Goal: Task Accomplishment & Management: Use online tool/utility

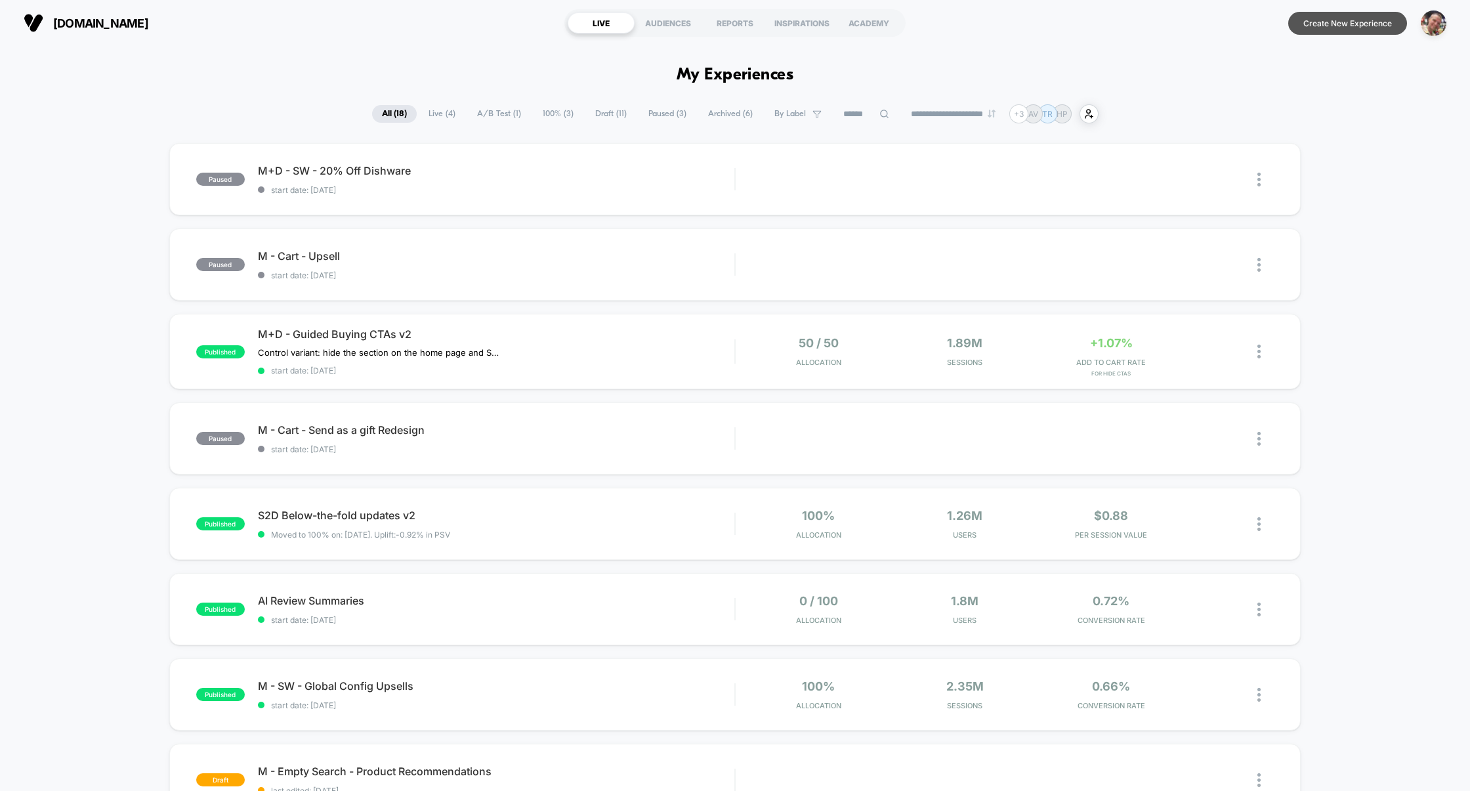
click at [1354, 17] on button "Create New Experience" at bounding box center [1347, 23] width 119 height 23
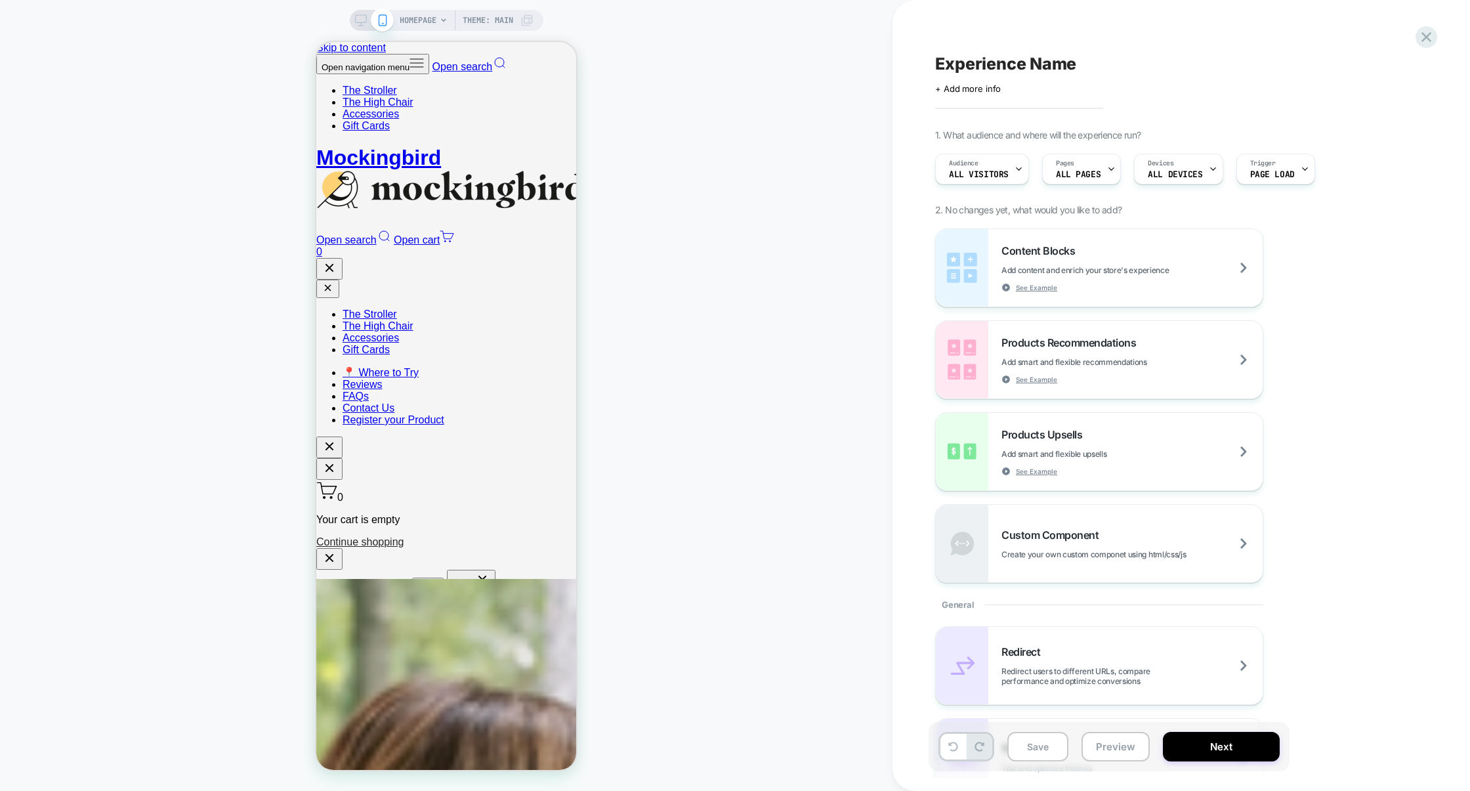
click at [436, 22] on div "HOMEPAGE Theme: MAIN" at bounding box center [467, 20] width 134 height 21
click at [423, 24] on span "HOMEPAGE" at bounding box center [418, 20] width 37 height 21
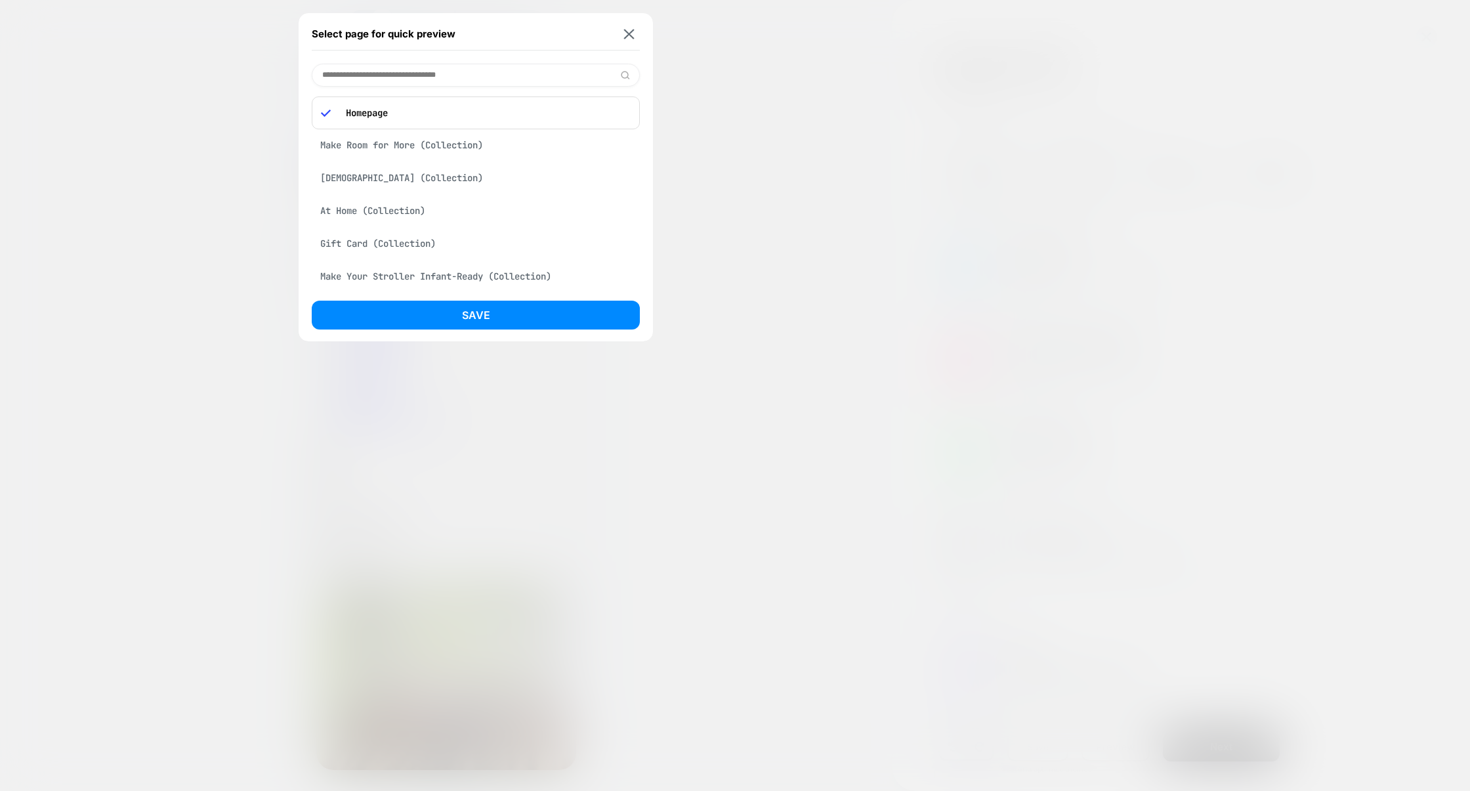
click at [375, 77] on input at bounding box center [476, 75] width 328 height 23
paste input "**********"
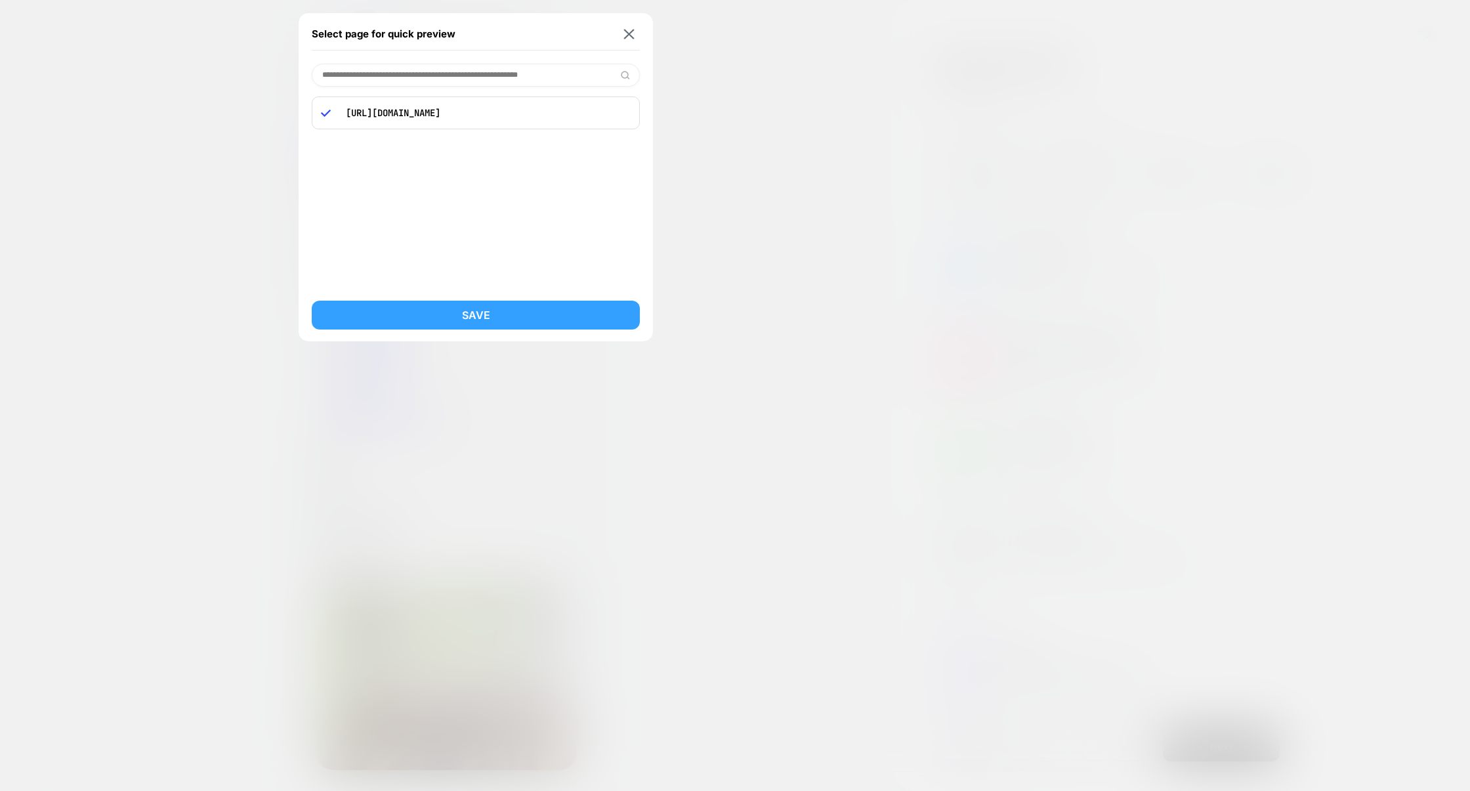
type input "**********"
click at [486, 308] on button "Save" at bounding box center [476, 315] width 328 height 29
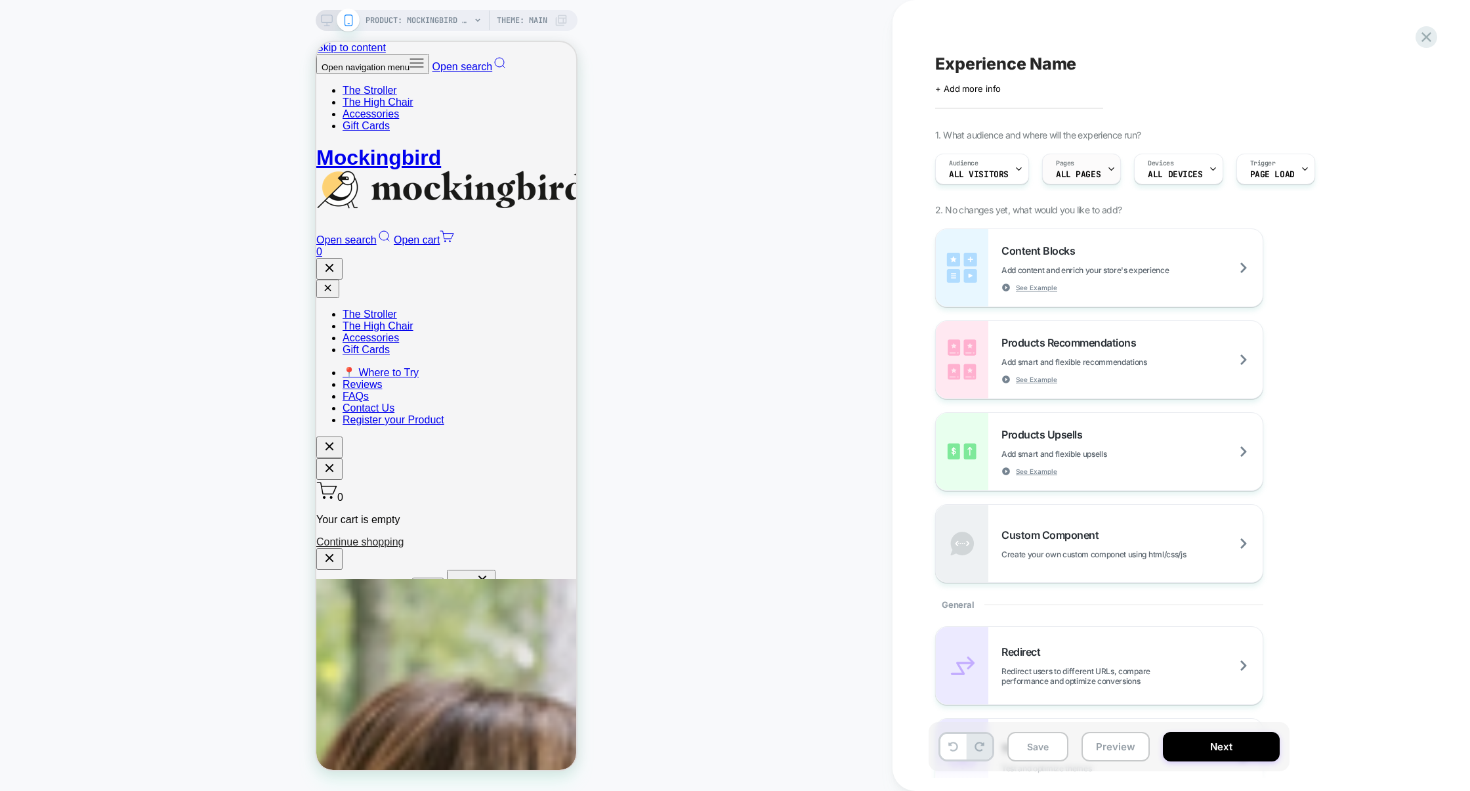
click at [1099, 171] on div "Pages ALL PAGES" at bounding box center [1078, 169] width 71 height 30
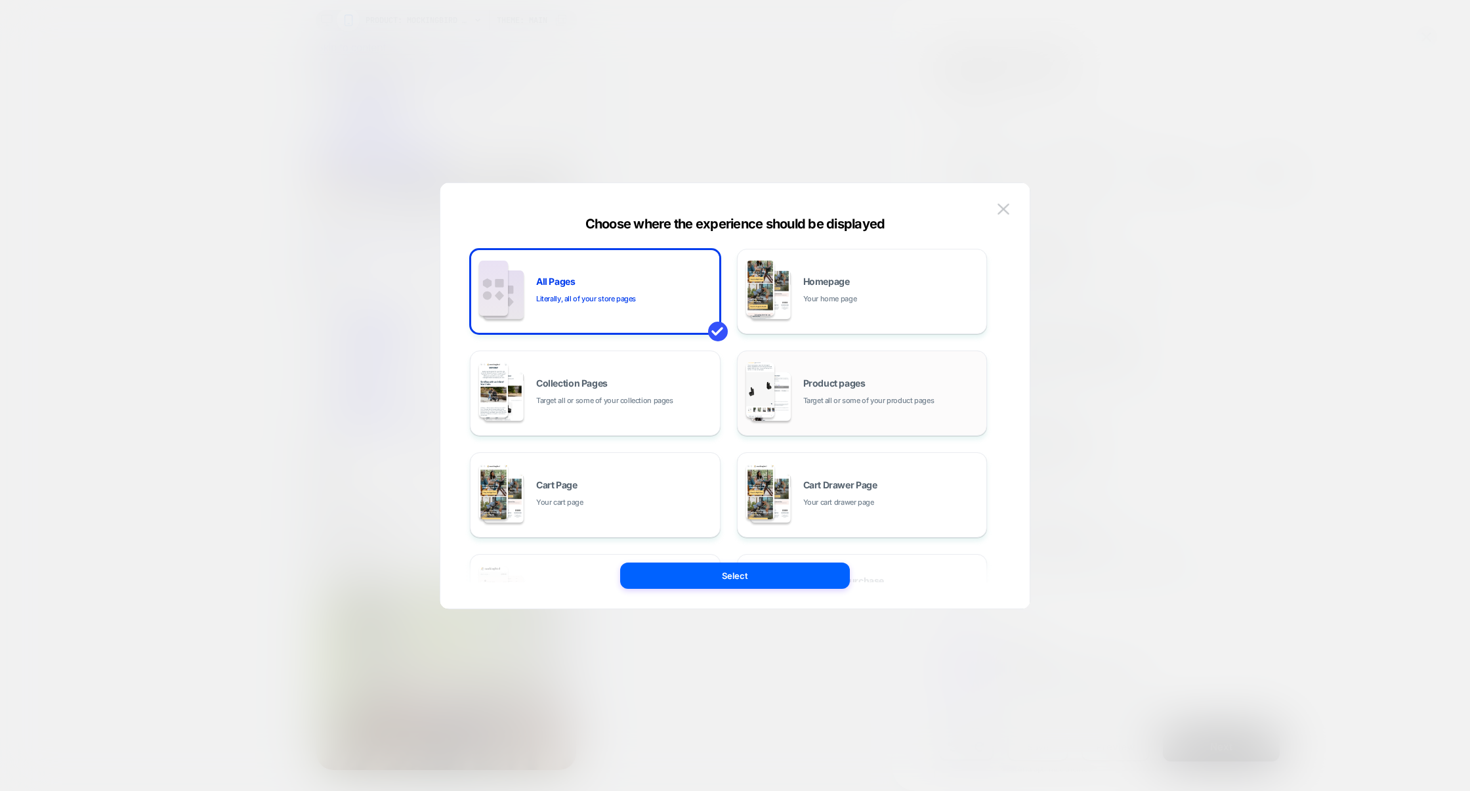
click at [871, 384] on div "Product pages Target all or some of your product pages" at bounding box center [891, 393] width 177 height 28
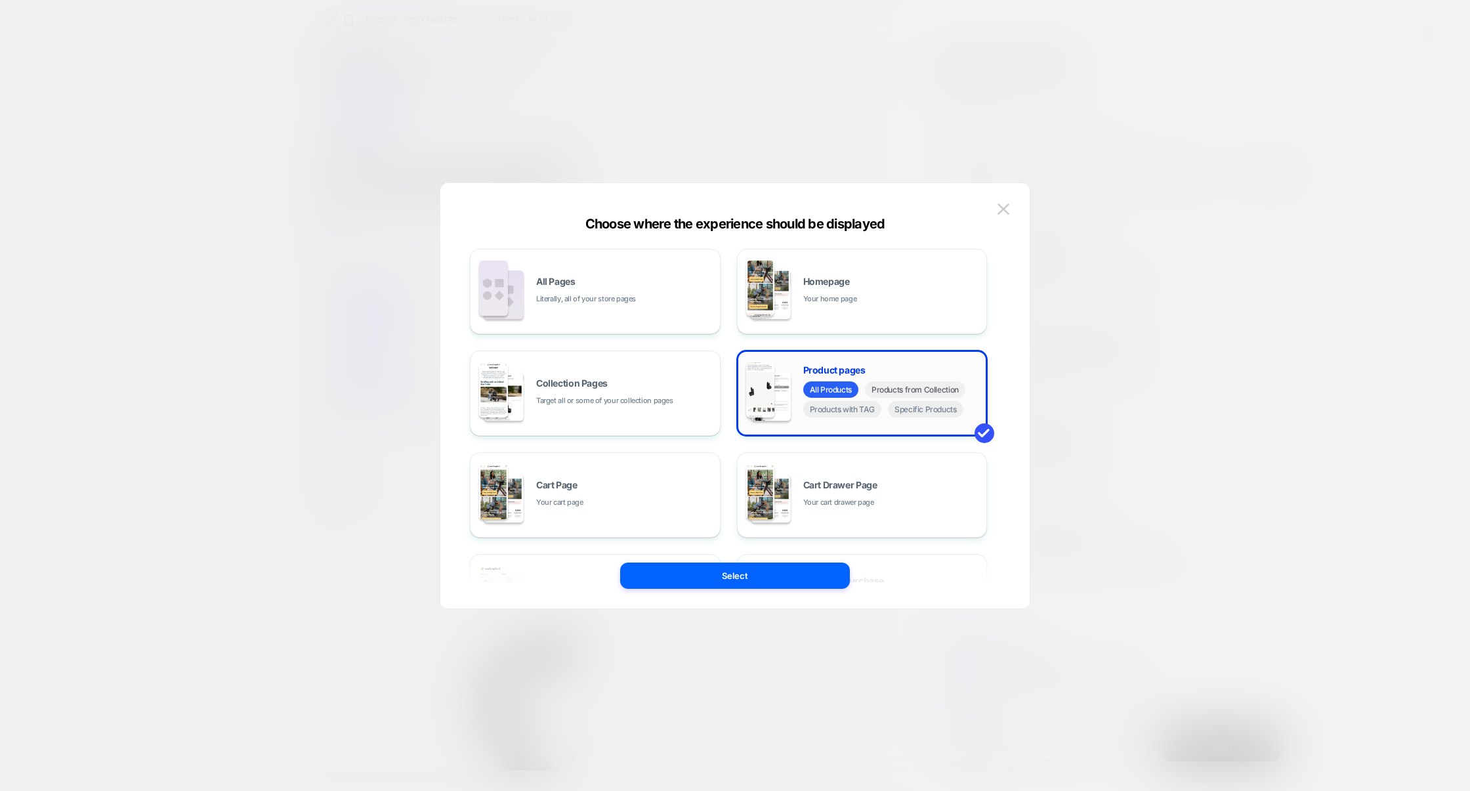
select select "******"
click at [921, 405] on span "Specific Products" at bounding box center [925, 409] width 75 height 16
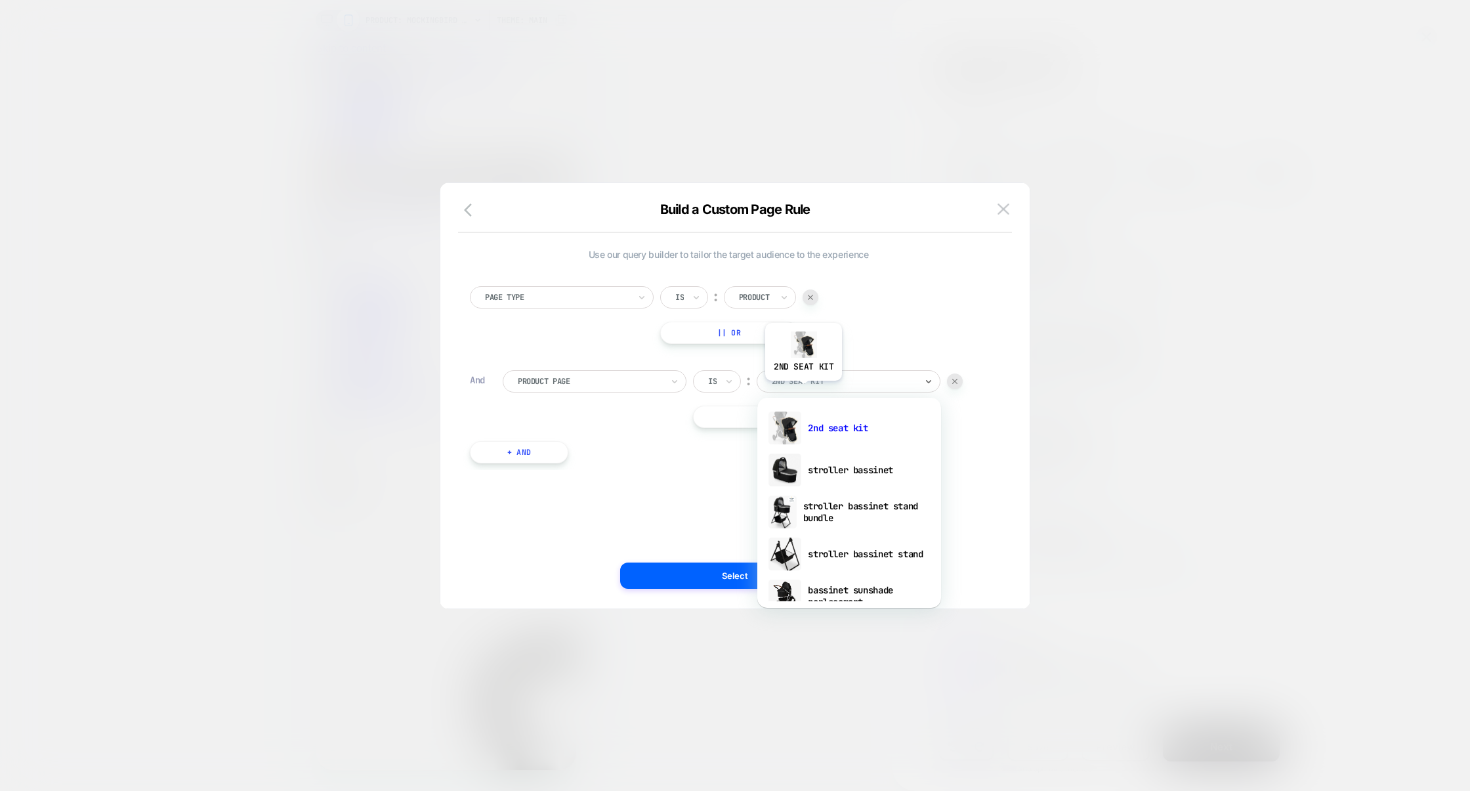
click at [803, 391] on div "2nd seat kit" at bounding box center [849, 381] width 184 height 22
paste input "**********"
type input "**********"
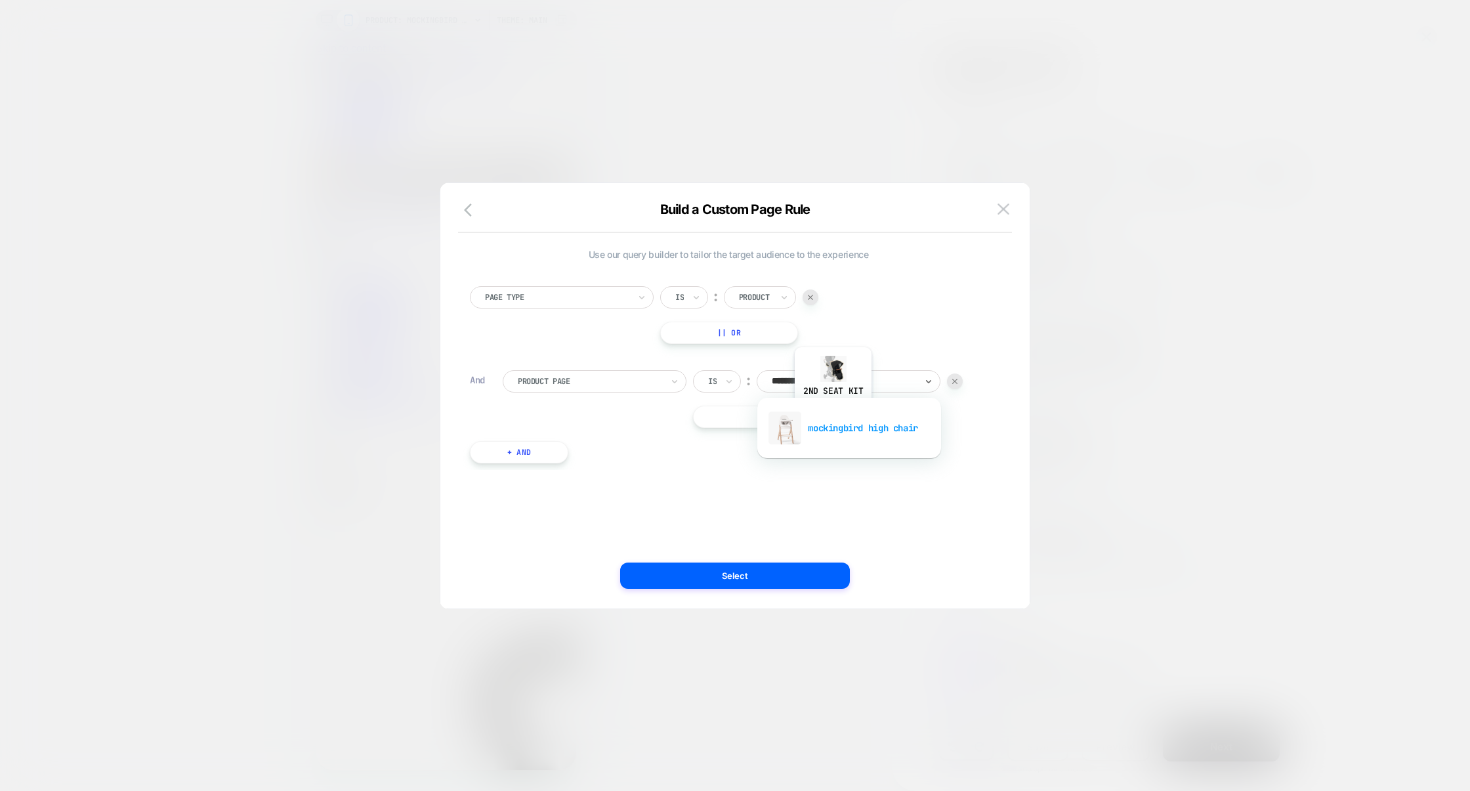
click at [833, 415] on div "mockingbird high chair" at bounding box center [849, 428] width 171 height 42
click at [776, 568] on button "Select" at bounding box center [735, 575] width 230 height 26
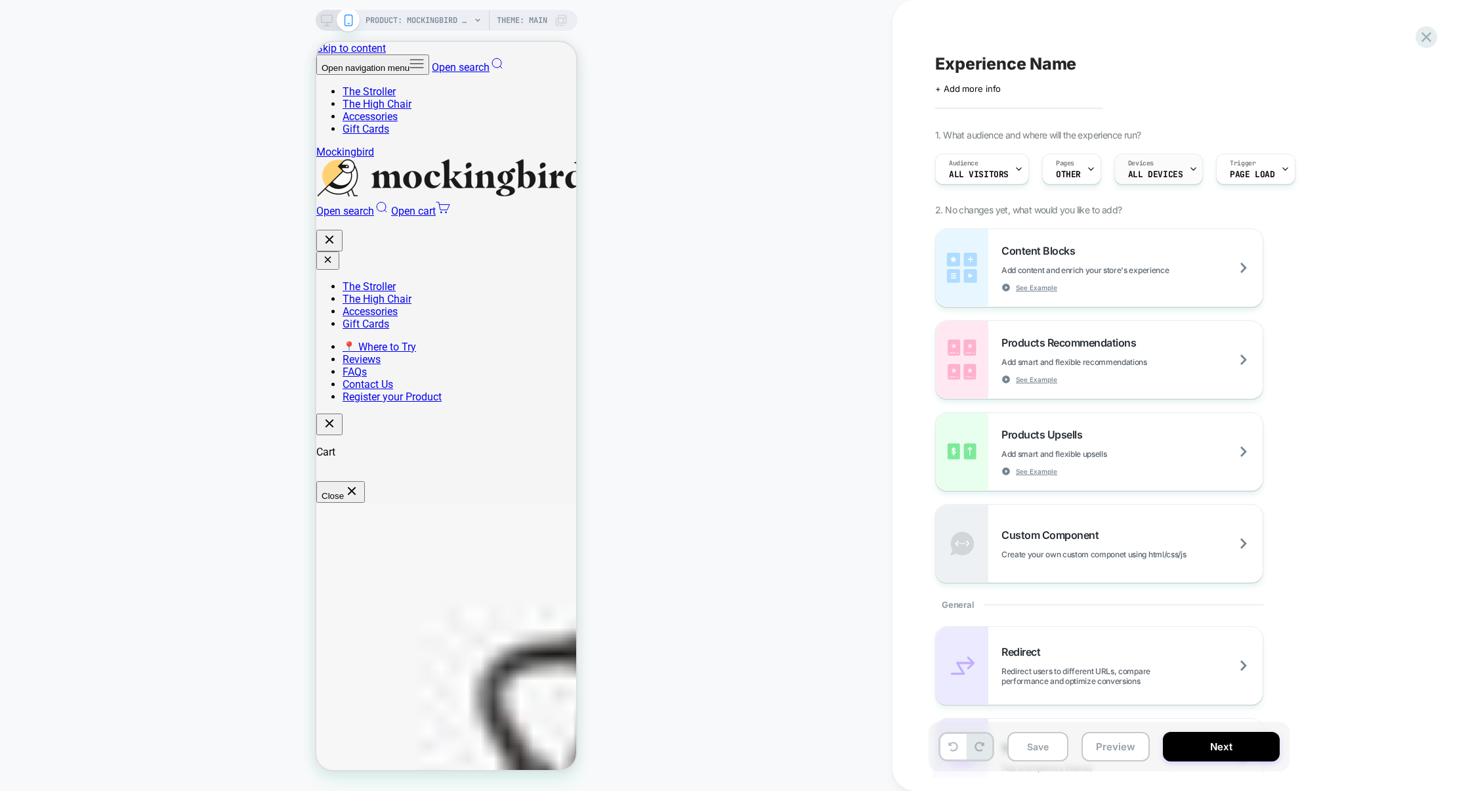
click at [1138, 179] on span "ALL DEVICES" at bounding box center [1155, 174] width 54 height 9
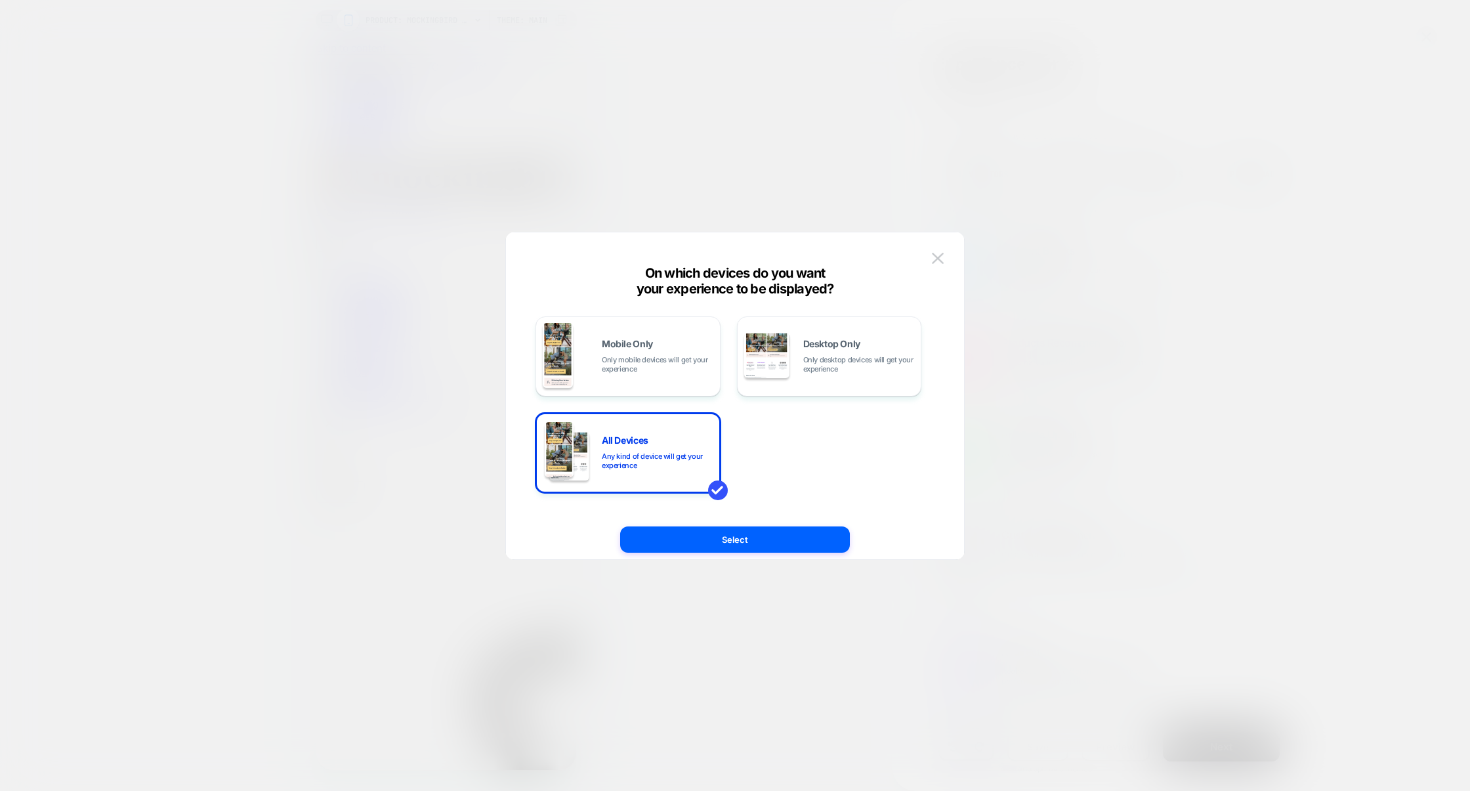
click at [712, 126] on div at bounding box center [735, 395] width 1470 height 791
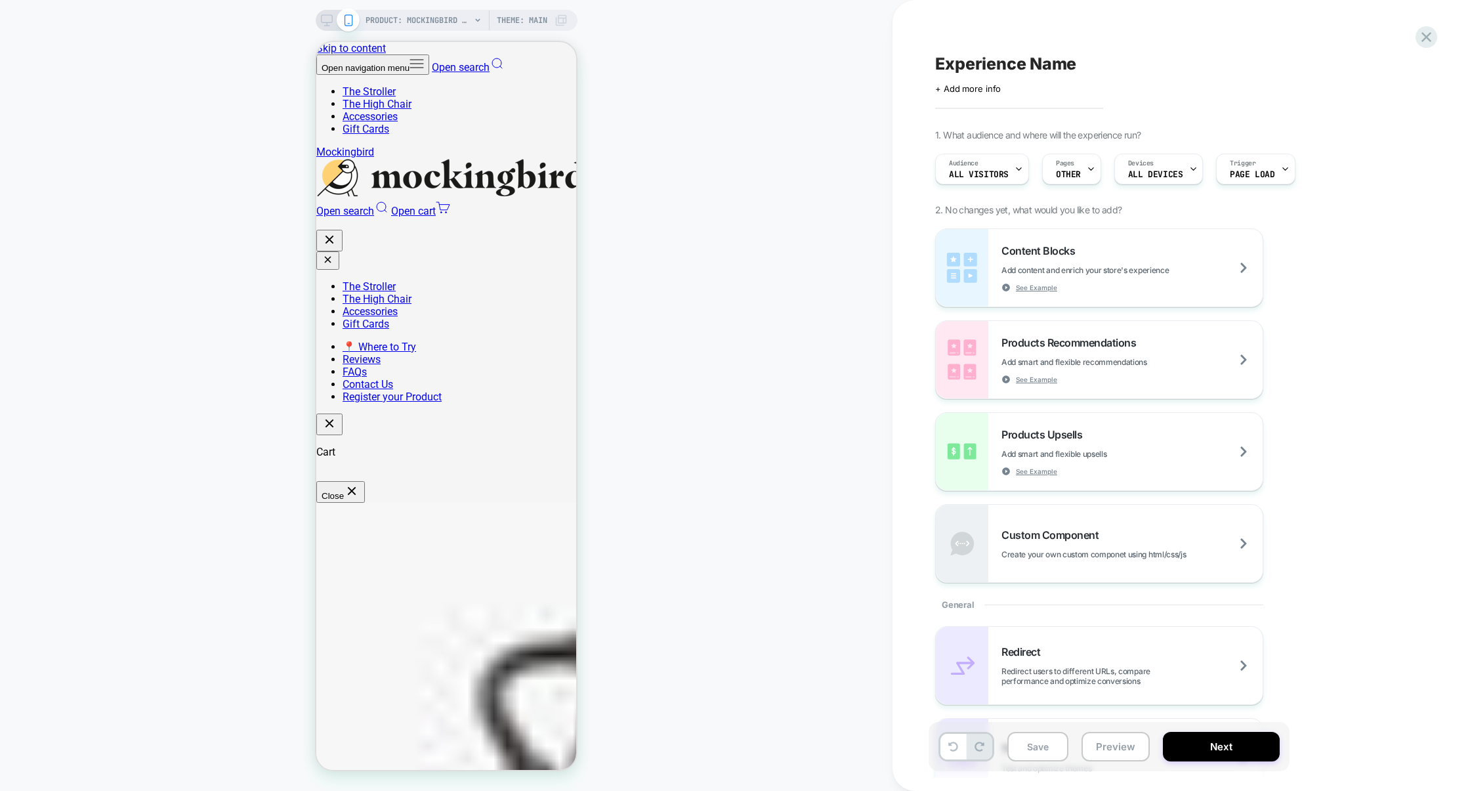
click at [1036, 70] on span "Experience Name" at bounding box center [1005, 64] width 141 height 20
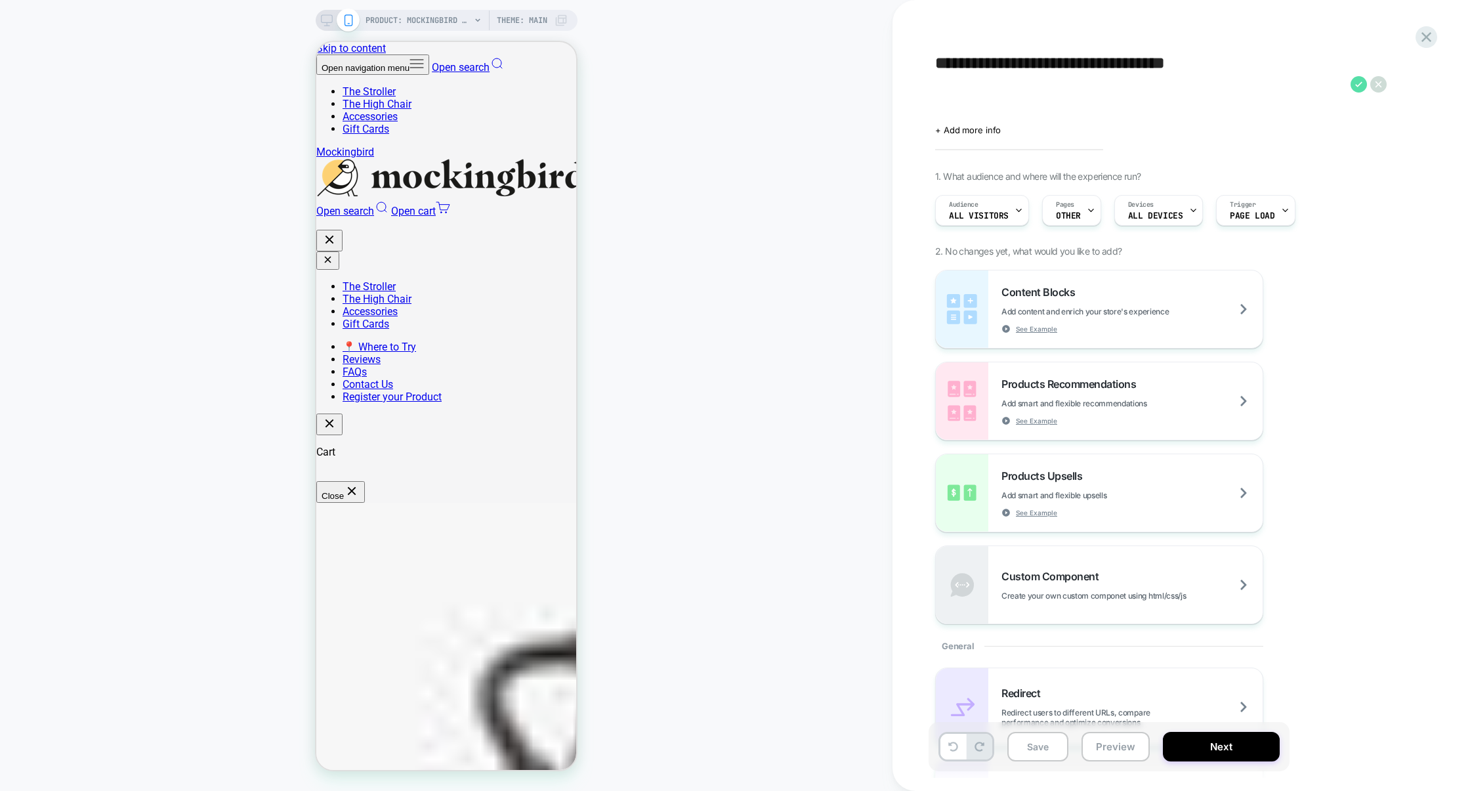
type textarea "**********"
click at [1357, 83] on icon at bounding box center [1359, 84] width 16 height 16
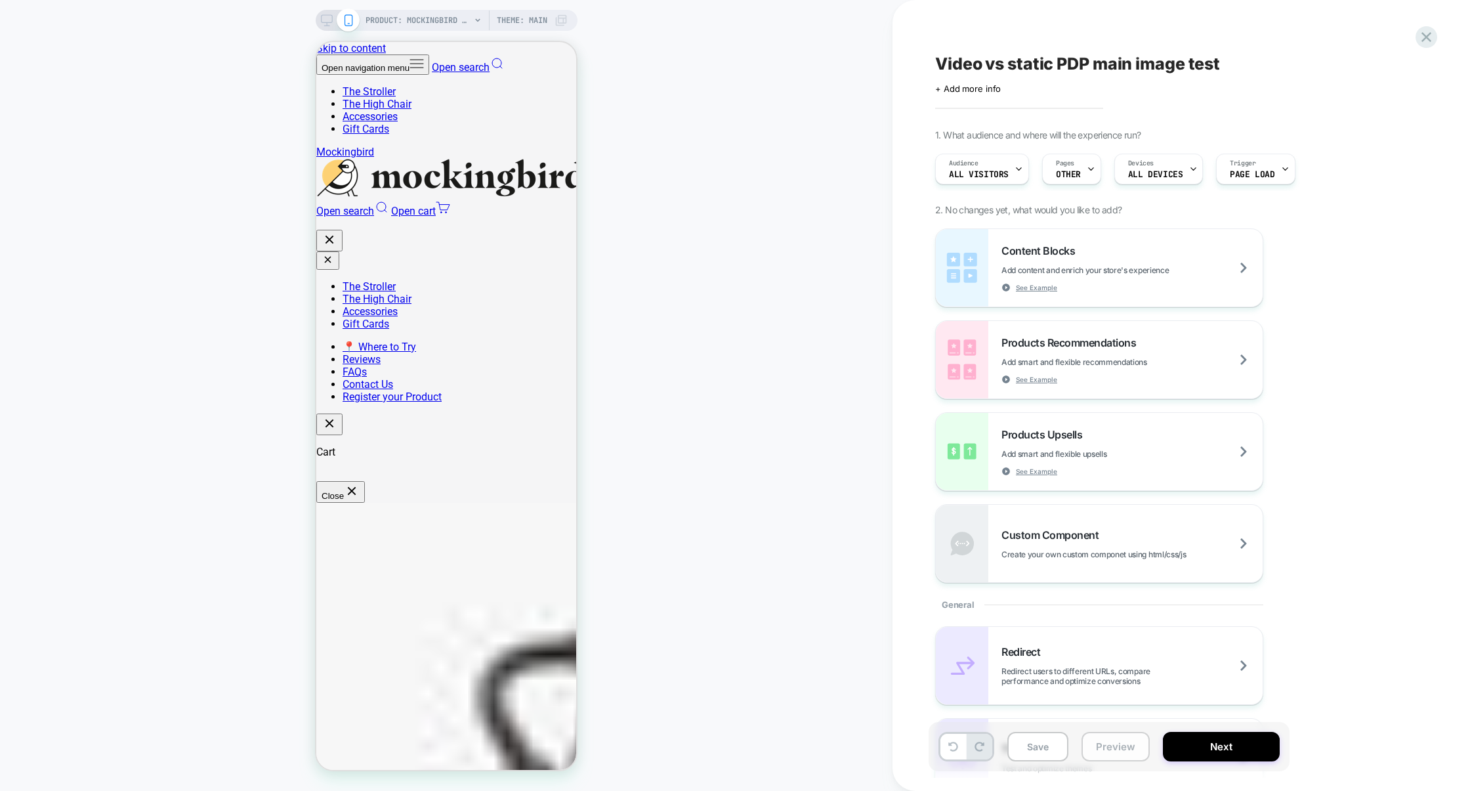
click at [1103, 740] on button "Preview" at bounding box center [1116, 747] width 68 height 30
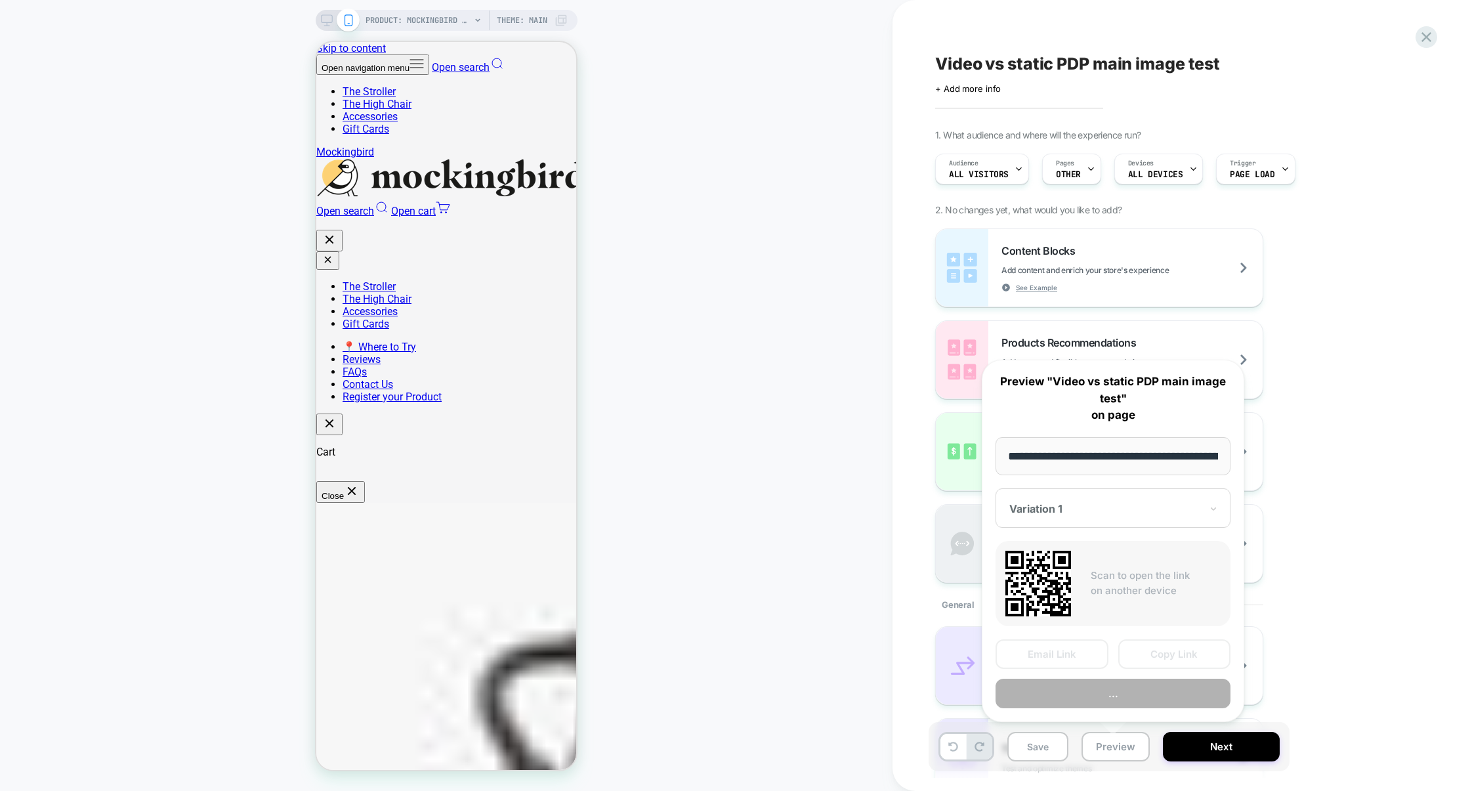
scroll to position [0, 221]
click at [1102, 692] on button "Preview" at bounding box center [1113, 694] width 235 height 30
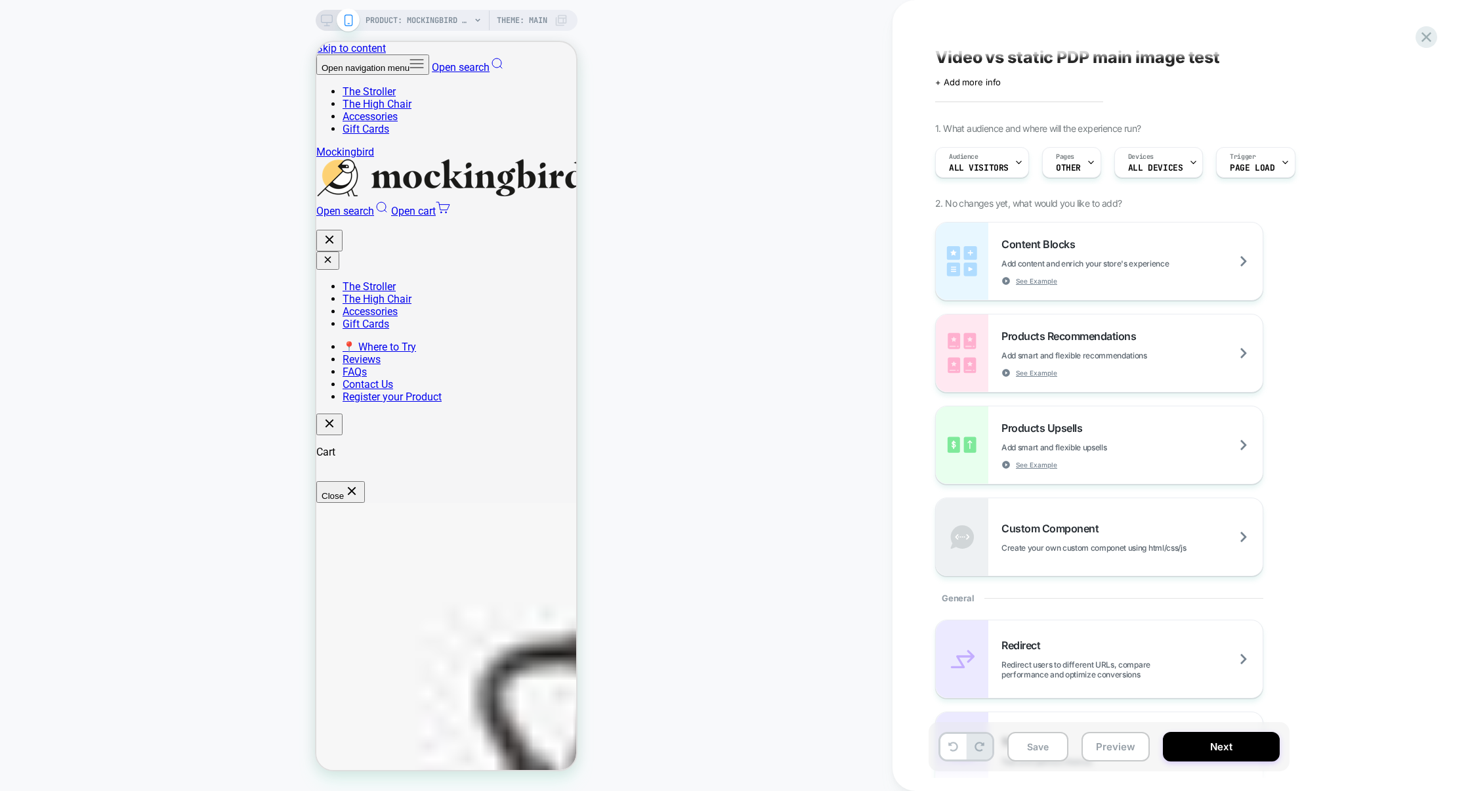
scroll to position [0, 0]
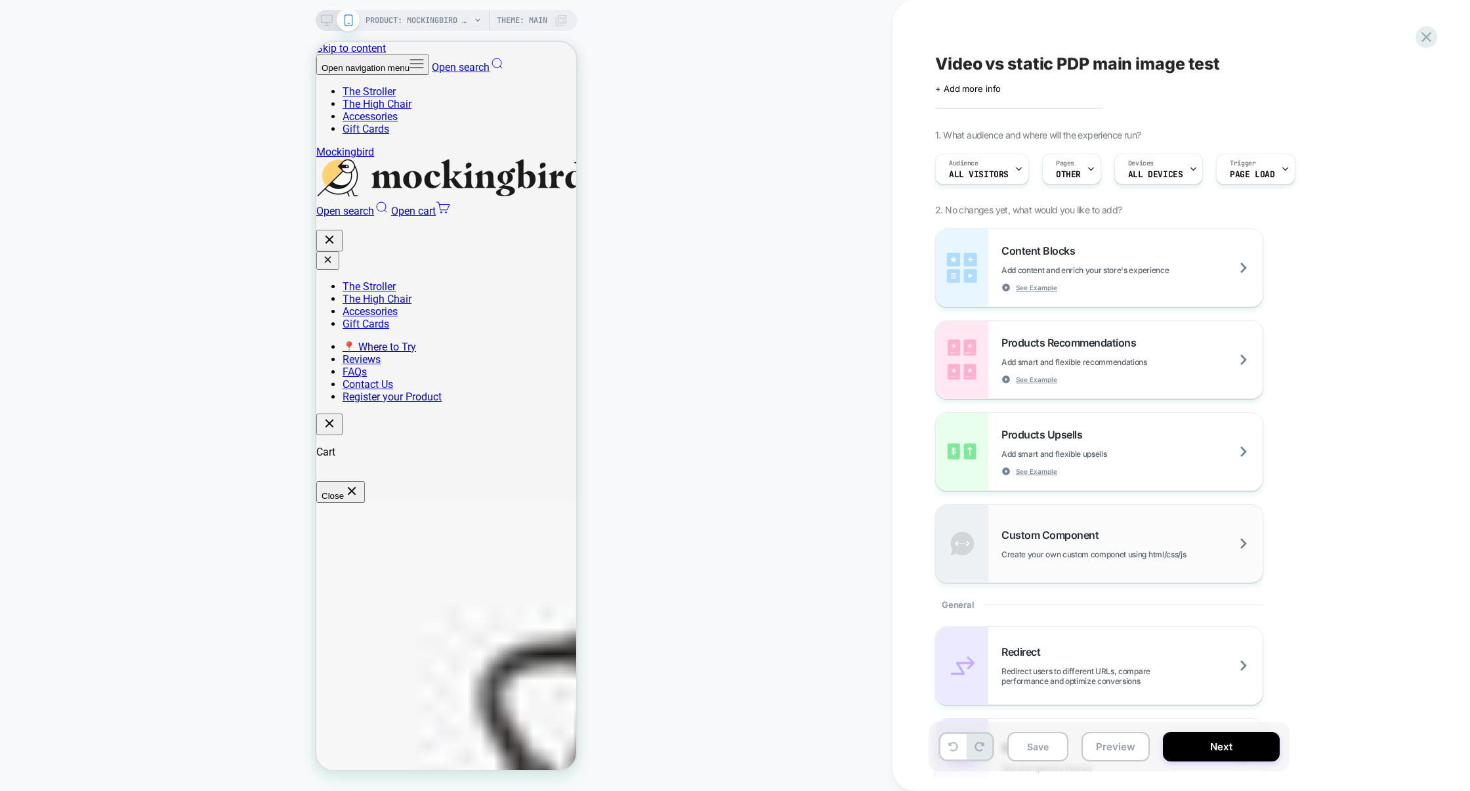
click at [1129, 532] on div "Custom Component Create your own custom componet using html/css/js" at bounding box center [1131, 543] width 261 height 31
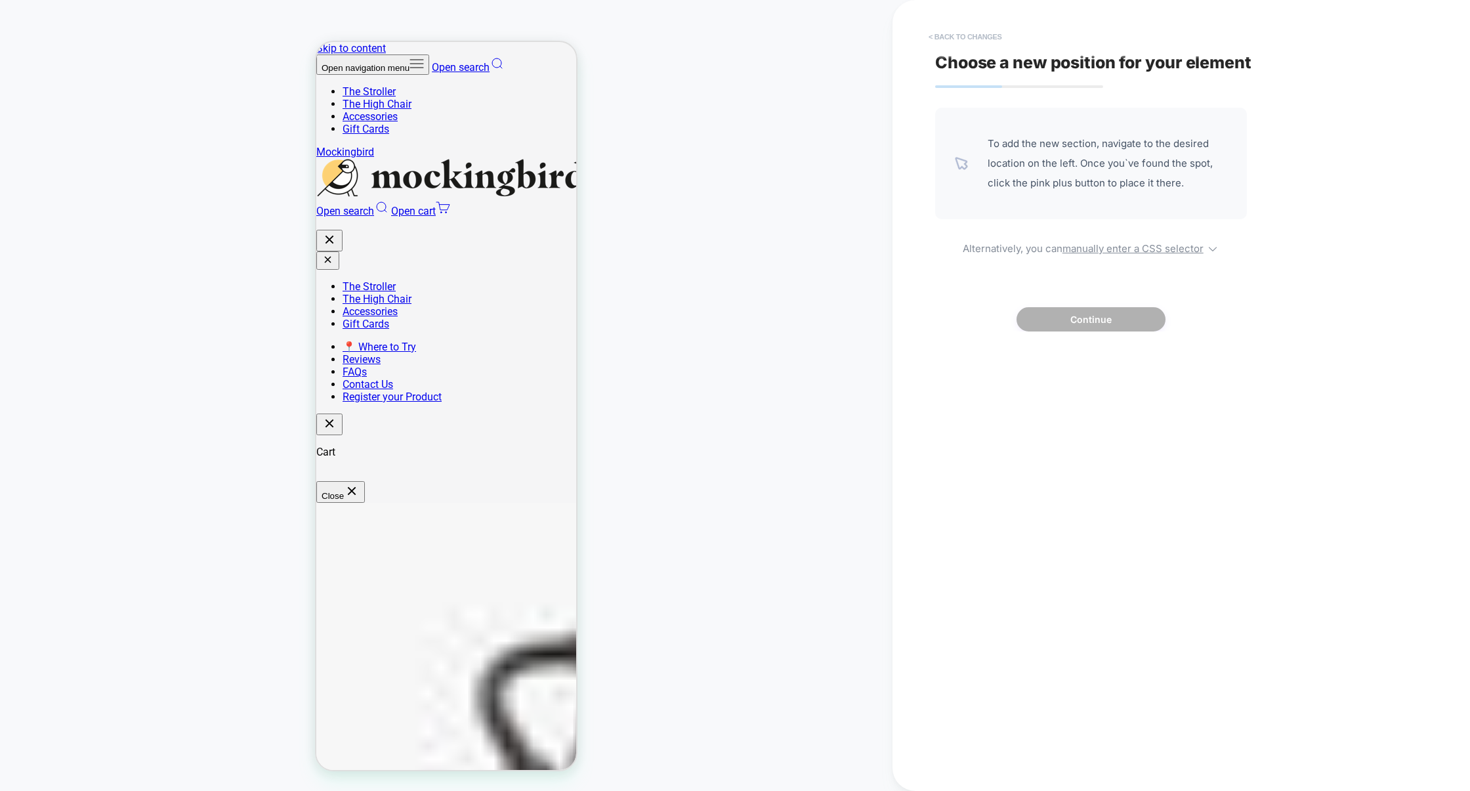
click at [974, 33] on button "< Back to changes" at bounding box center [965, 36] width 87 height 21
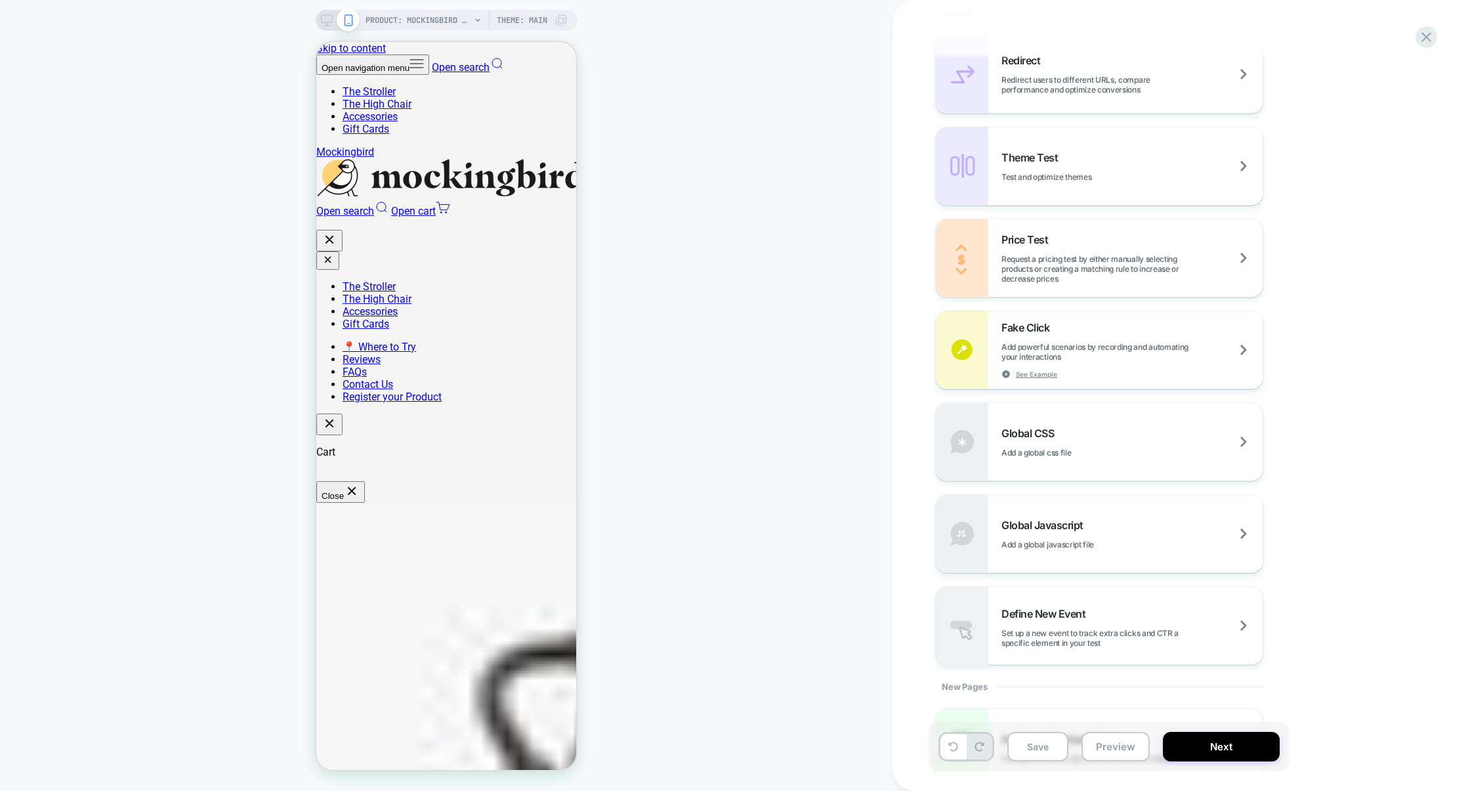
scroll to position [654, 0]
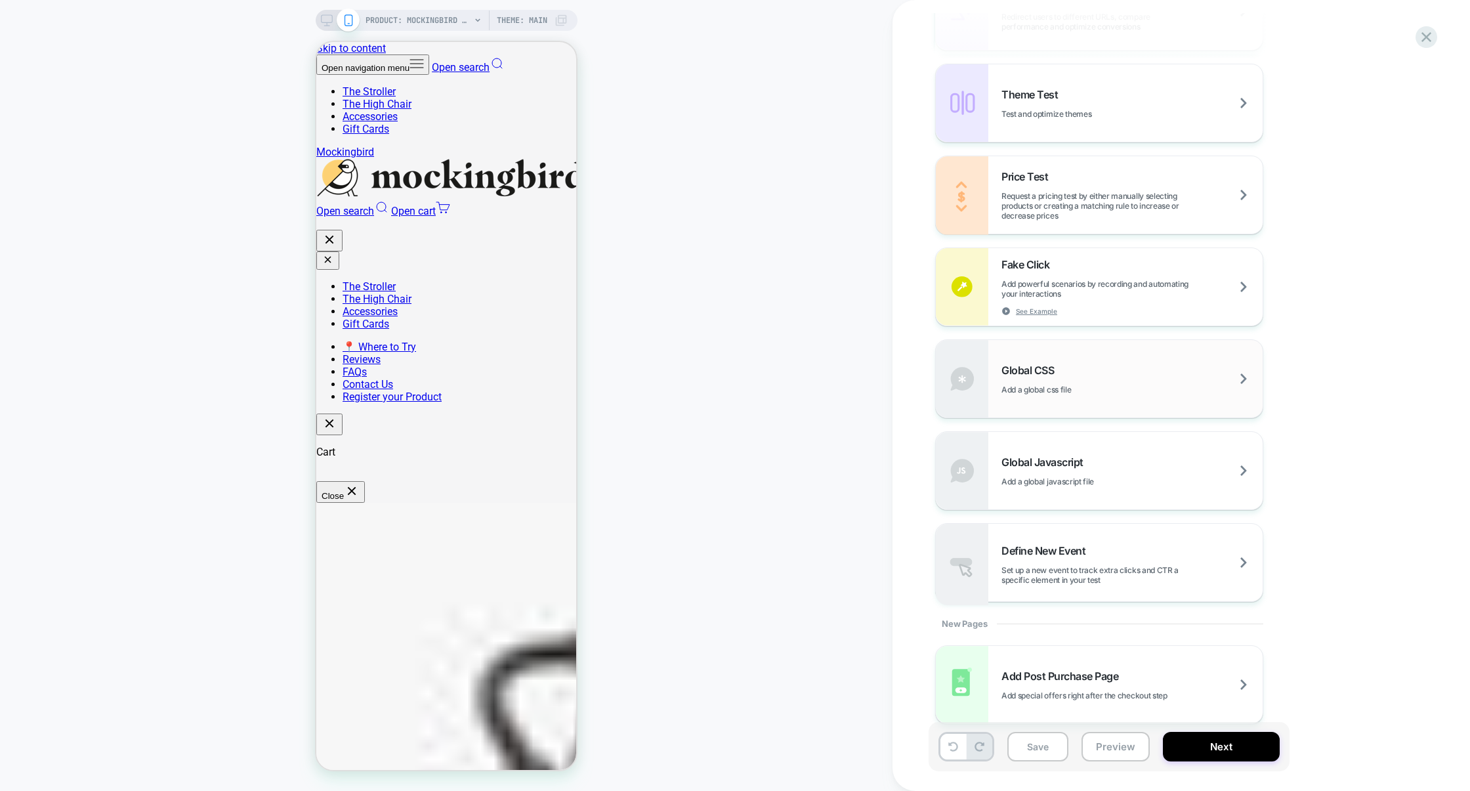
click at [1104, 392] on span "Add a global css file" at bounding box center [1068, 390] width 135 height 10
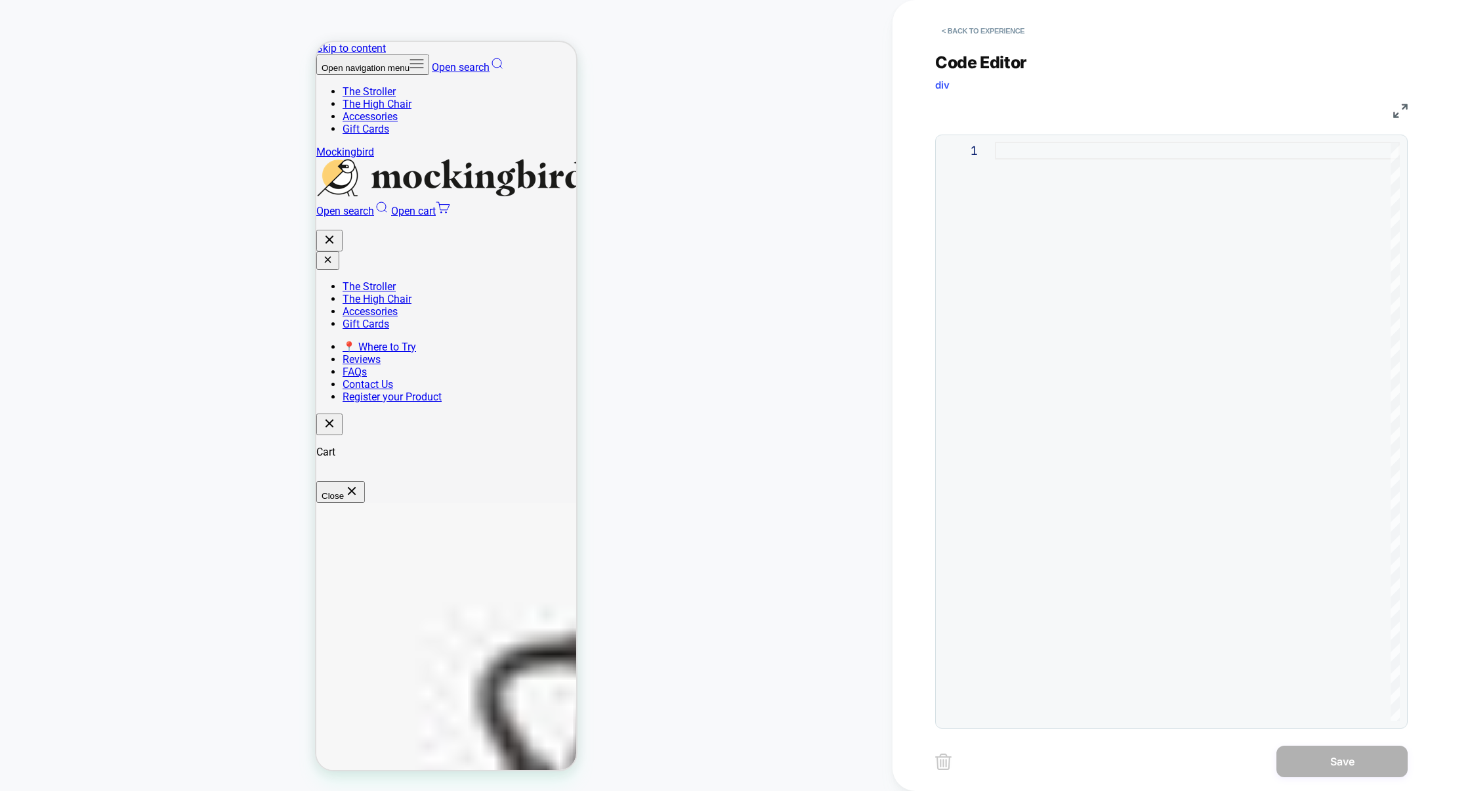
click at [1195, 353] on div at bounding box center [1197, 431] width 405 height 579
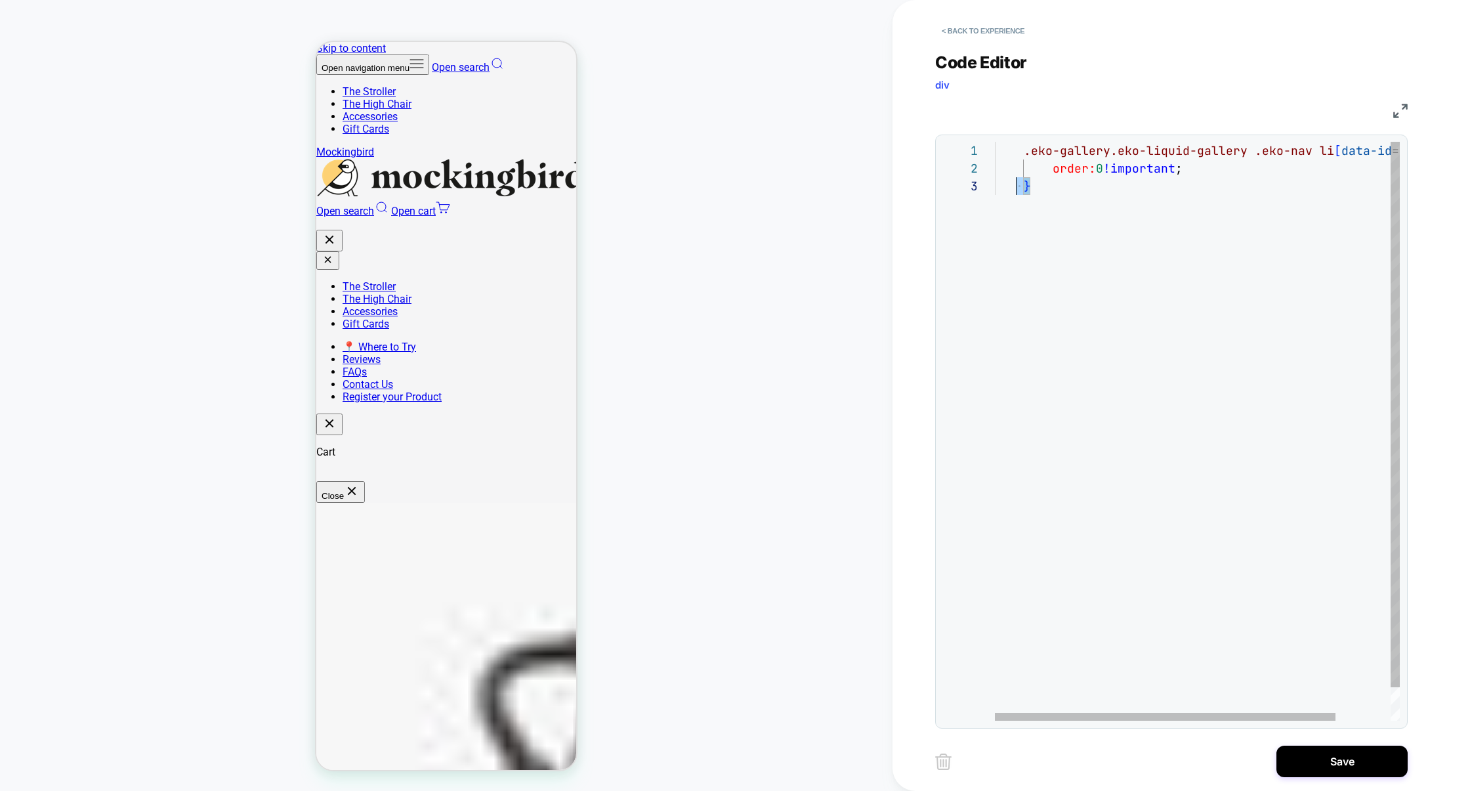
scroll to position [0, 0]
drag, startPoint x: 1050, startPoint y: 192, endPoint x: 940, endPoint y: 139, distance: 122.4
click at [995, 142] on div ".eko-gallery.eko-liquid-gallery .eko-nav li [ data-id = "1" ] { order: 0 !impor…" at bounding box center [1230, 449] width 470 height 614
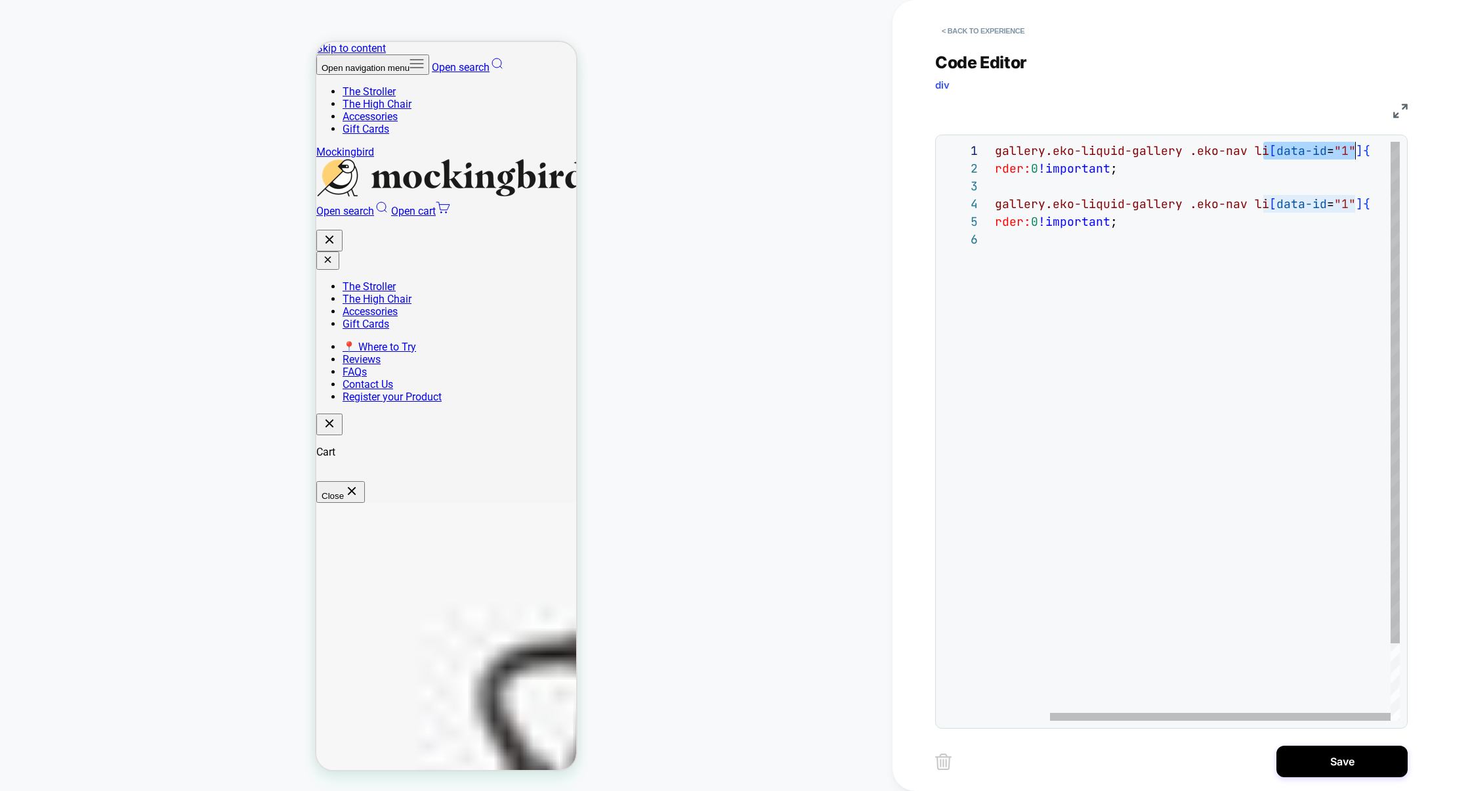
drag, startPoint x: 1263, startPoint y: 153, endPoint x: 1353, endPoint y: 152, distance: 90.6
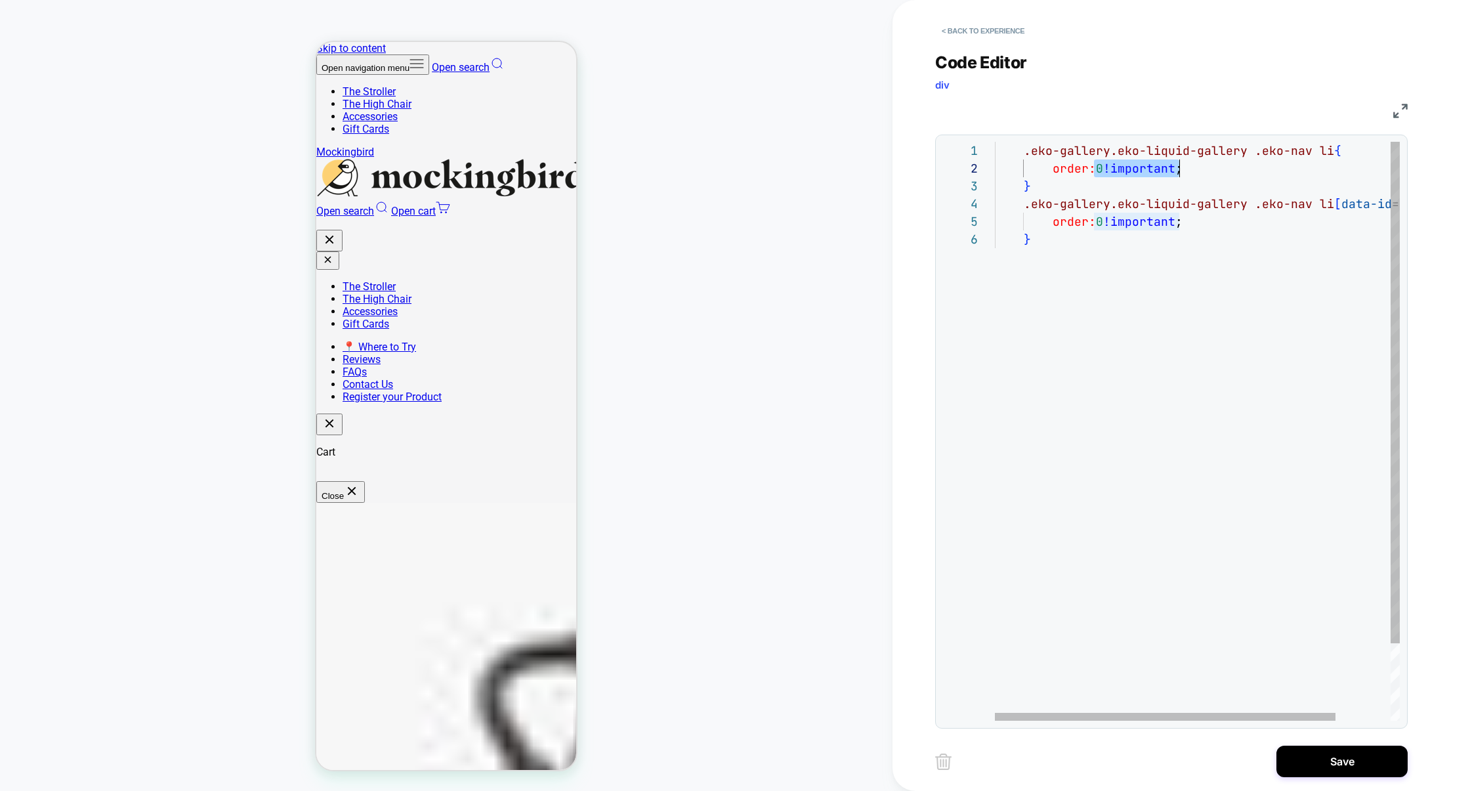
drag, startPoint x: 1094, startPoint y: 165, endPoint x: 1219, endPoint y: 166, distance: 125.3
click at [1219, 166] on div ".eko-gallery.eko-liquid-gallery .eko-nav li { .eko-gallery.eko-liquid-gallery .…" at bounding box center [1230, 475] width 470 height 667
drag, startPoint x: 1355, startPoint y: 205, endPoint x: 1025, endPoint y: 206, distance: 329.4
click at [1025, 206] on span ".eko-gallery.eko-liquid-gallery .eko-nav li [ data-id = "1" ] {" at bounding box center [1215, 203] width 440 height 15
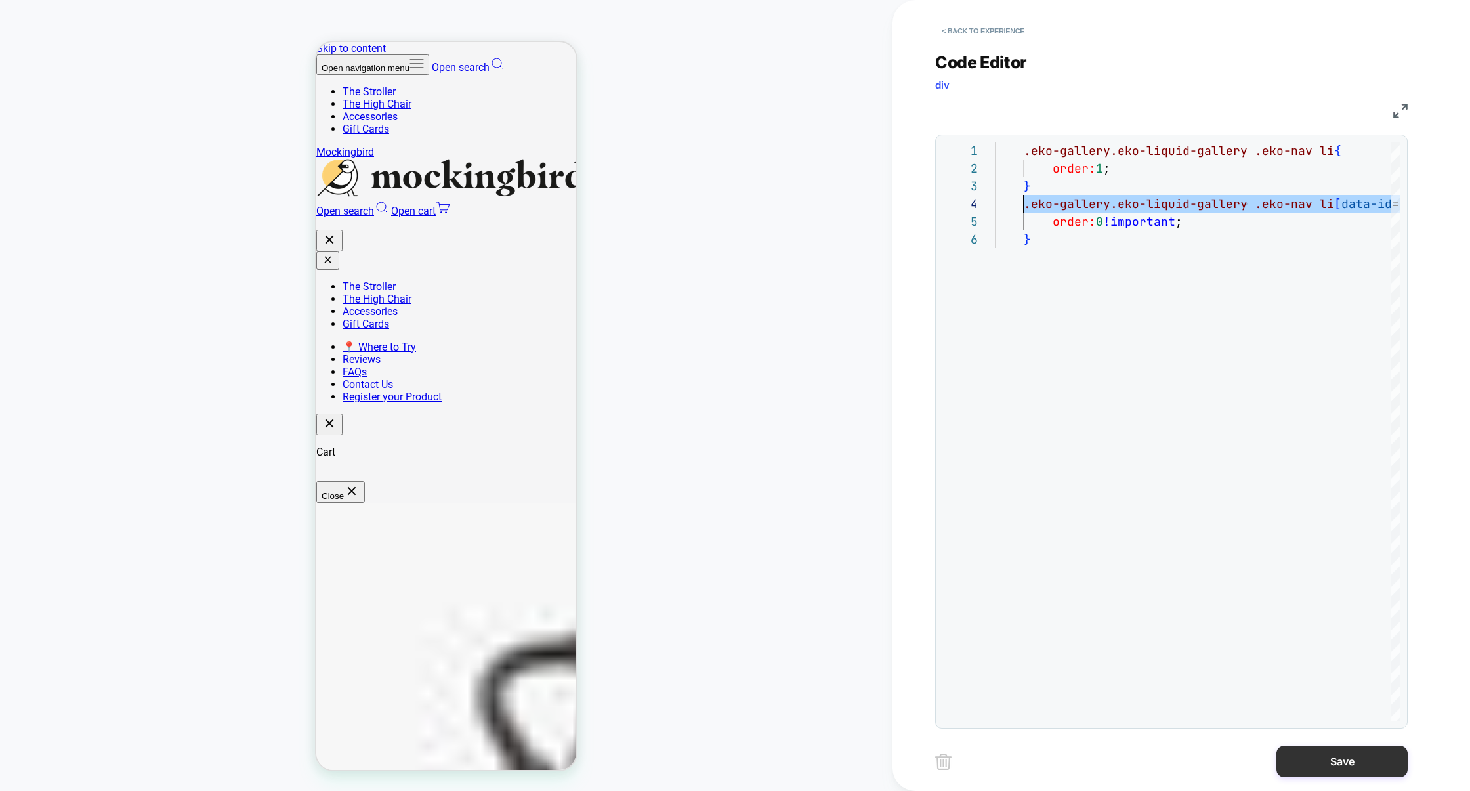
type textarea "**********"
click at [1320, 757] on button "Save" at bounding box center [1341, 762] width 131 height 32
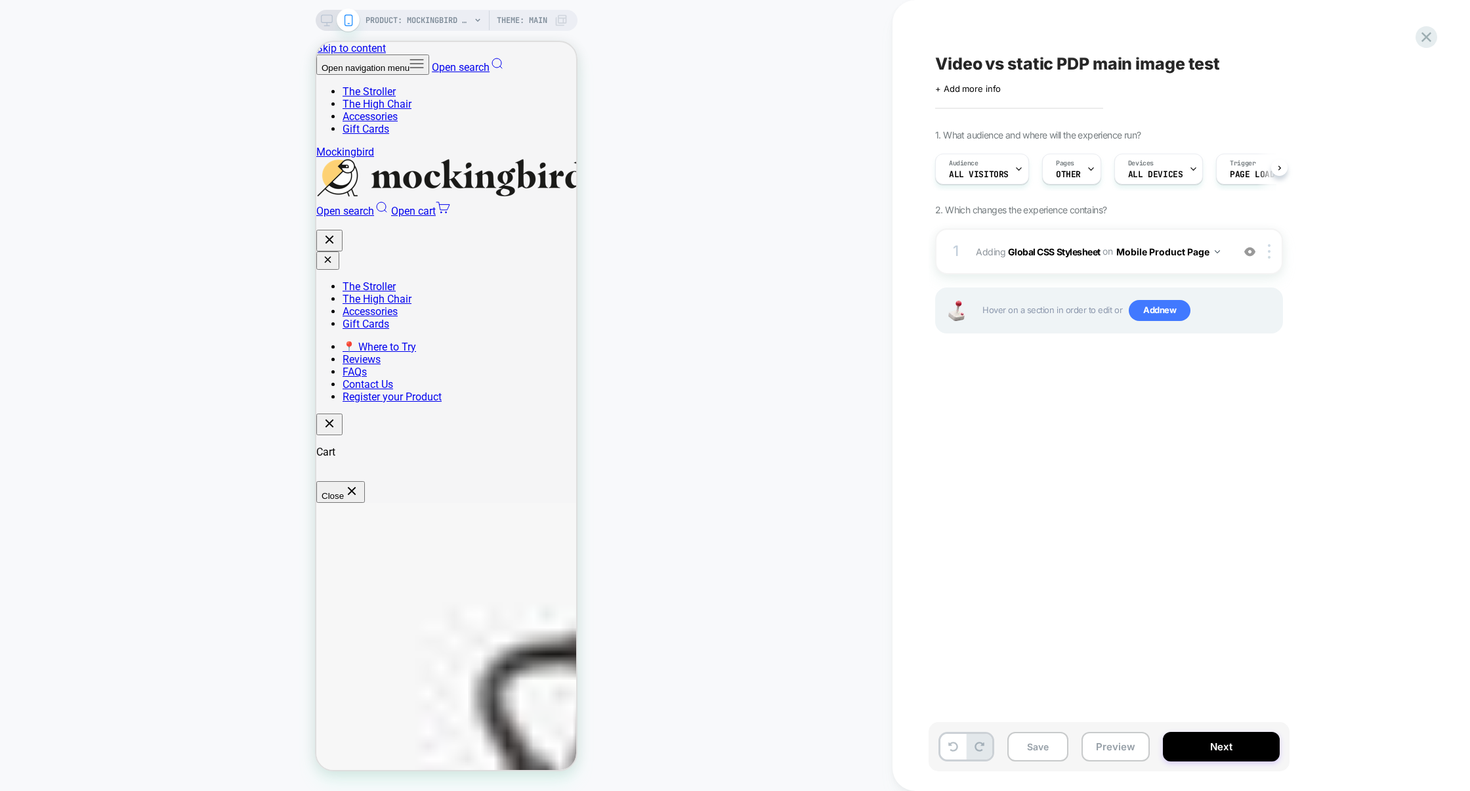
scroll to position [0, 1]
click at [1274, 244] on div at bounding box center [1272, 251] width 22 height 14
click at [1250, 393] on div "Target All Devices" at bounding box center [1271, 393] width 117 height 36
click at [1218, 170] on div "Trigger Page Load" at bounding box center [1199, 169] width 71 height 30
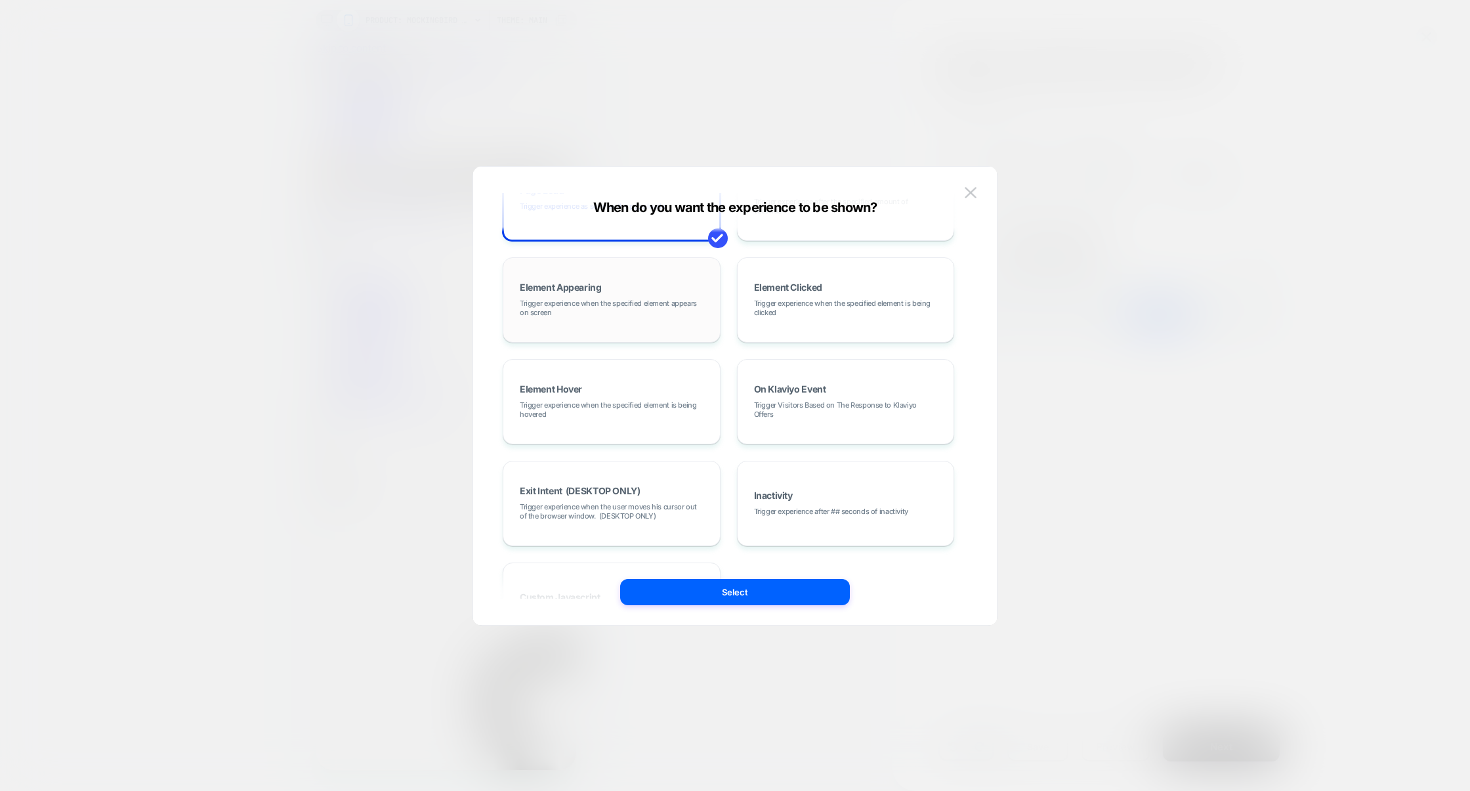
scroll to position [76, 0]
click at [596, 327] on div "Element Appearing Trigger experience when the specified element appears on scre…" at bounding box center [611, 300] width 203 height 71
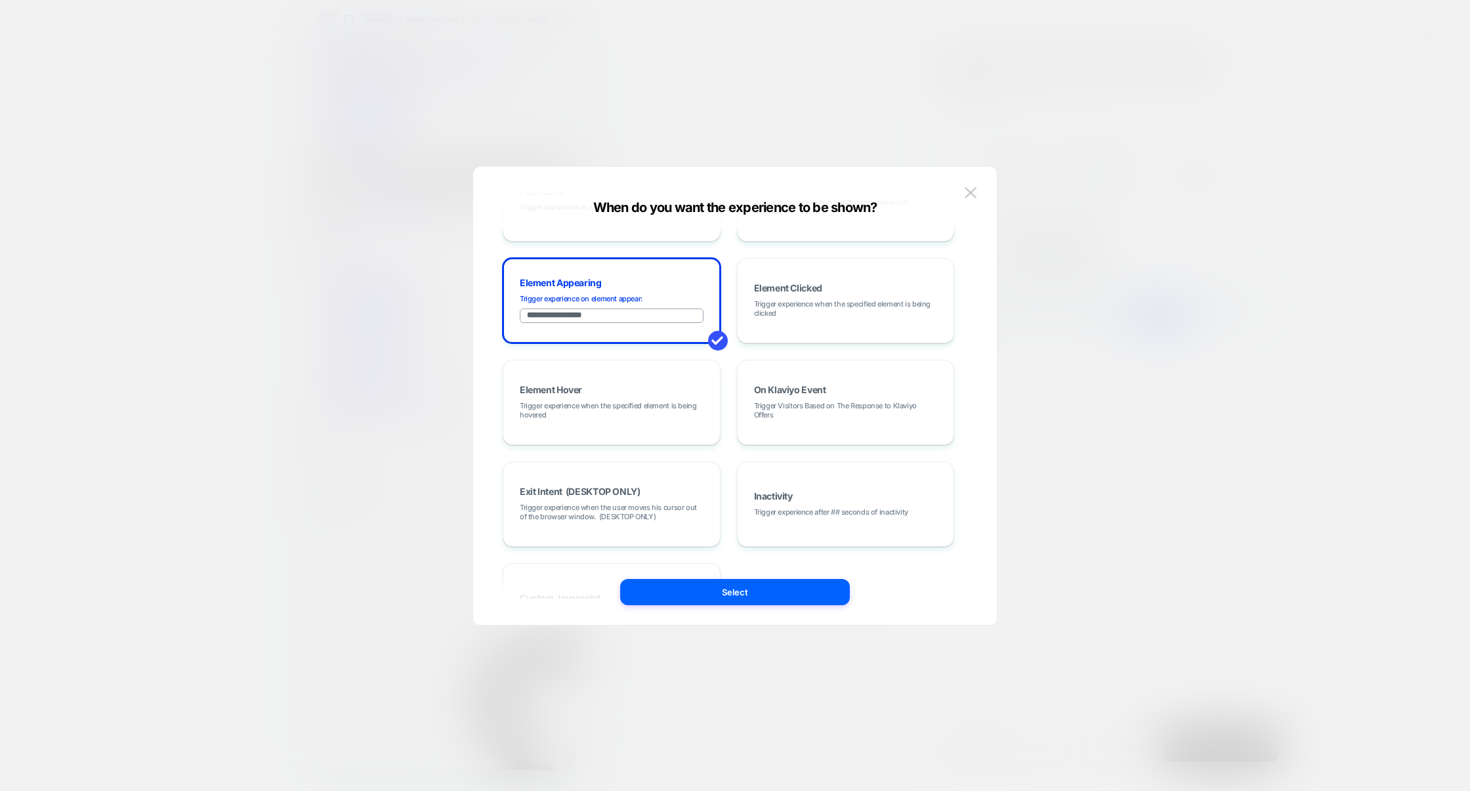
drag, startPoint x: 600, startPoint y: 321, endPoint x: 502, endPoint y: 318, distance: 97.8
click at [503, 318] on div "**********" at bounding box center [729, 402] width 452 height 492
paste input "**********"
type input "**********"
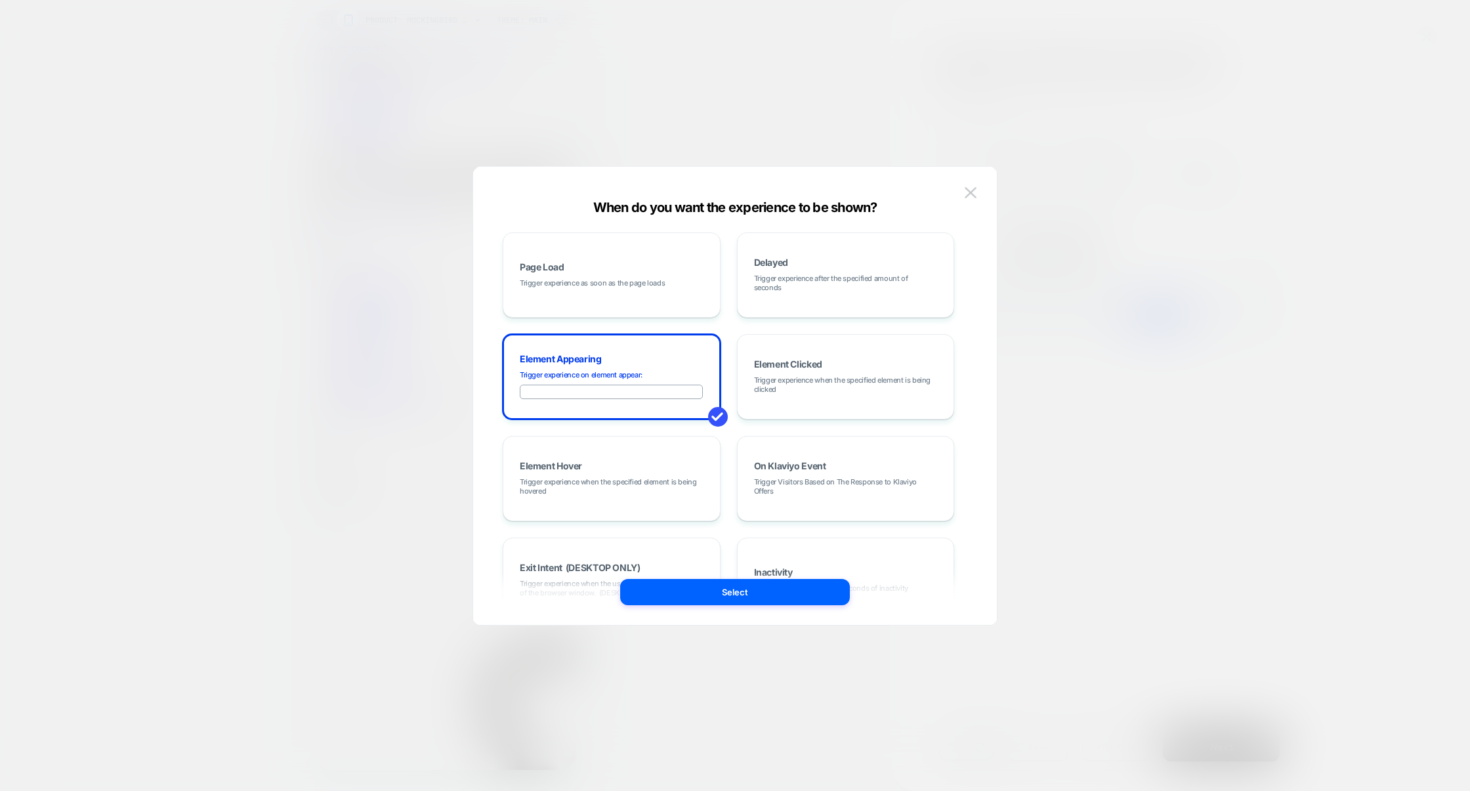
click at [1187, 193] on div at bounding box center [735, 395] width 1470 height 791
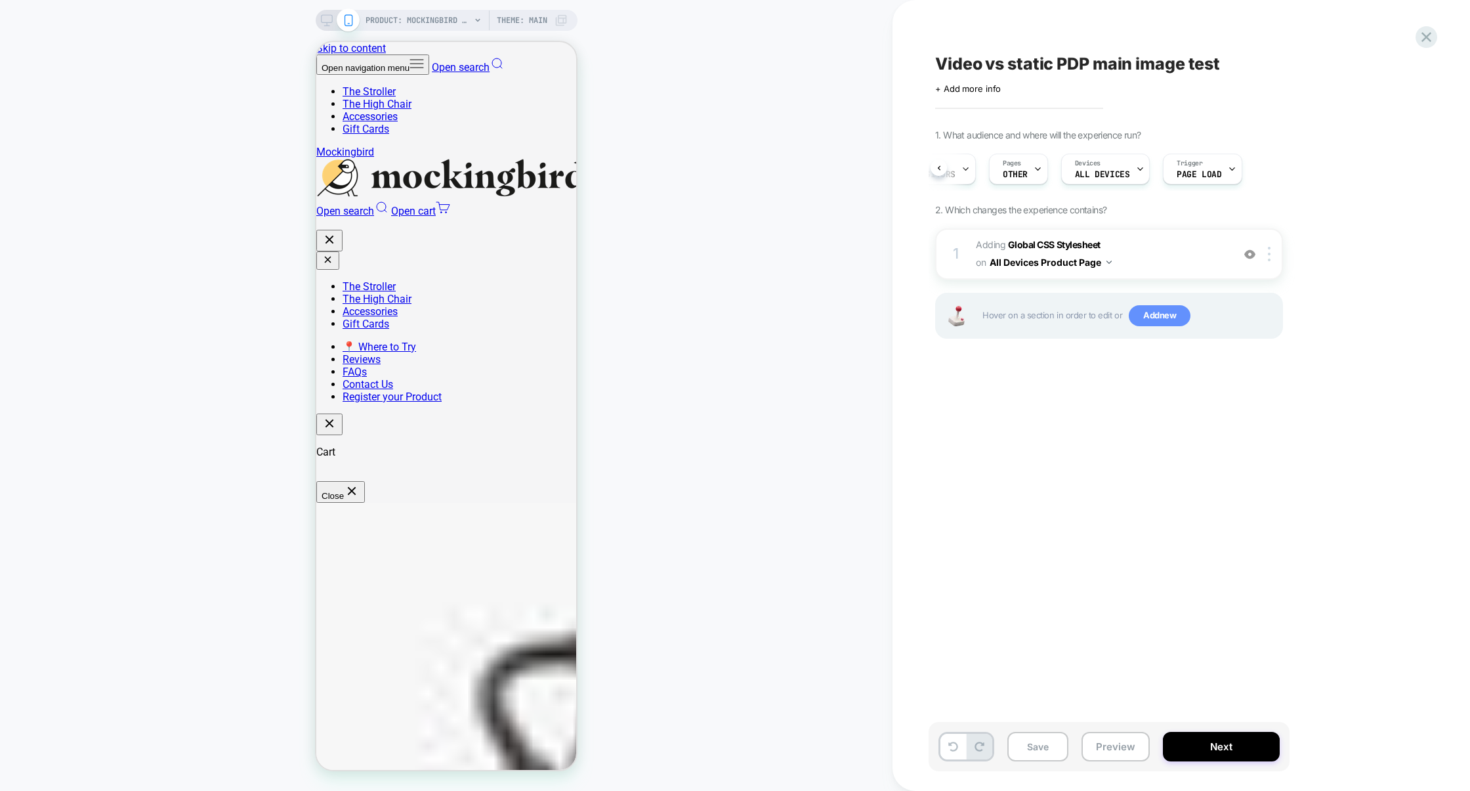
click at [1152, 312] on span "Add new" at bounding box center [1160, 315] width 62 height 21
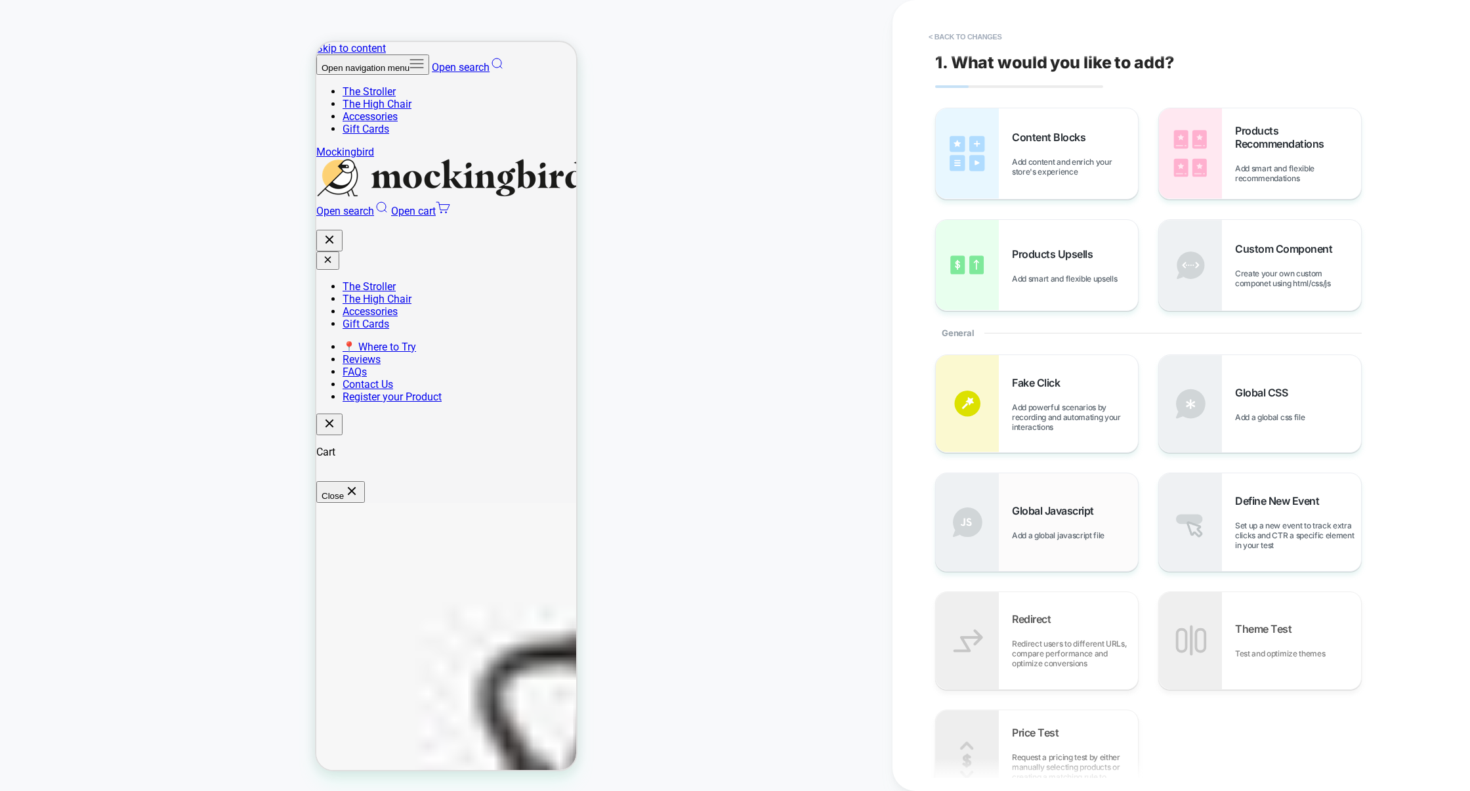
click at [1080, 492] on div "Global Javascript Add a global javascript file" at bounding box center [1037, 521] width 202 height 97
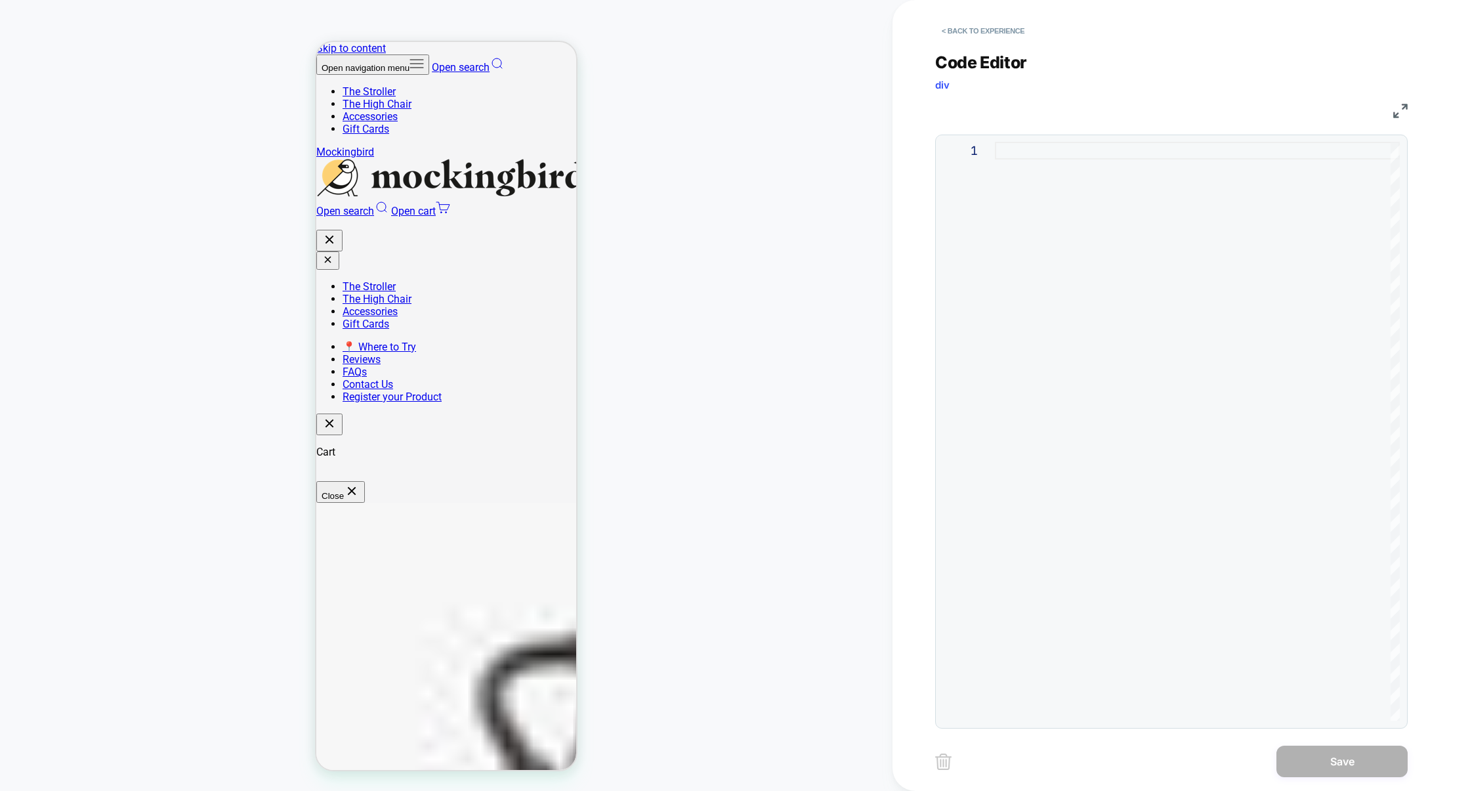
click at [1088, 363] on div at bounding box center [1197, 431] width 405 height 579
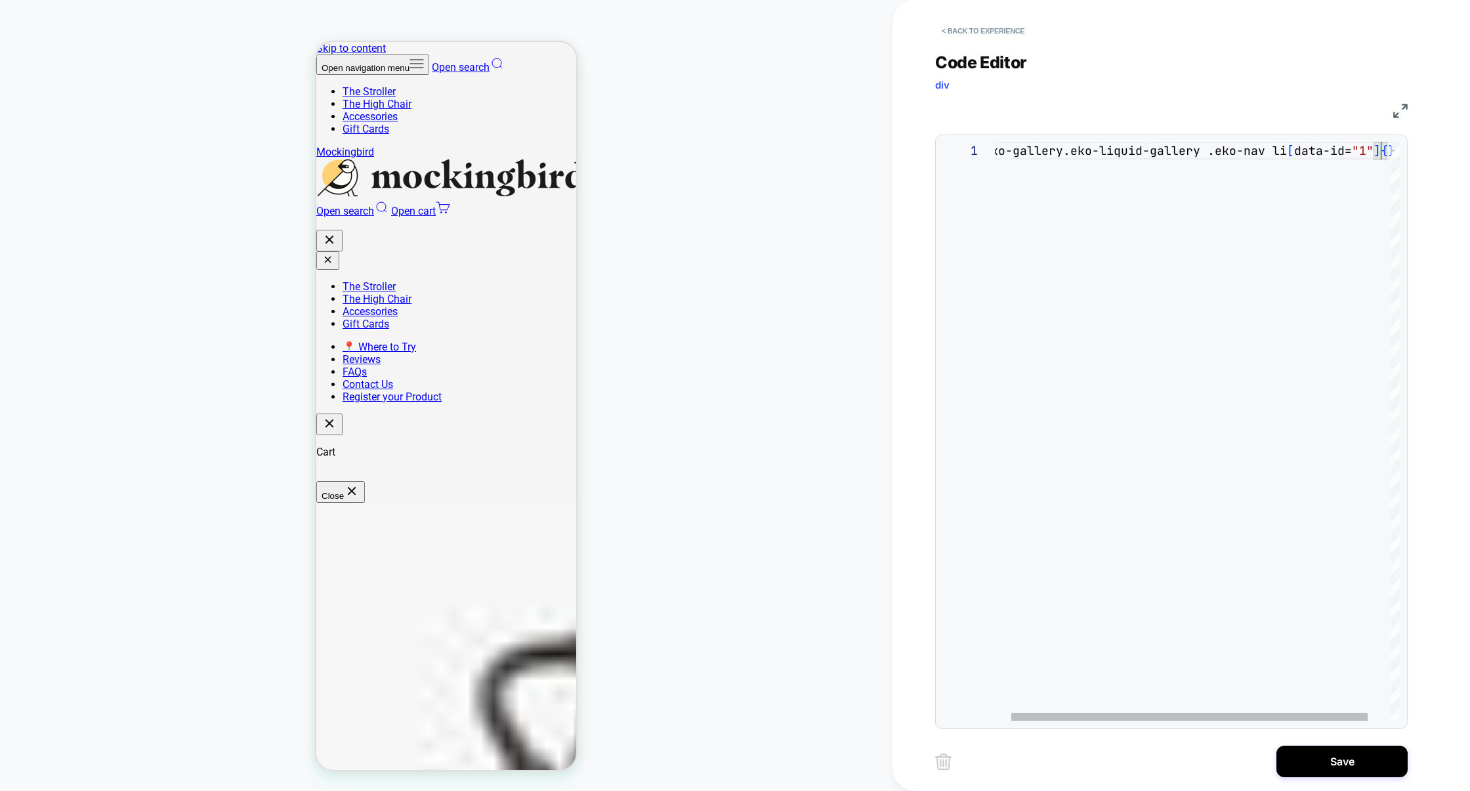
scroll to position [17, 28]
click at [1400, 102] on div "JS" at bounding box center [1171, 109] width 473 height 22
click at [1399, 109] on img at bounding box center [1400, 111] width 14 height 14
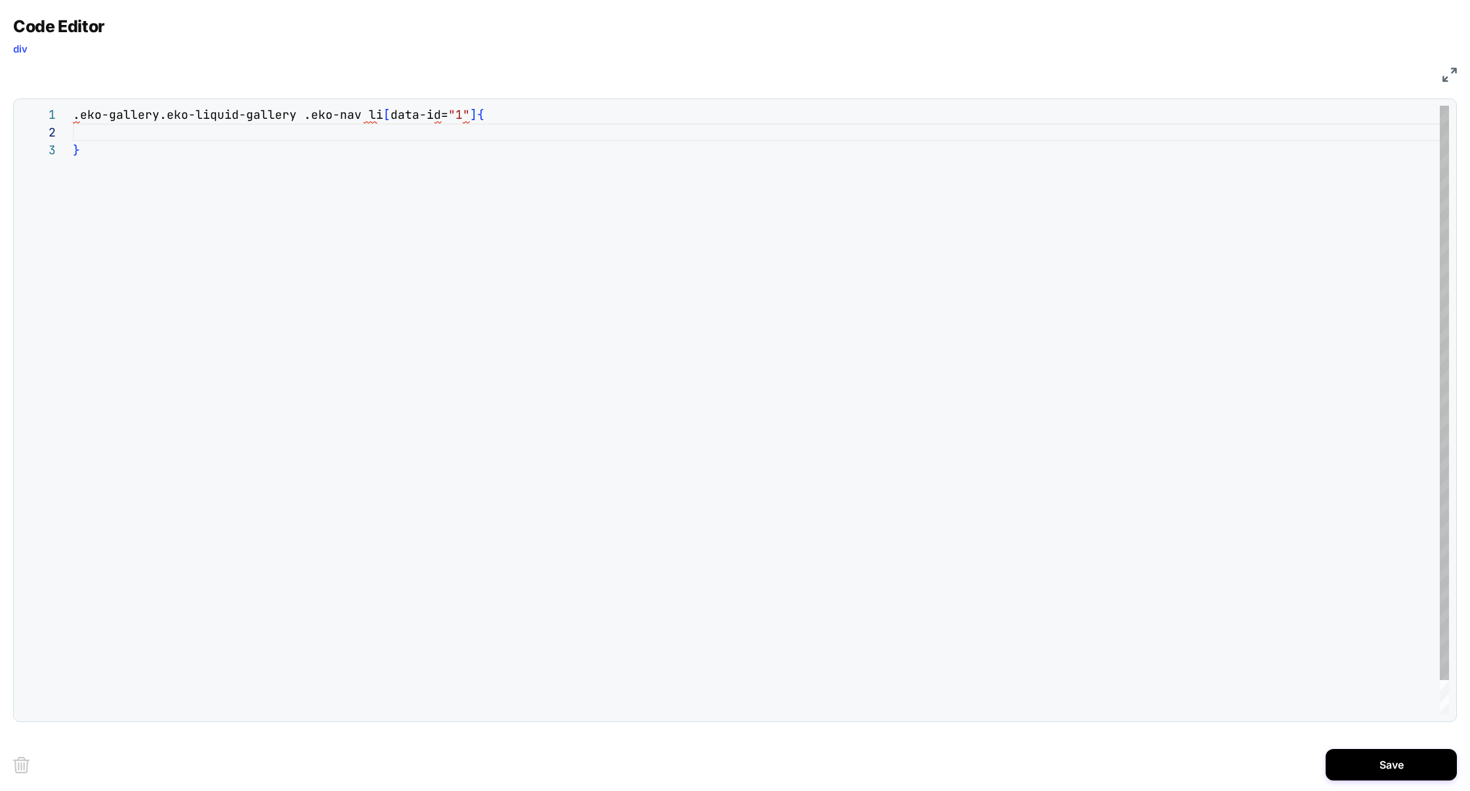
click at [187, 197] on div ".eko-gallery.eko-liquid-gallery .eko-nav li [ data-id= "1" ] { }" at bounding box center [761, 428] width 1376 height 644
type textarea "**********"
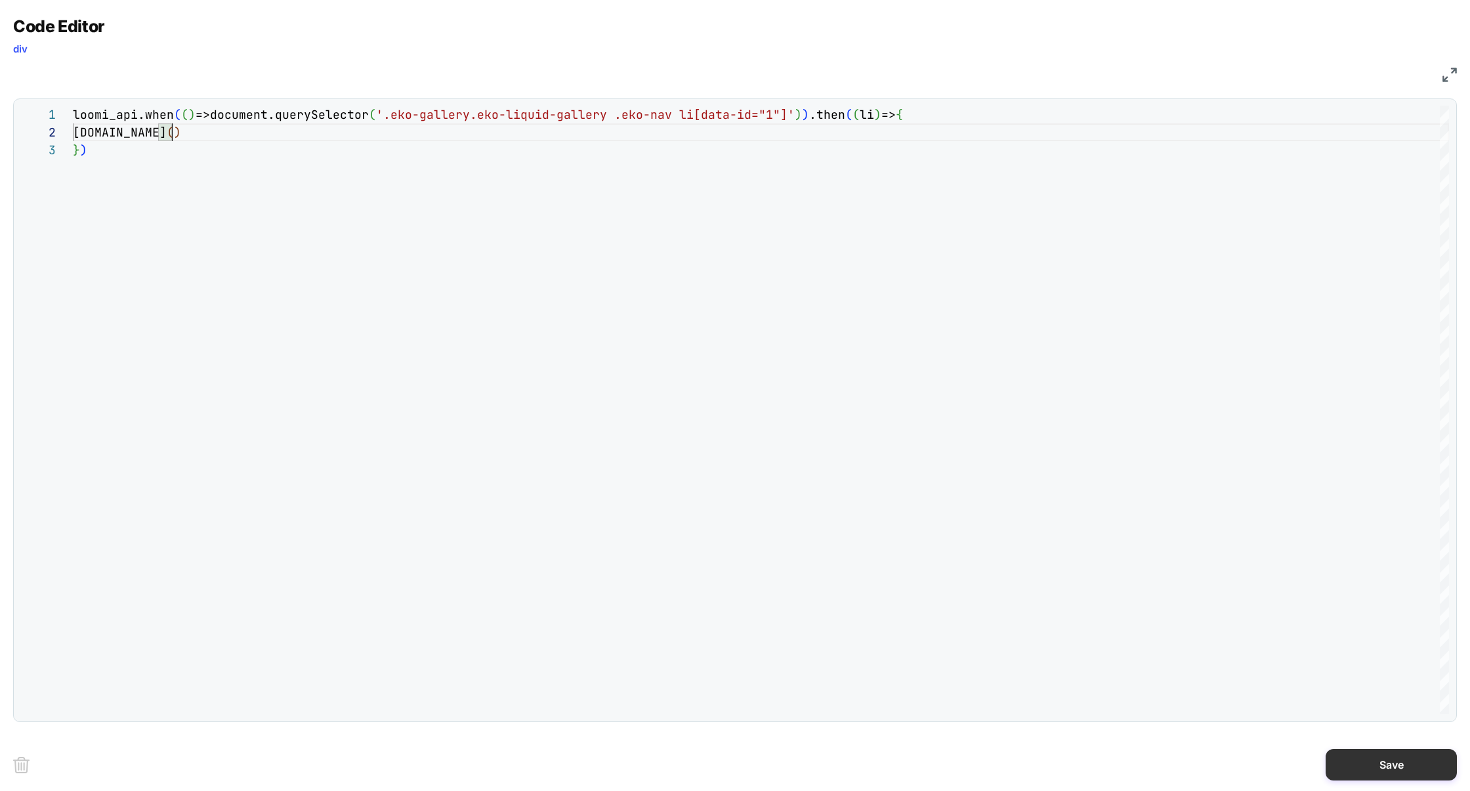
type textarea "**********"
click at [1385, 753] on button "Save" at bounding box center [1391, 765] width 131 height 32
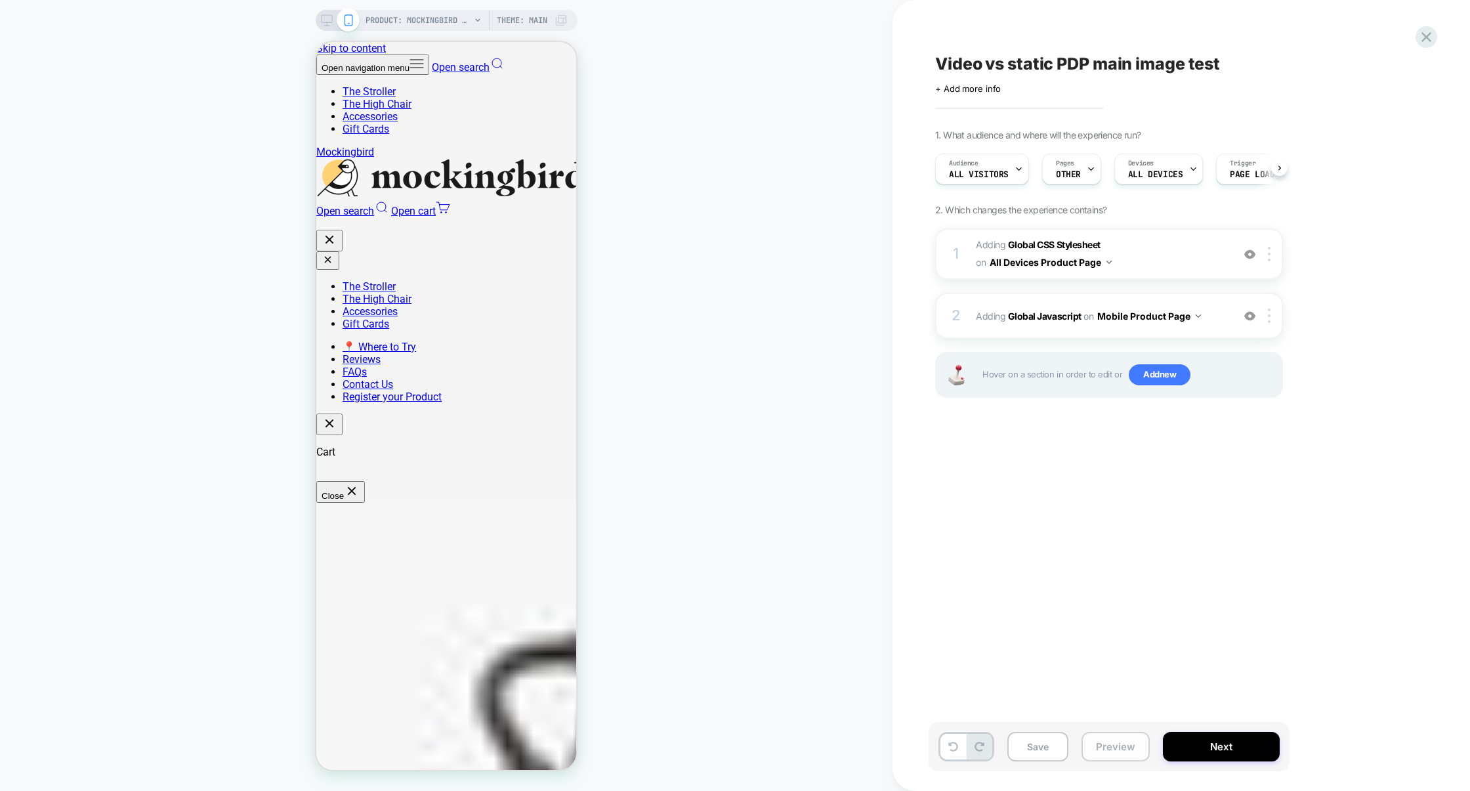
scroll to position [0, 1]
click at [1112, 753] on button "Preview" at bounding box center [1116, 747] width 68 height 30
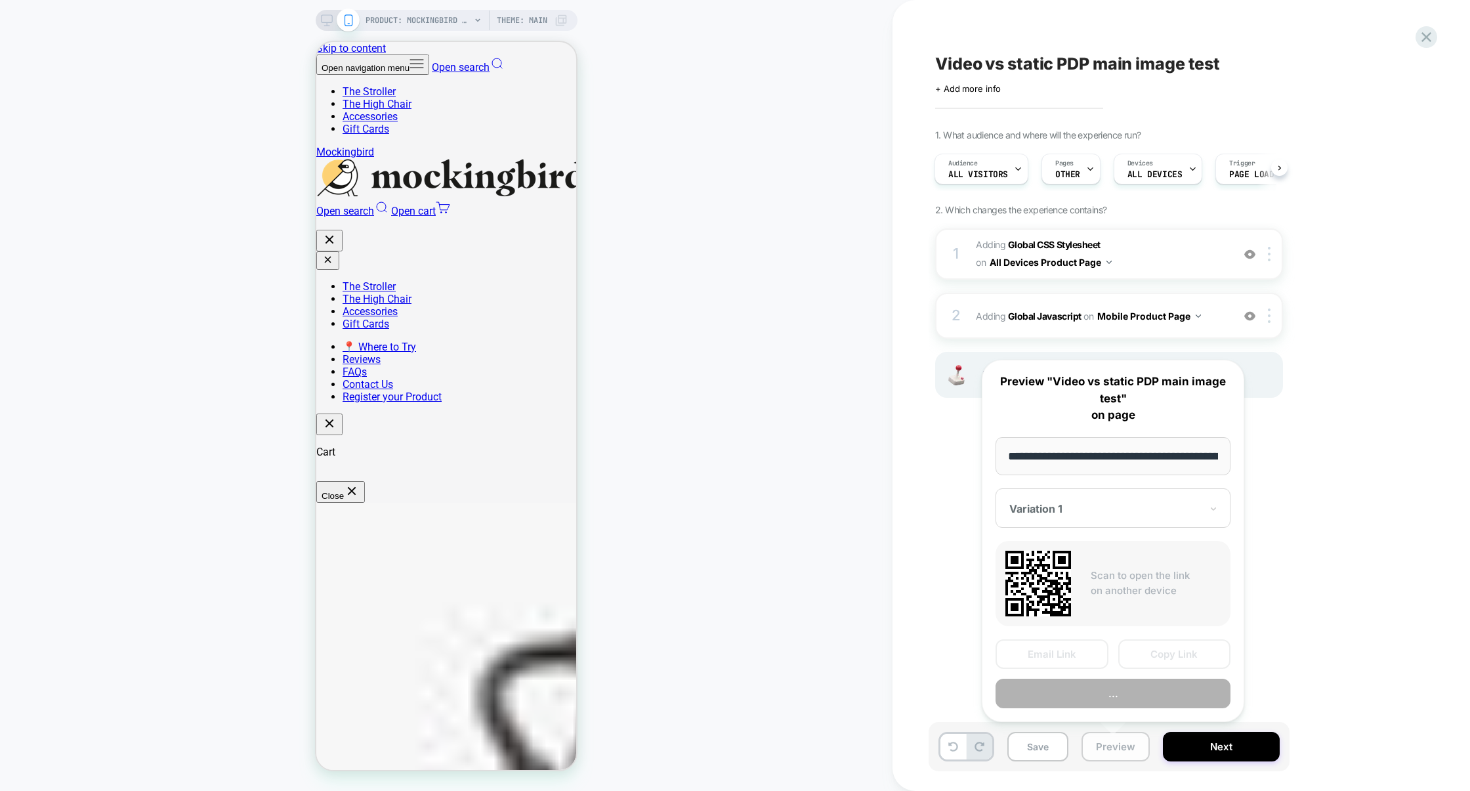
scroll to position [0, 221]
click at [1271, 317] on div at bounding box center [1272, 315] width 22 height 14
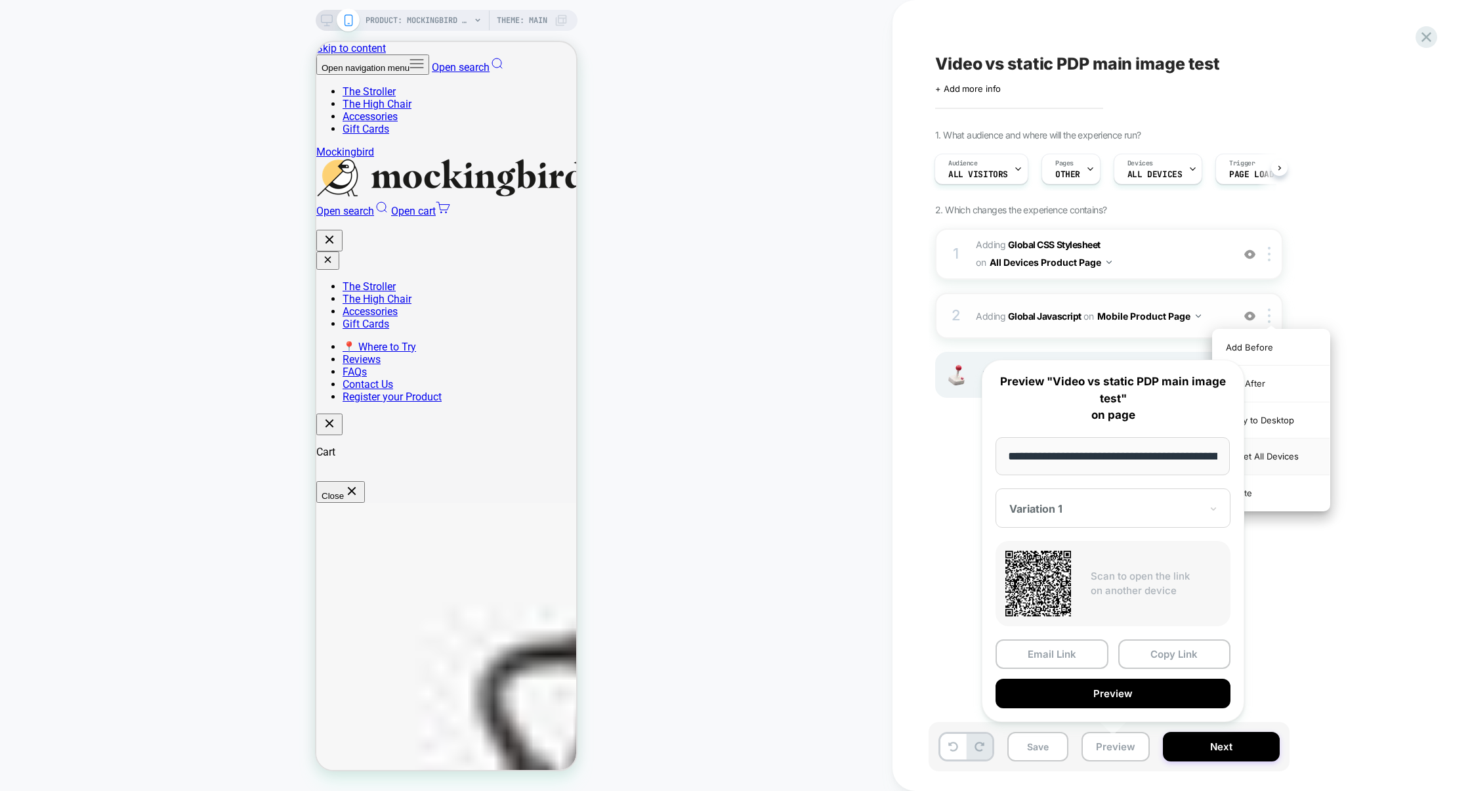
click at [1290, 460] on div "Target All Devices" at bounding box center [1271, 456] width 117 height 36
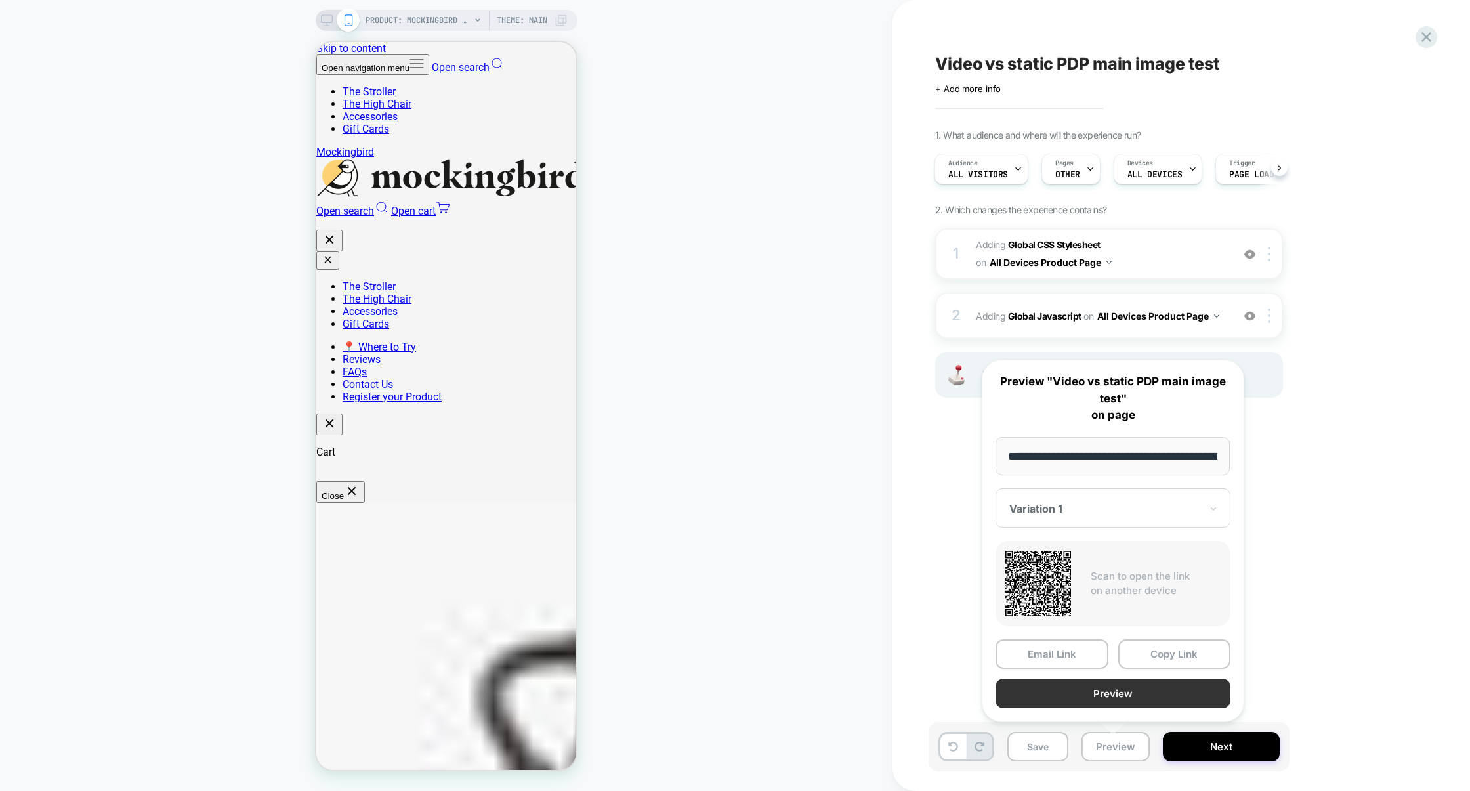
click at [1133, 688] on button "Preview" at bounding box center [1113, 694] width 235 height 30
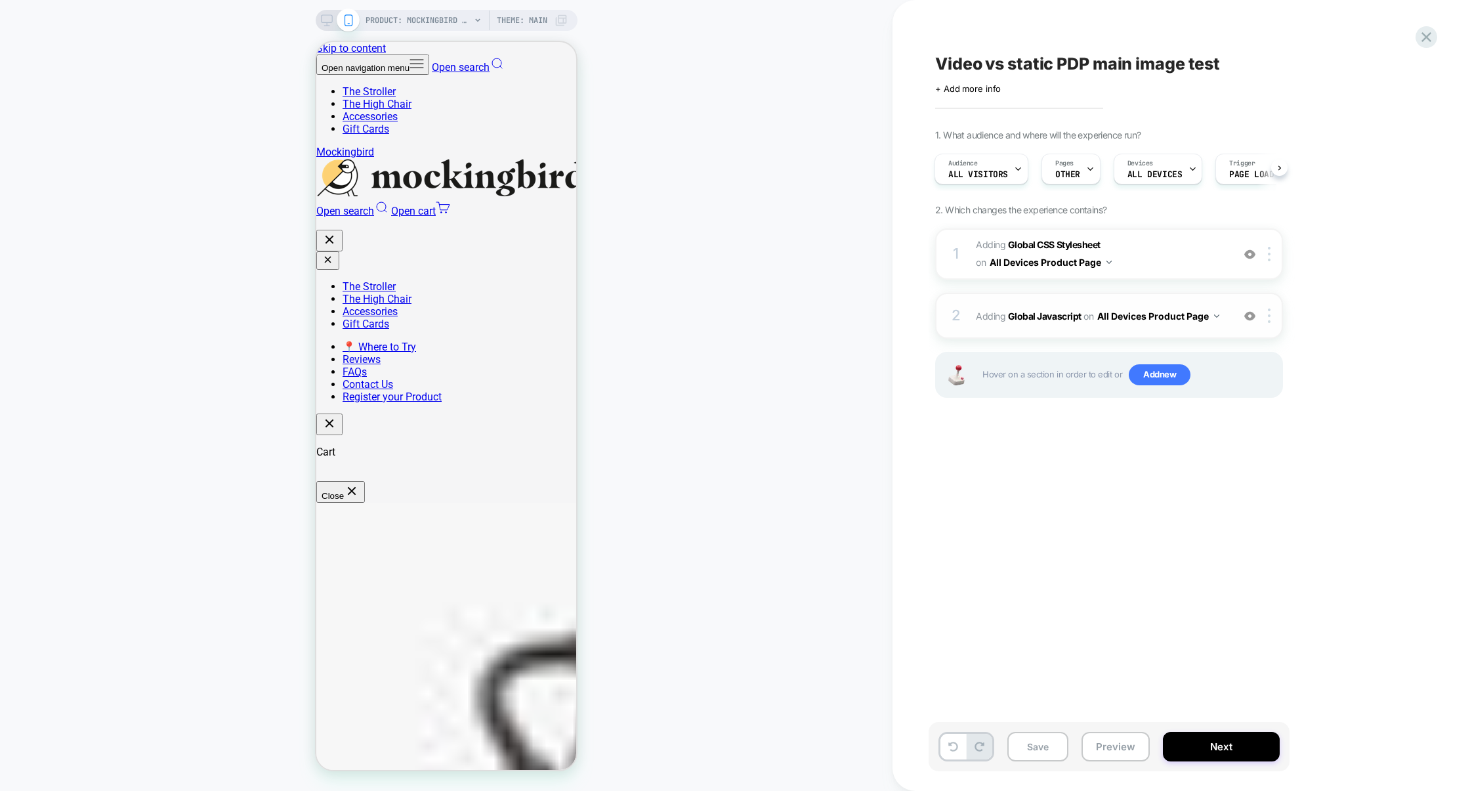
click at [1093, 331] on div "2 Adding Global Javascript on All Devices Product Page Add Before Add After Tar…" at bounding box center [1109, 316] width 348 height 46
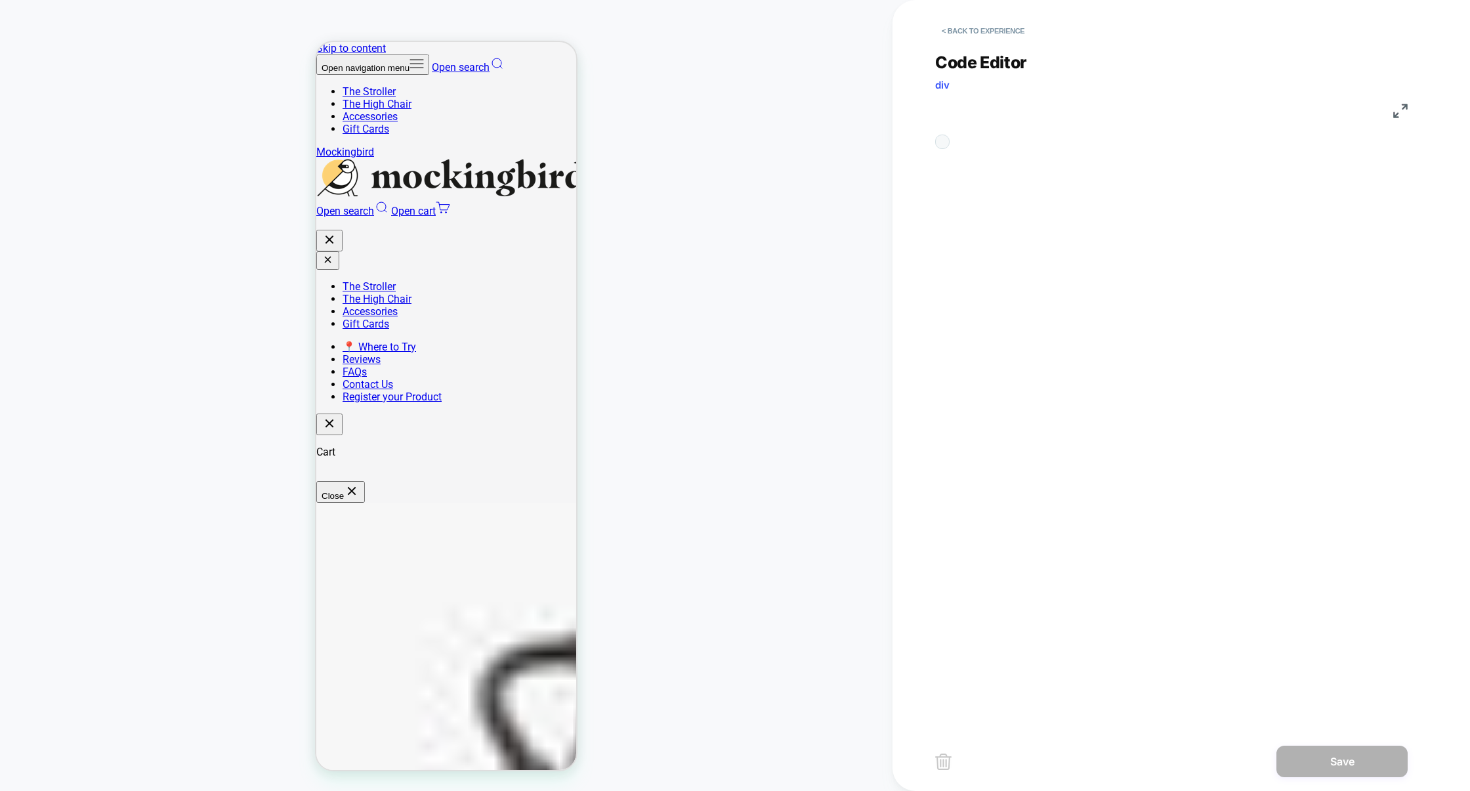
scroll to position [159, 0]
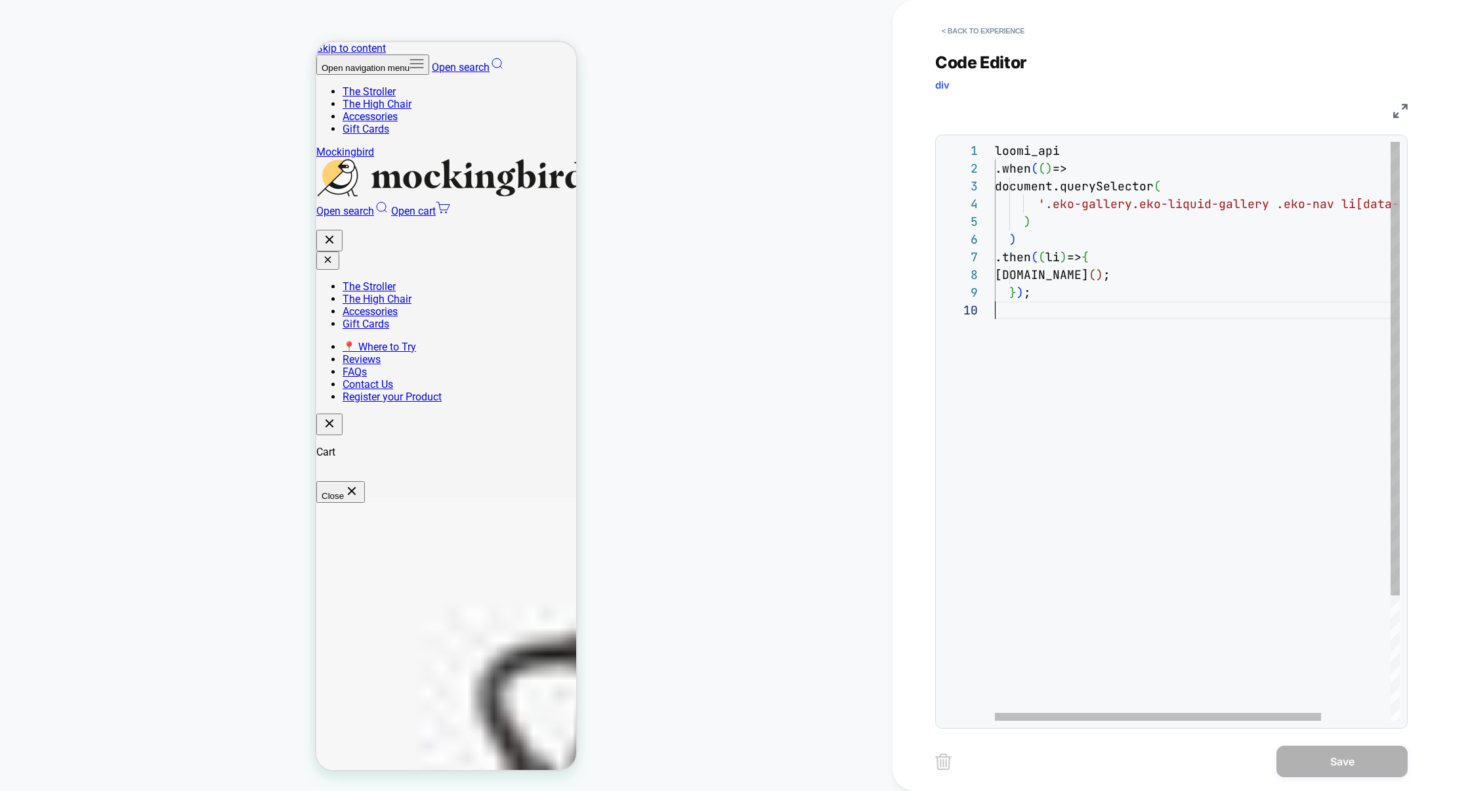
click at [1105, 321] on div "loomi_api .when ( ( ) => document.querySelector ( '.eko-gallery.eko-liquid-gall…" at bounding box center [1240, 511] width 491 height 738
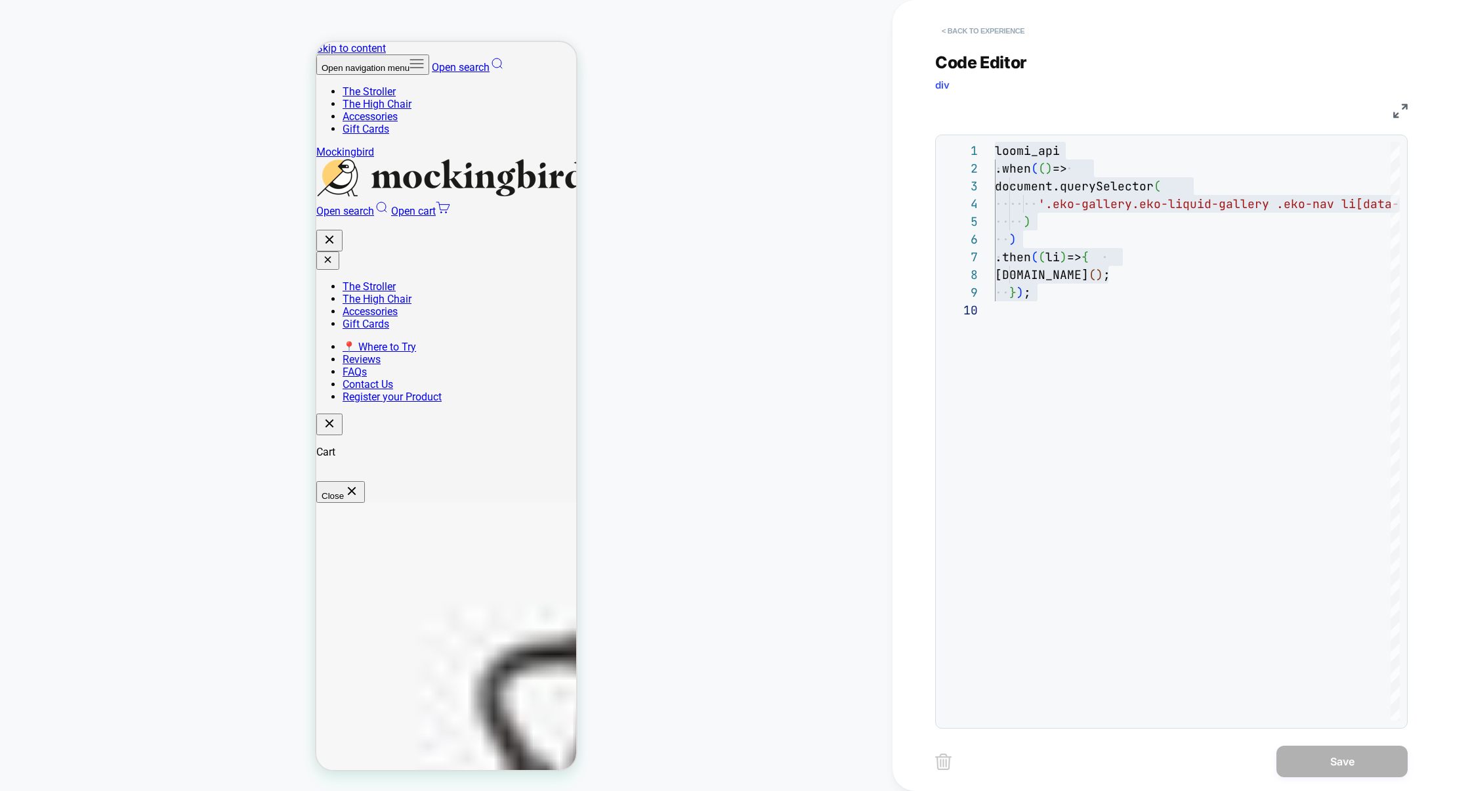
click at [1022, 33] on button "< Back to experience" at bounding box center [983, 30] width 96 height 21
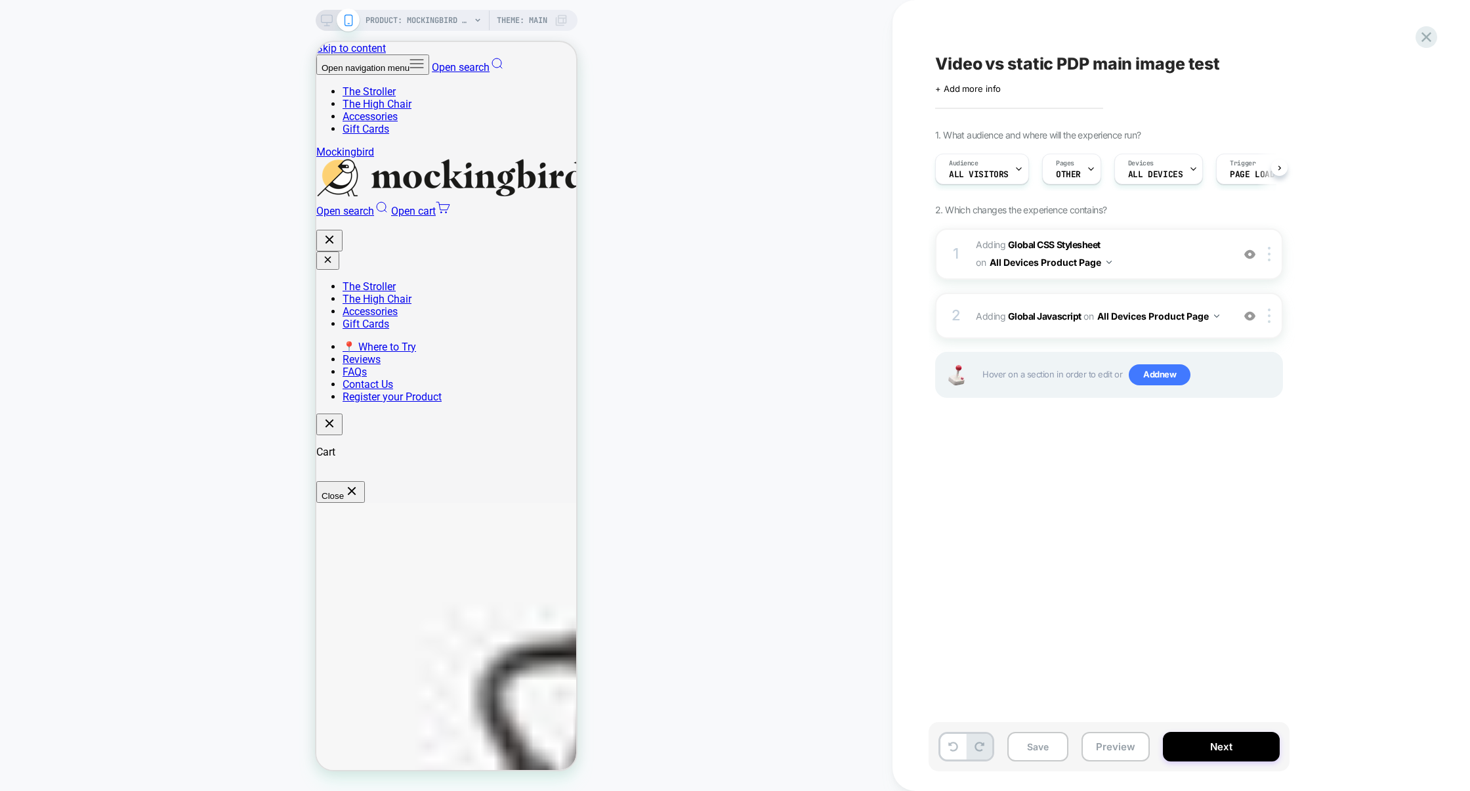
scroll to position [0, 1]
click at [1041, 744] on button "Save" at bounding box center [1037, 747] width 61 height 30
click at [1118, 746] on button "Preview" at bounding box center [1116, 747] width 68 height 30
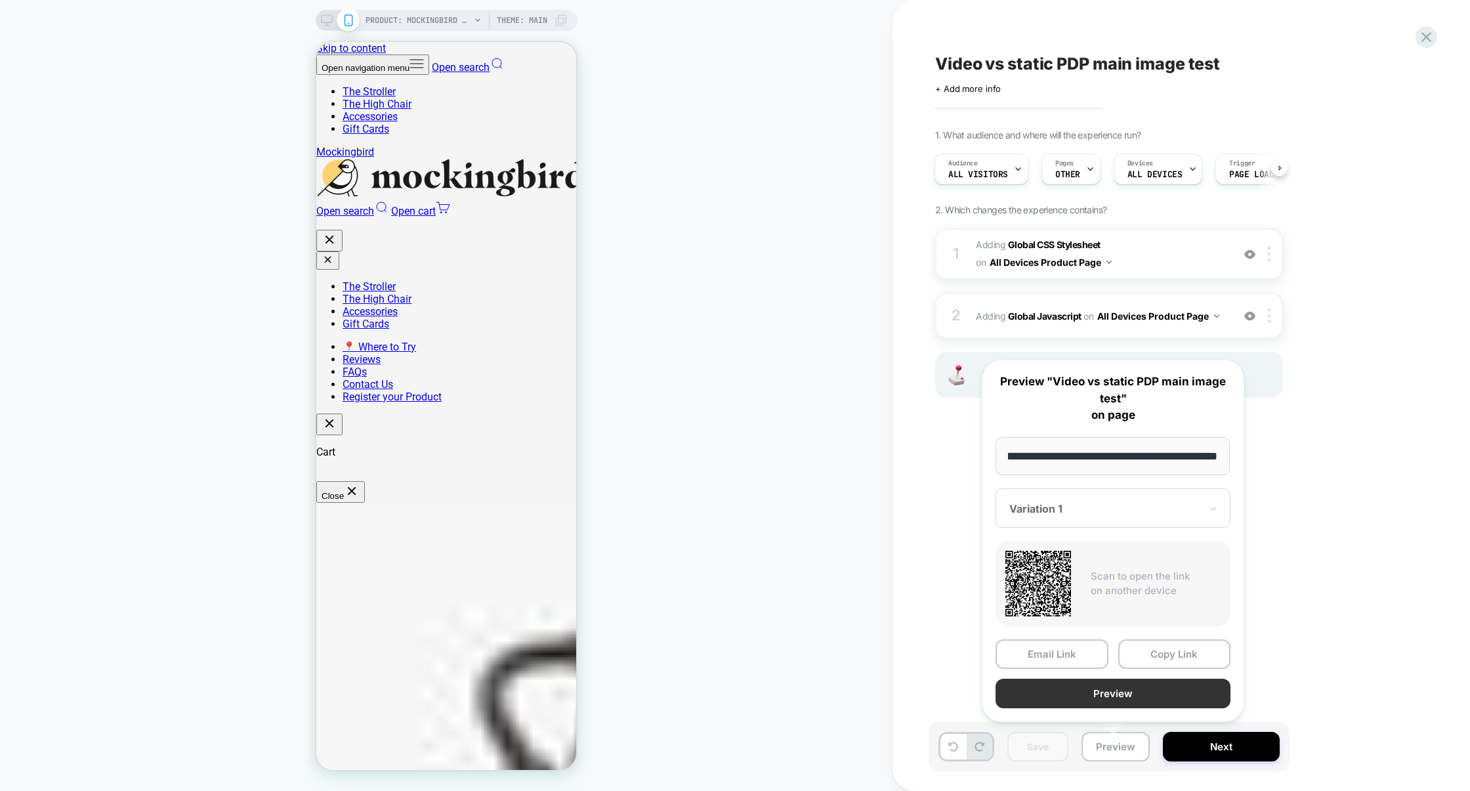
scroll to position [0, 0]
click at [1132, 694] on button "Preview" at bounding box center [1113, 694] width 235 height 30
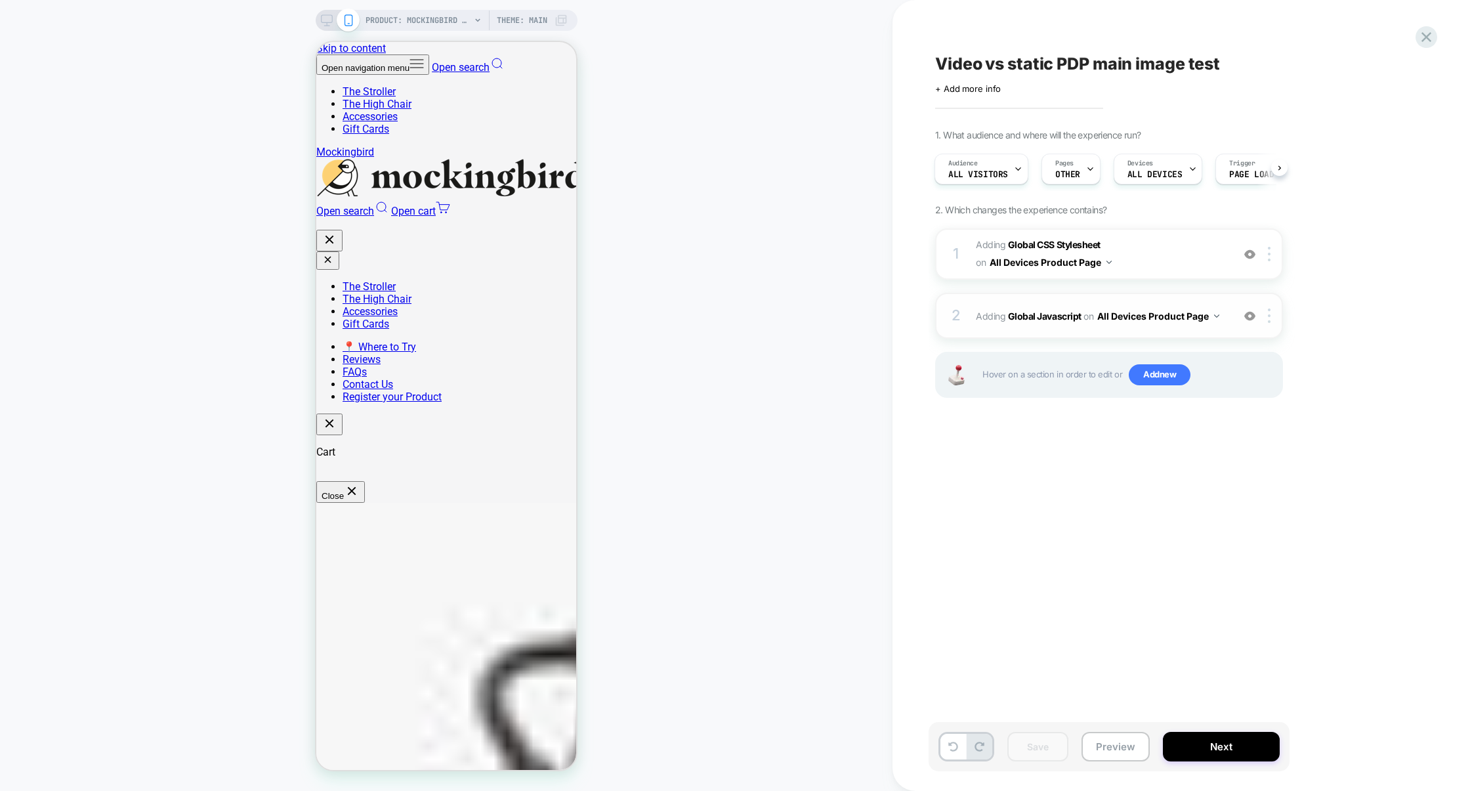
click at [1089, 331] on div "2 Adding Global Javascript on All Devices Product Page Add Before Add After Tar…" at bounding box center [1109, 316] width 348 height 46
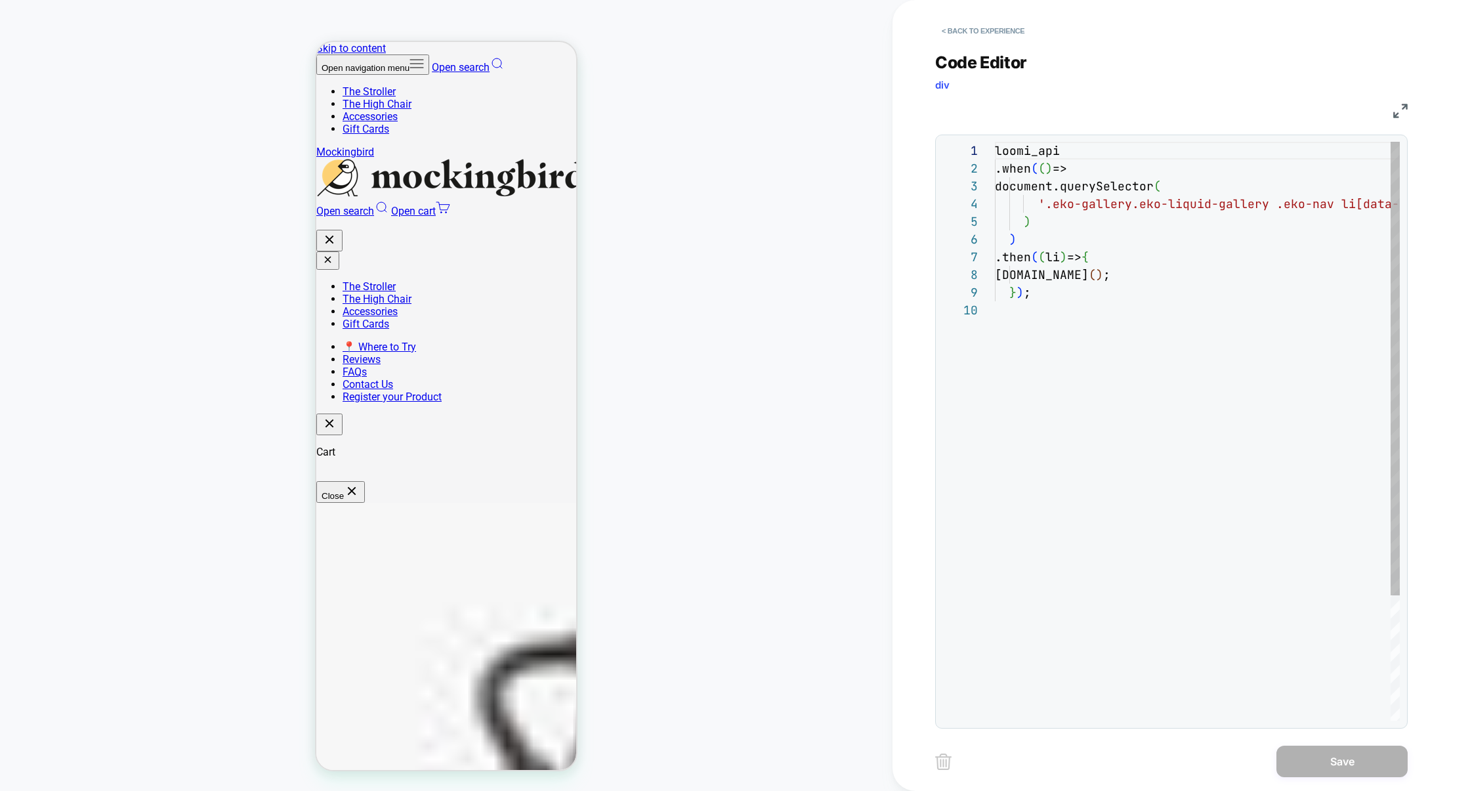
scroll to position [159, 0]
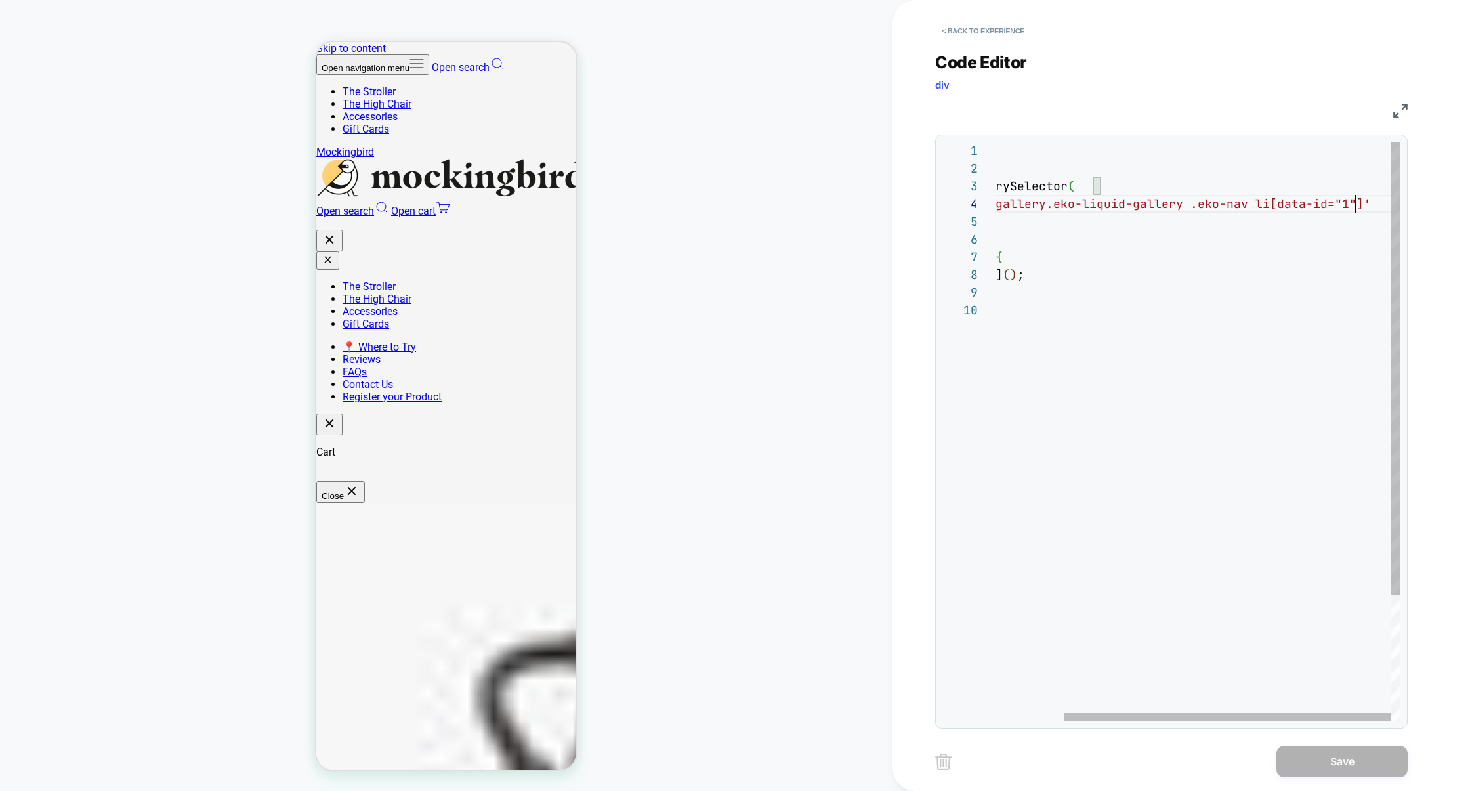
click at [1357, 205] on div "loomi_api .when ( ( ) => document.querySelector ( '.eko-gallery.eko-liquid-gall…" at bounding box center [1154, 511] width 491 height 738
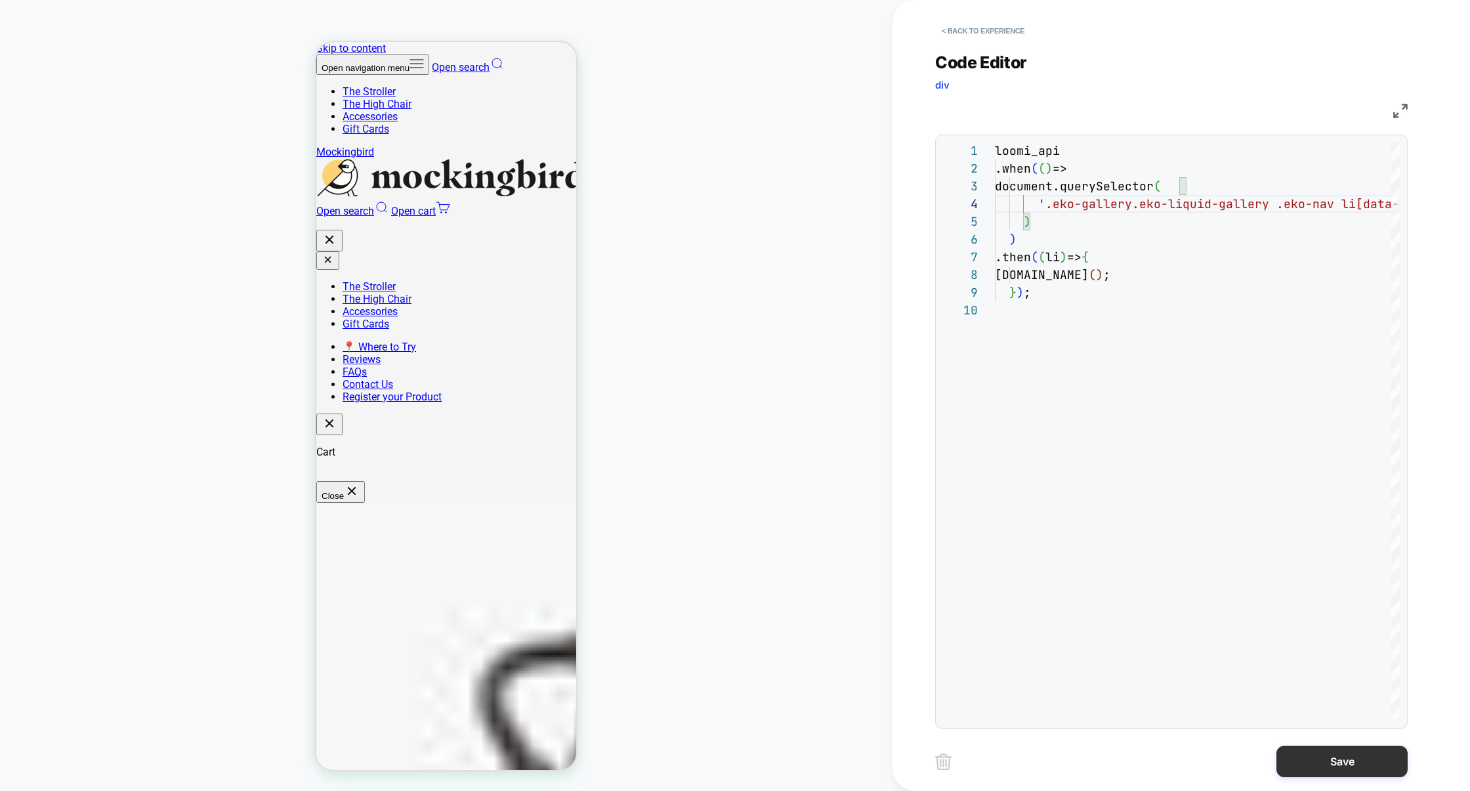
type textarea "**********"
click at [1303, 755] on button "Save" at bounding box center [1341, 762] width 131 height 32
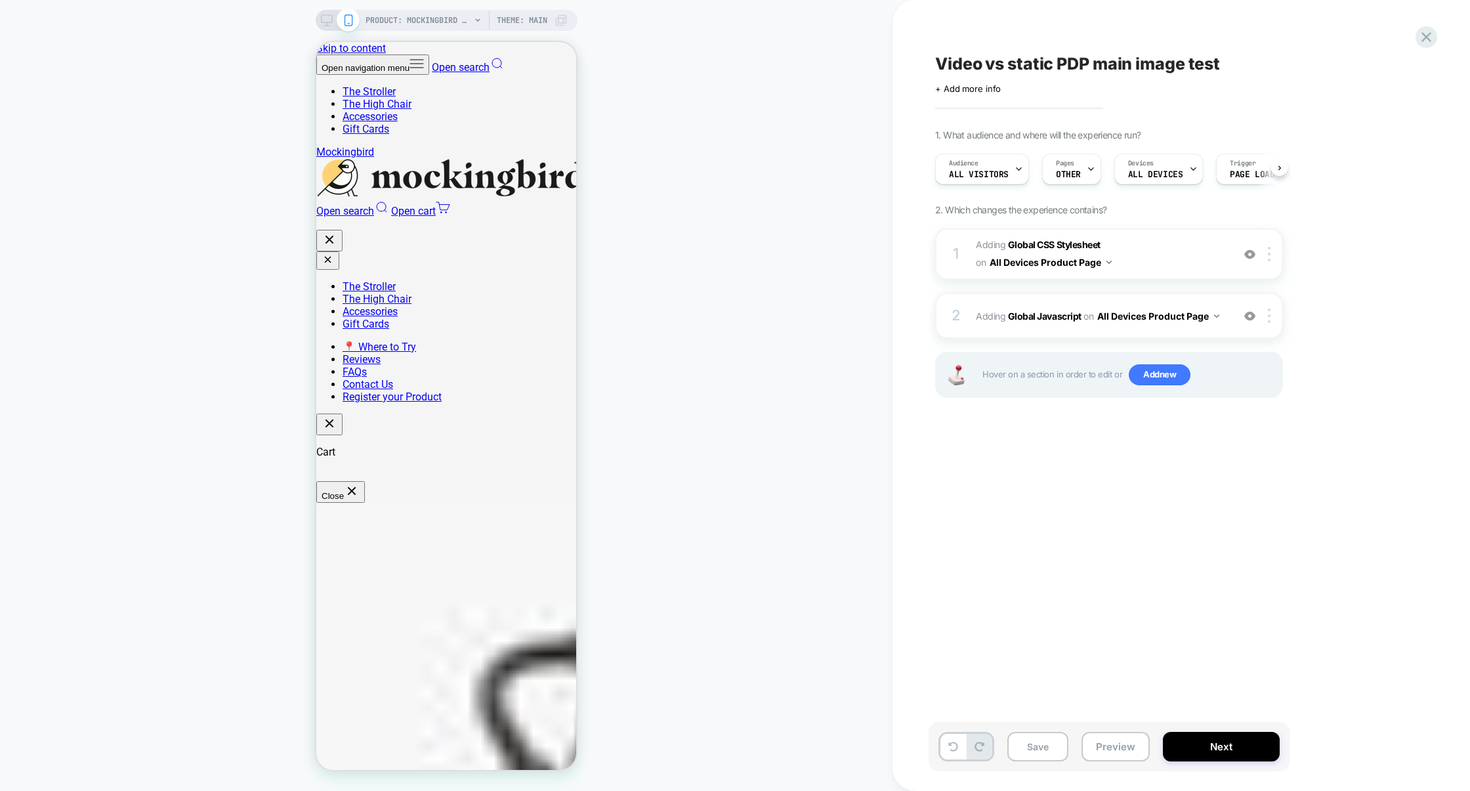
scroll to position [0, 1]
click at [1118, 735] on button "Preview" at bounding box center [1116, 747] width 68 height 30
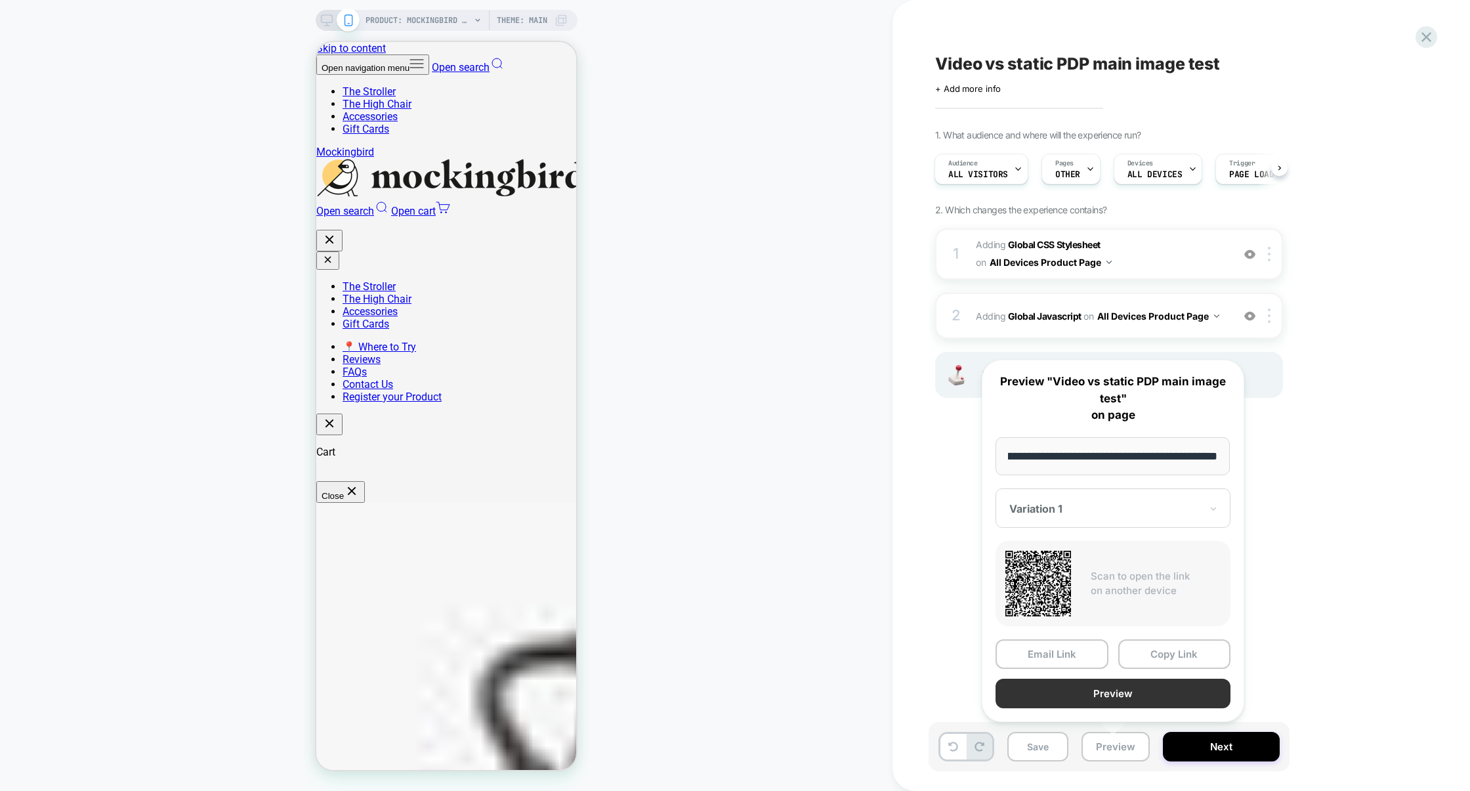
scroll to position [0, 0]
click at [1120, 702] on button "Preview" at bounding box center [1113, 694] width 235 height 30
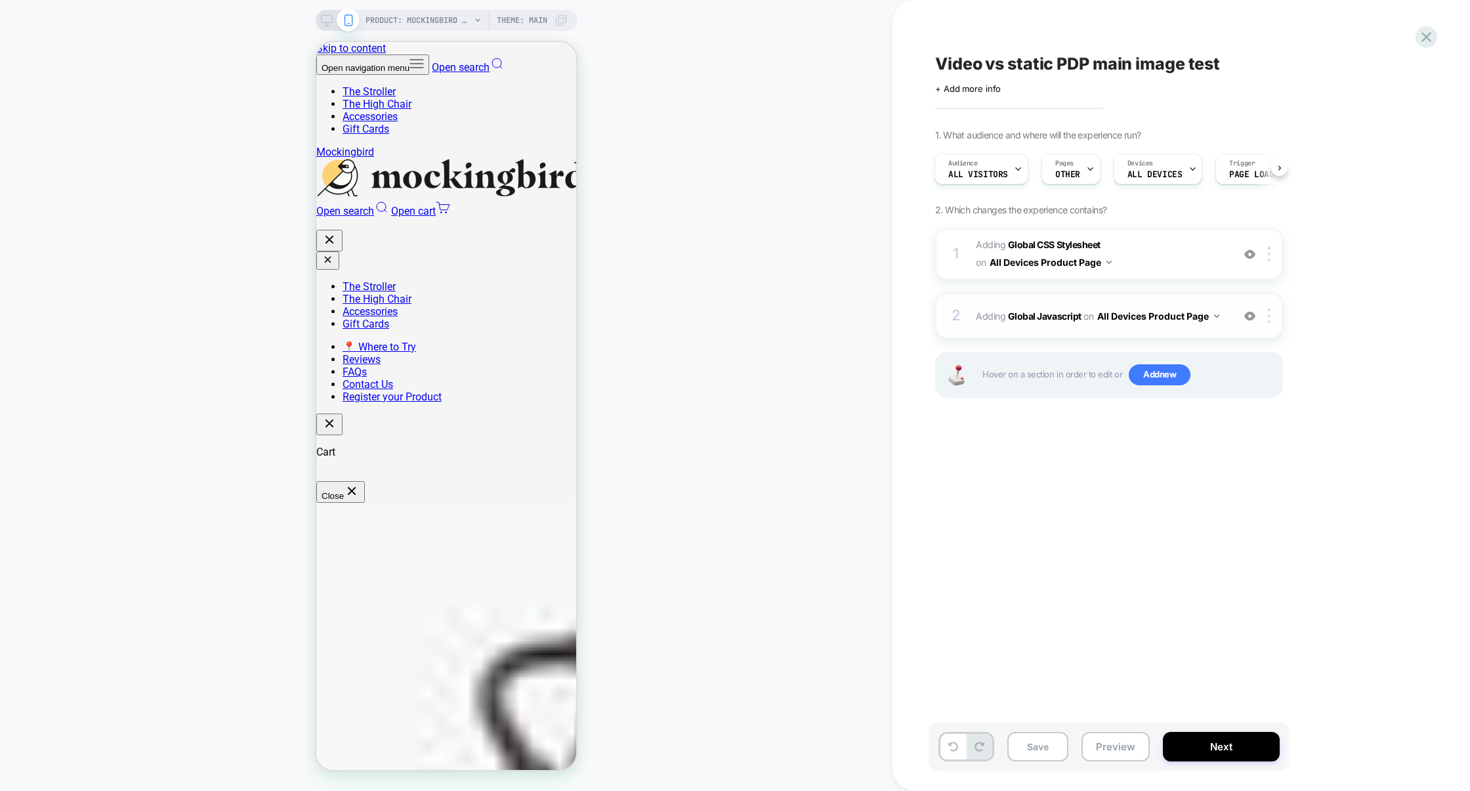
click at [1095, 297] on div "2 Adding Global Javascript on All Devices Product Page Add Before Add After Tar…" at bounding box center [1109, 316] width 348 height 46
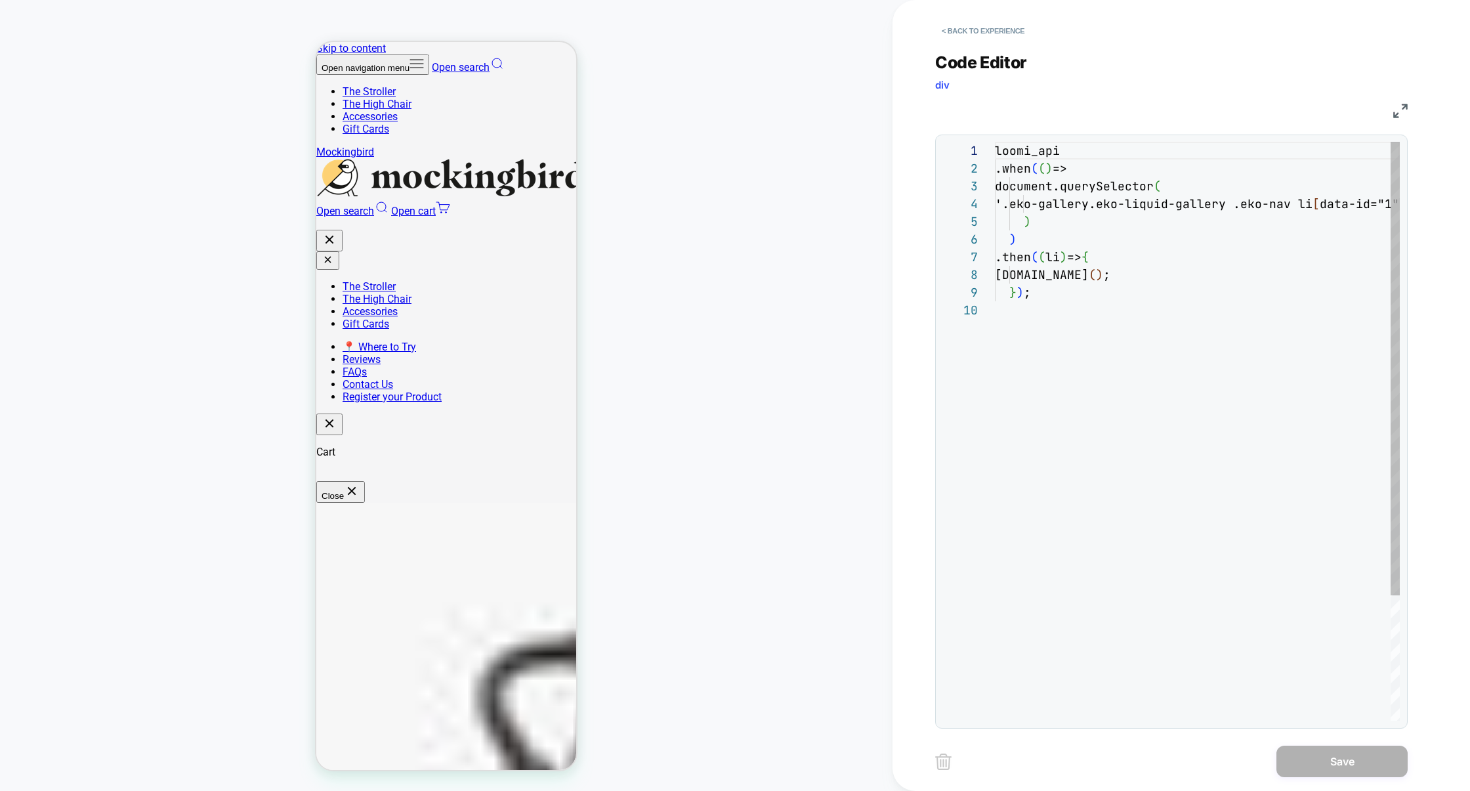
scroll to position [159, 0]
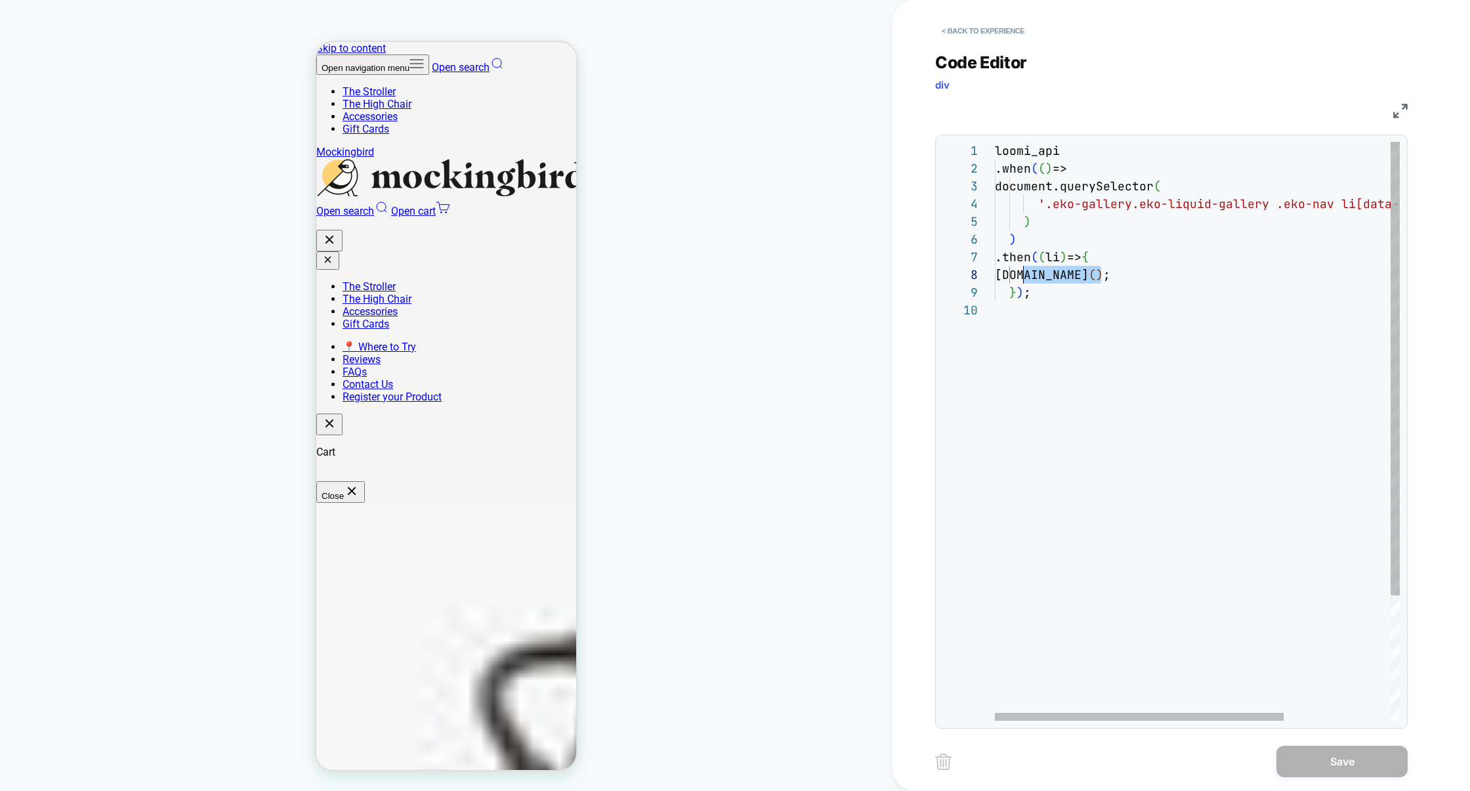
drag, startPoint x: 1120, startPoint y: 273, endPoint x: 1022, endPoint y: 277, distance: 97.9
click at [1022, 277] on div "loomi_api .when ( ( ) => document.querySelector ( '.eko-gallery.eko-liquid-gall…" at bounding box center [1272, 511] width 555 height 738
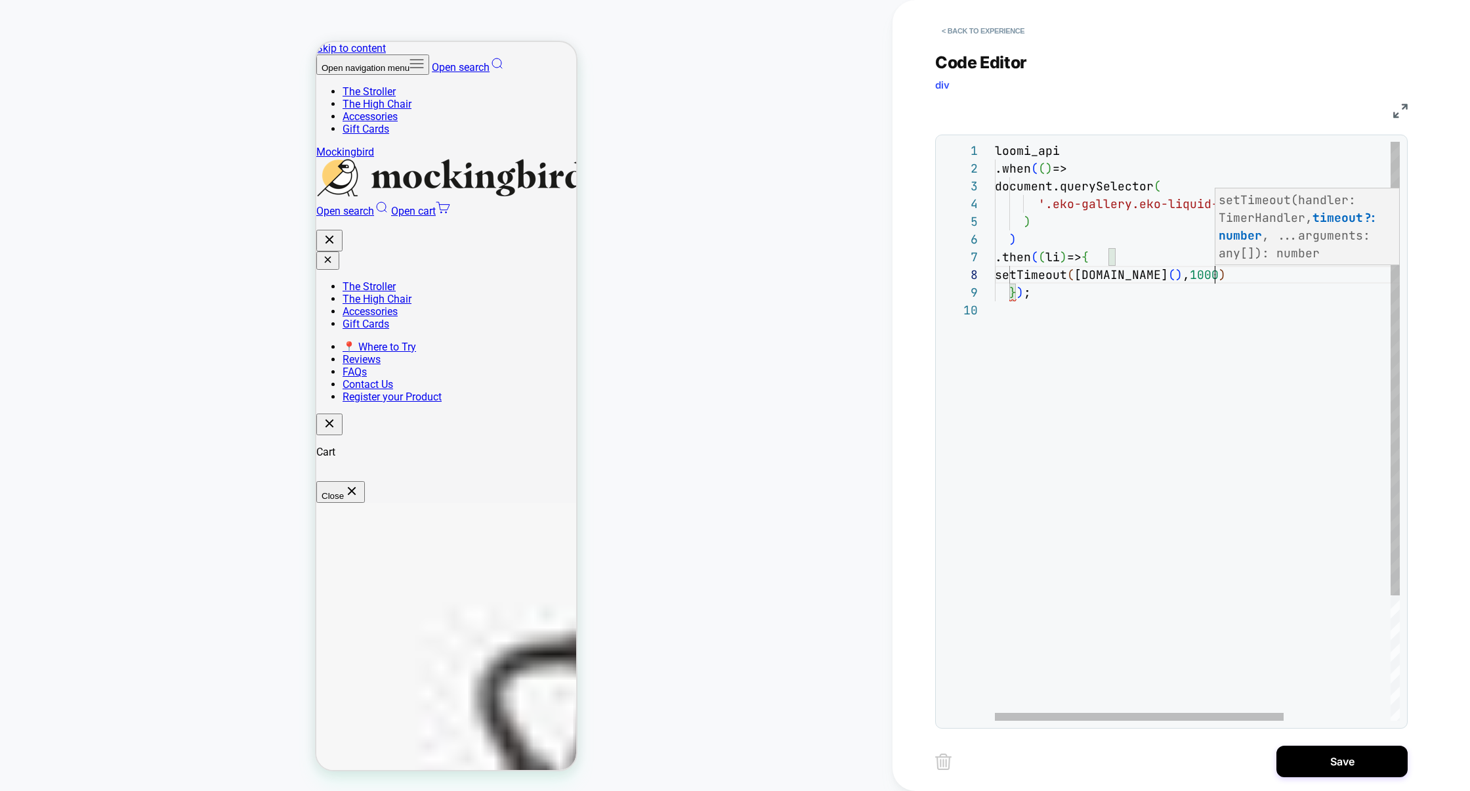
scroll to position [124, 219]
click at [1104, 275] on div "loomi_api .when ( ( ) => document.querySelector ( '.eko-gallery.eko-liquid-gall…" at bounding box center [1272, 511] width 555 height 738
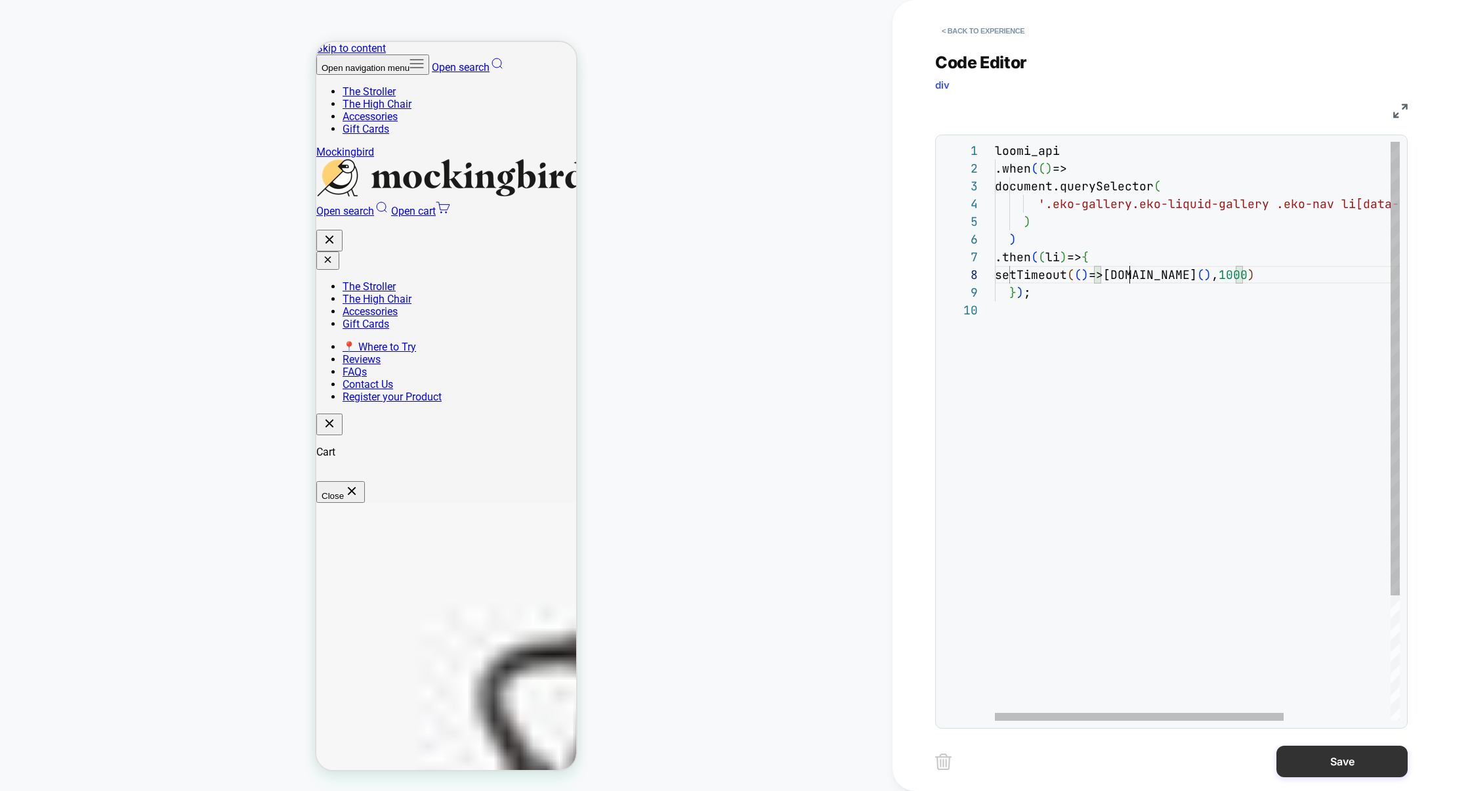
type textarea "**********"
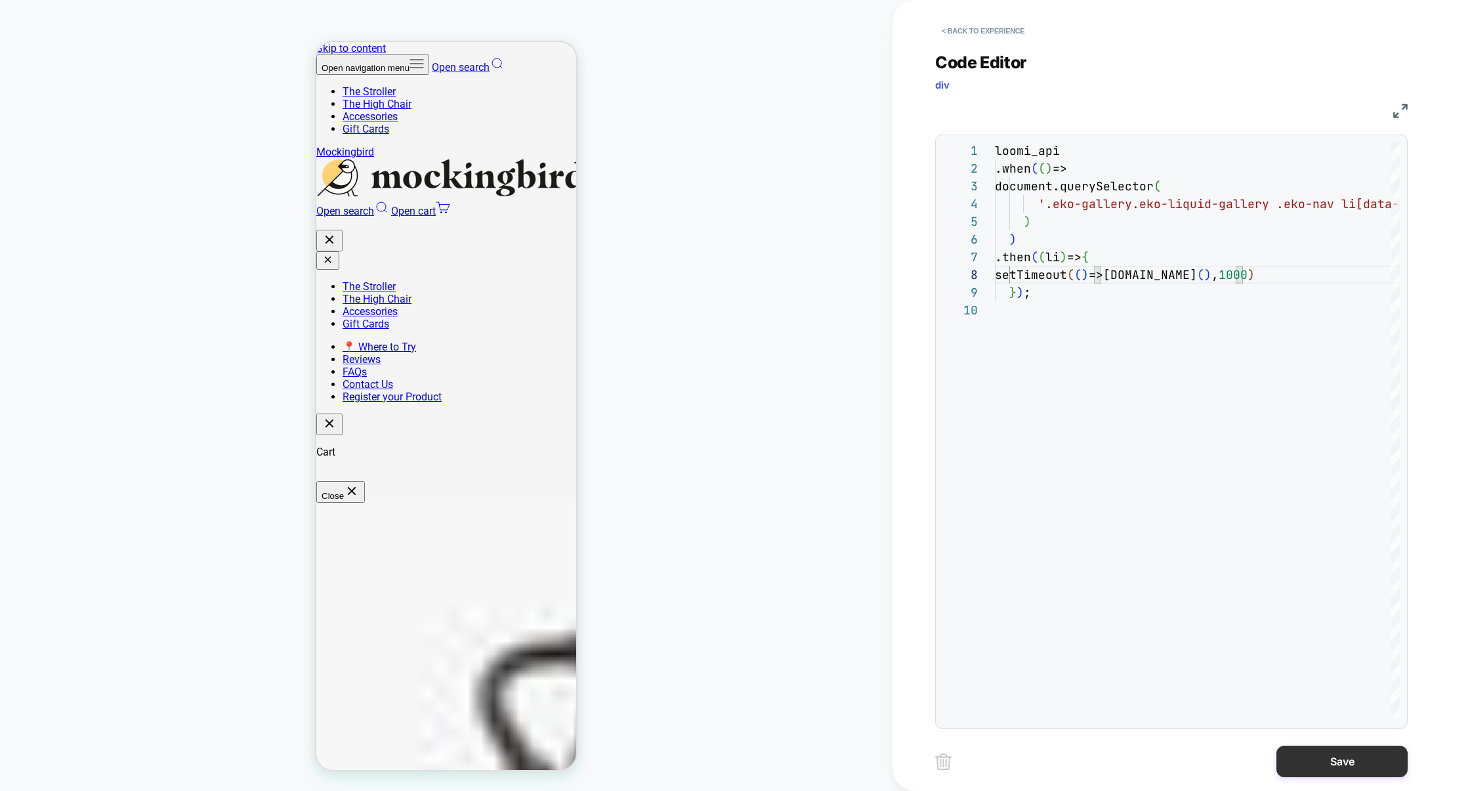
click at [1334, 759] on button "Save" at bounding box center [1341, 762] width 131 height 32
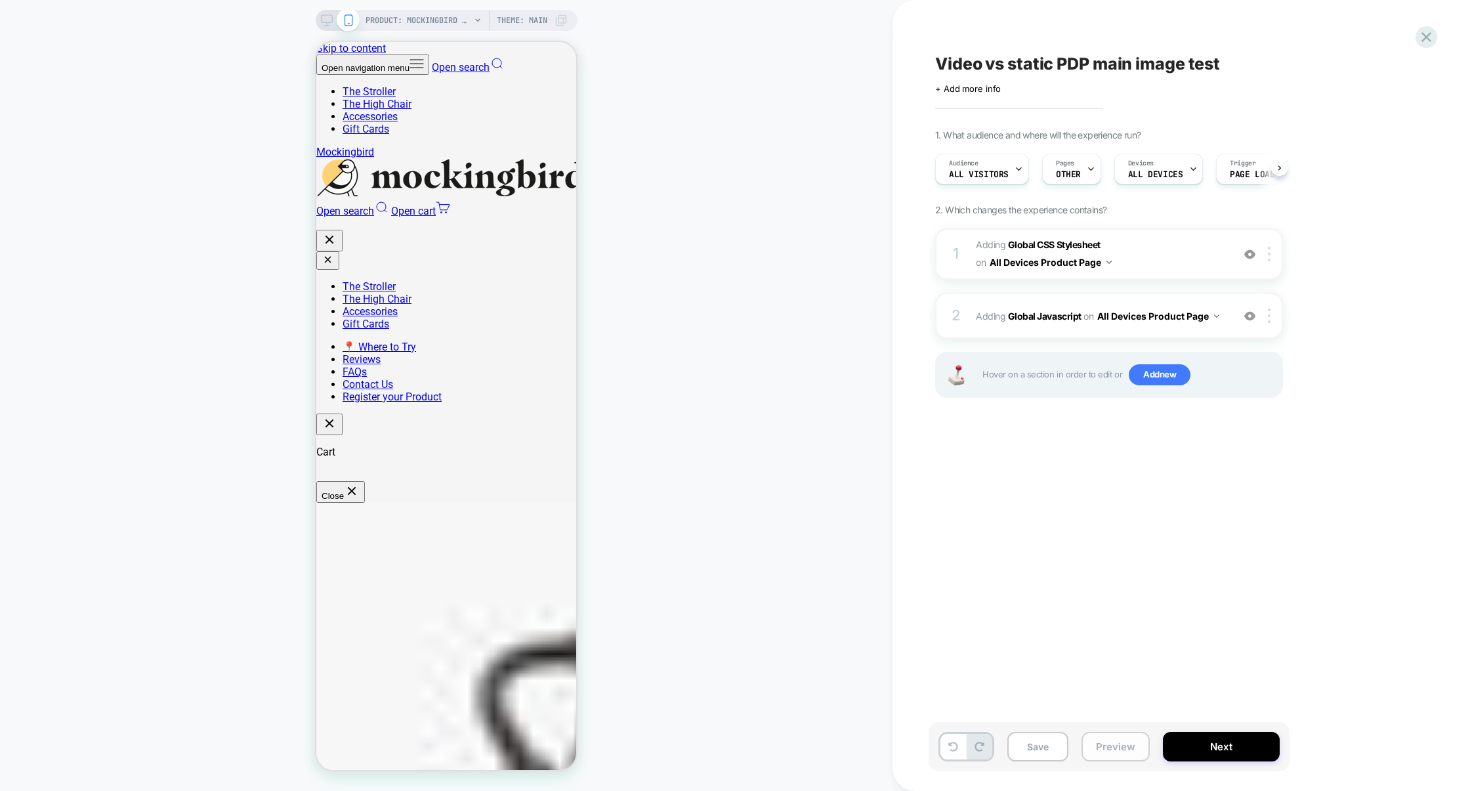
scroll to position [0, 1]
click at [1122, 761] on div "Save Preview Next" at bounding box center [1109, 746] width 361 height 49
click at [1122, 751] on button "Preview" at bounding box center [1116, 747] width 68 height 30
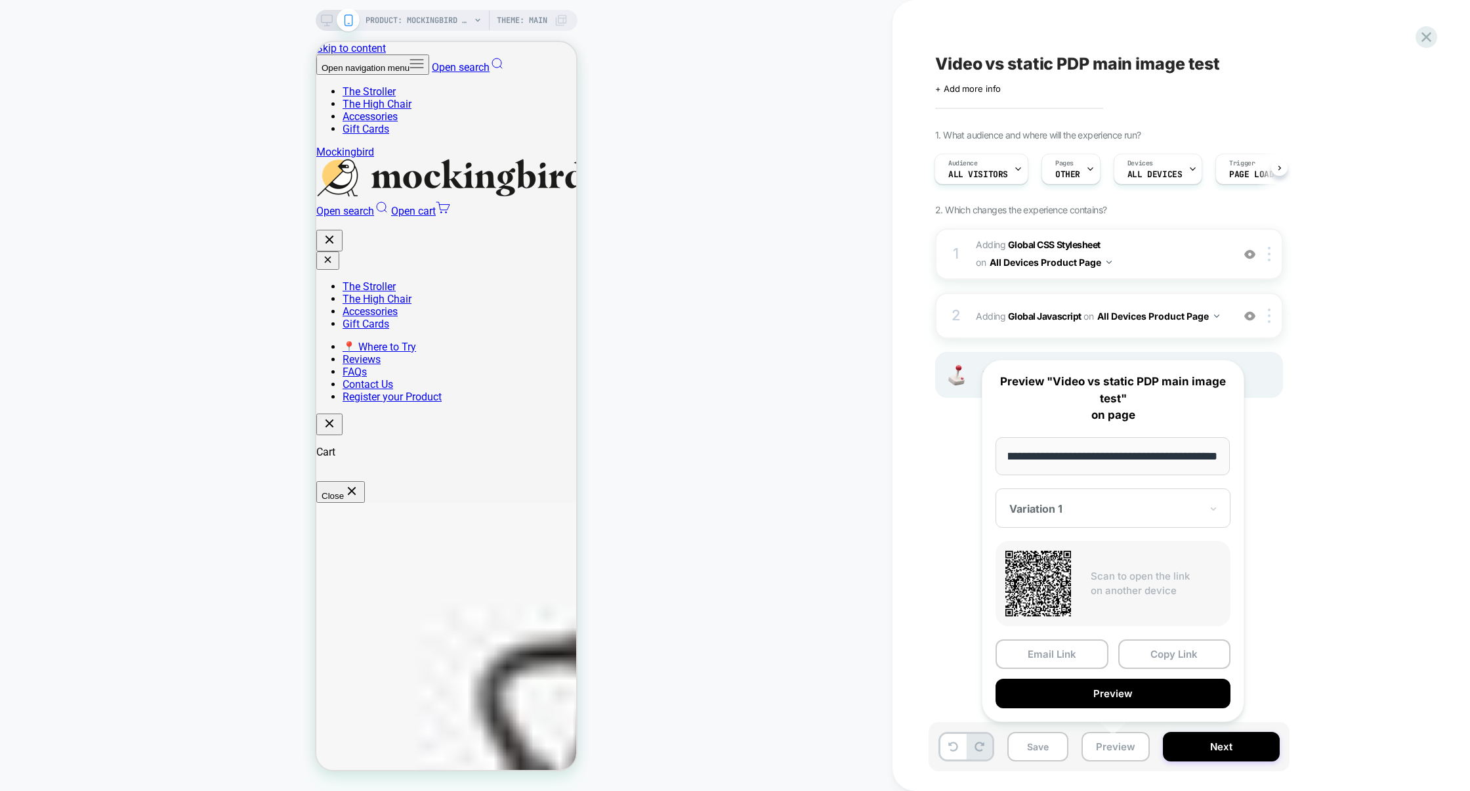
scroll to position [0, 0]
click at [1128, 699] on button "Preview" at bounding box center [1113, 694] width 235 height 30
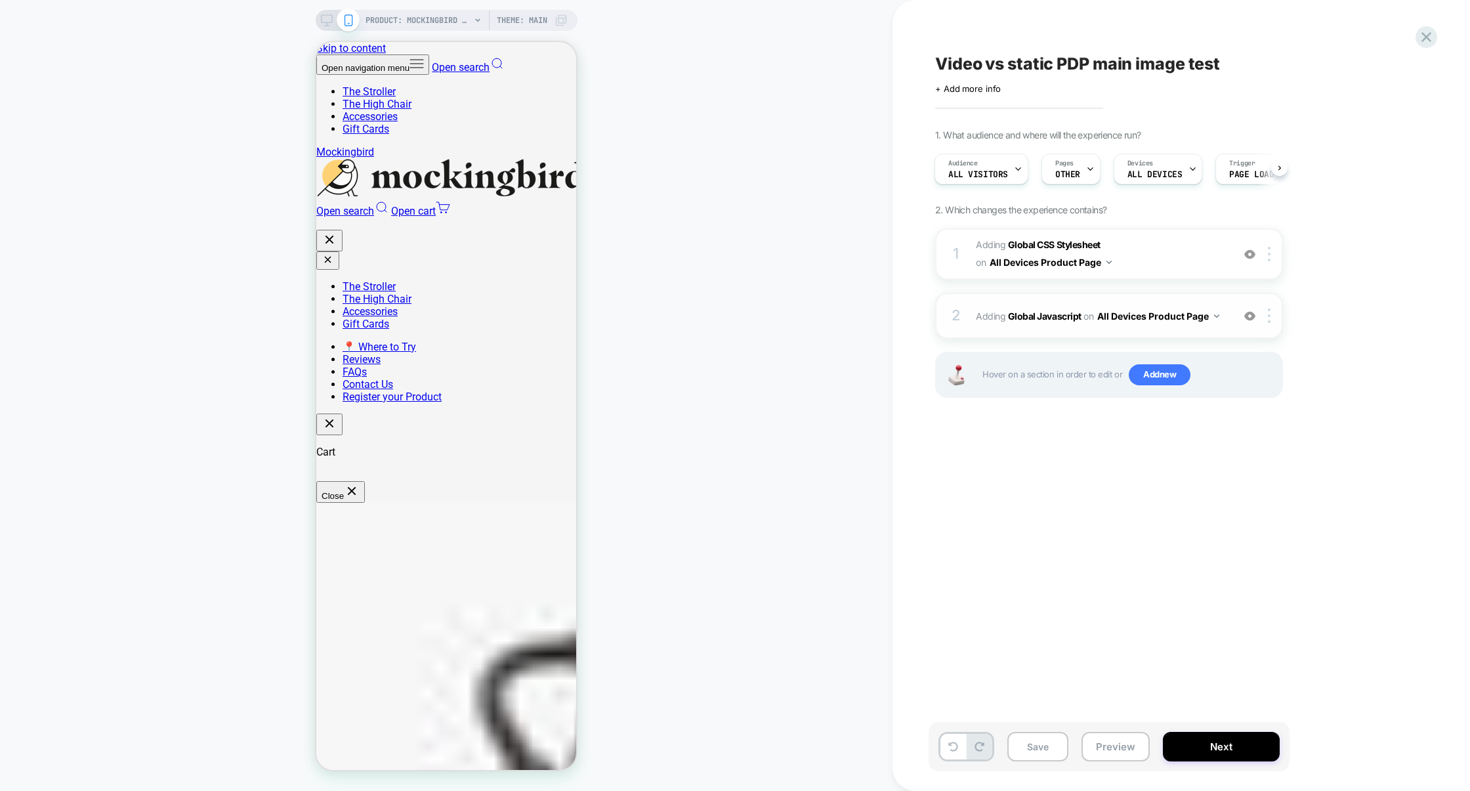
click at [1055, 331] on div "2 Adding Global Javascript on All Devices Product Page Add Before Add After Tar…" at bounding box center [1109, 316] width 348 height 46
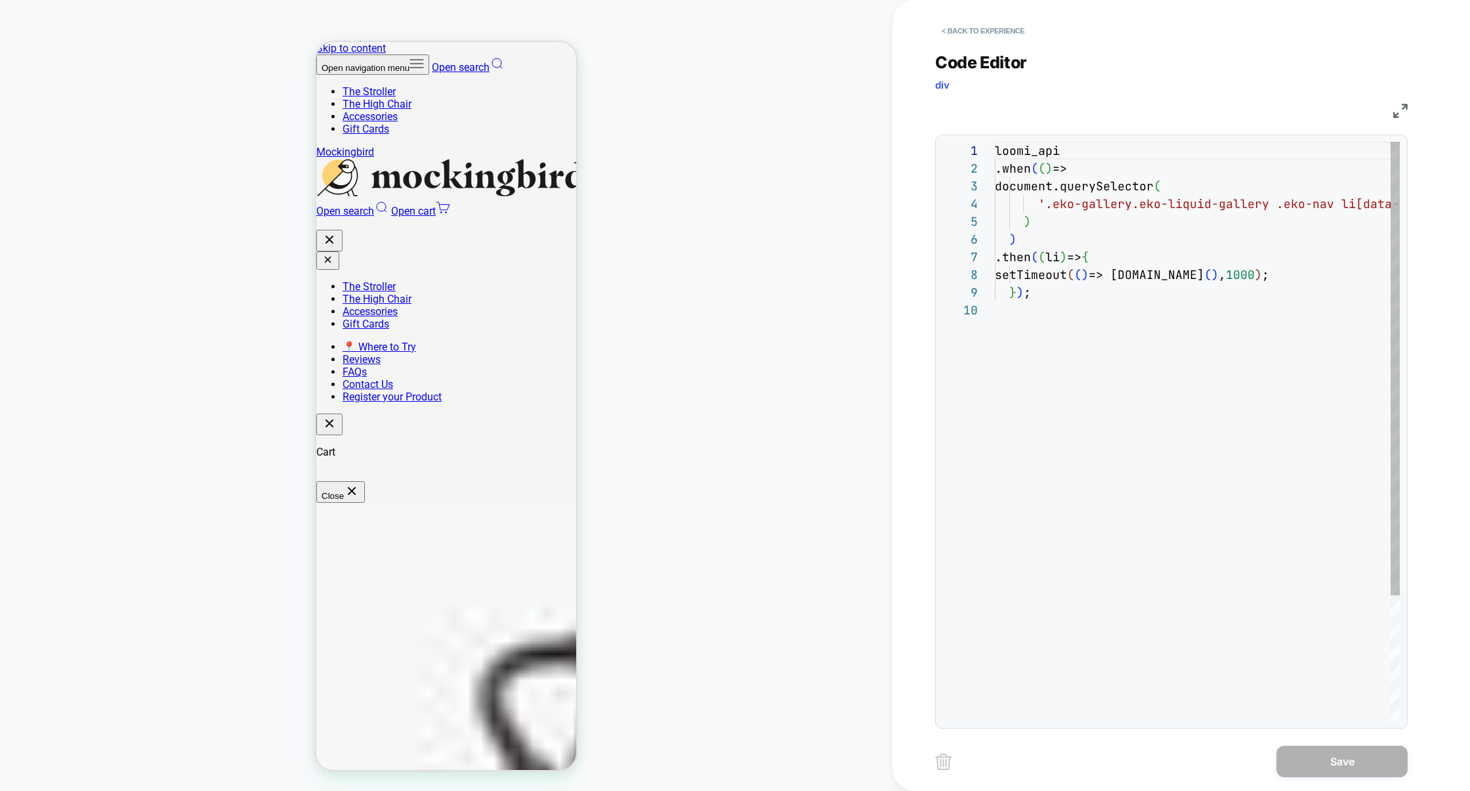
scroll to position [159, 0]
click at [1251, 271] on div "loomi_api .when ( ( ) => document.querySelector ( '.eko-gallery.eko-liquid-gall…" at bounding box center [1272, 511] width 555 height 738
type textarea "**********"
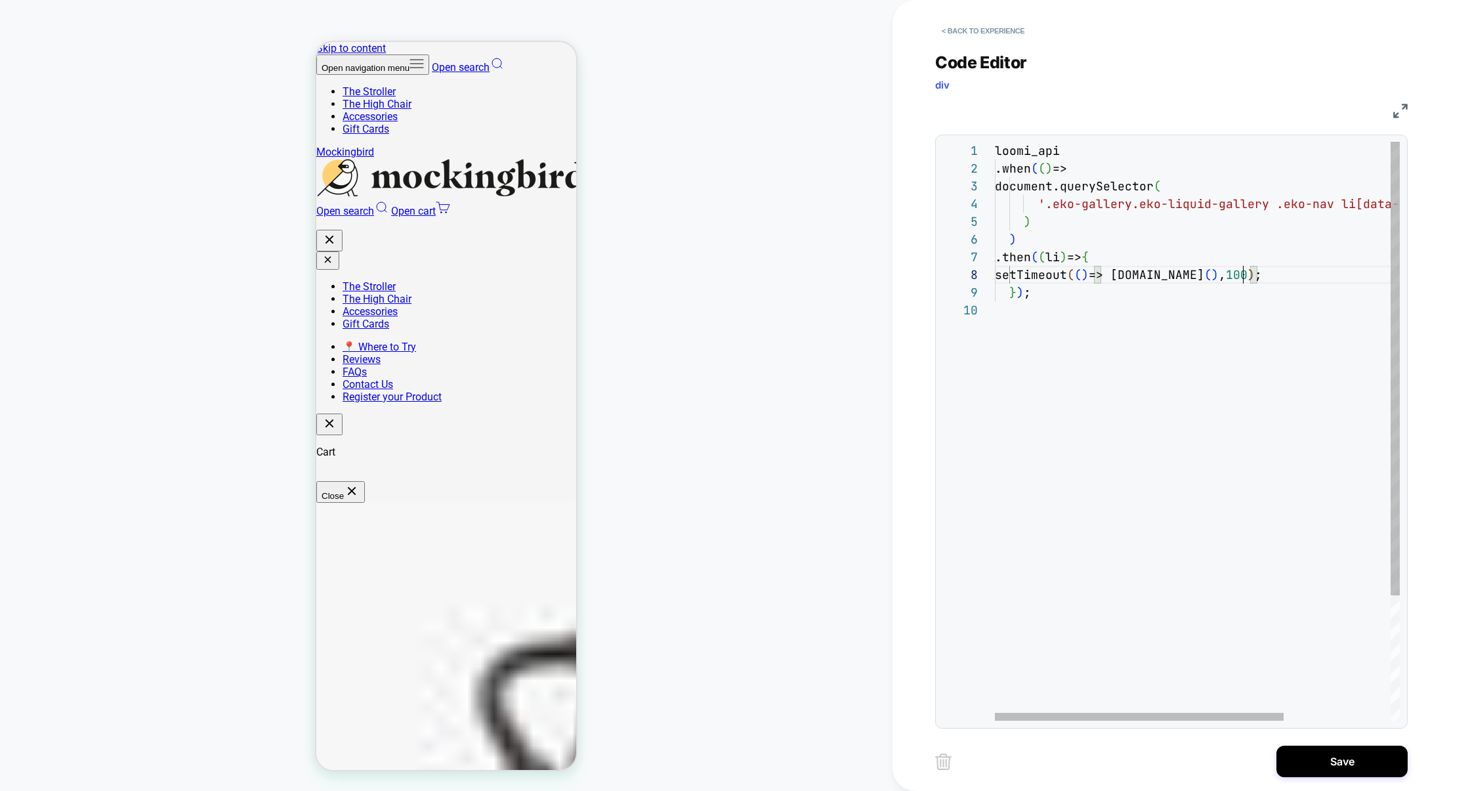
scroll to position [124, 248]
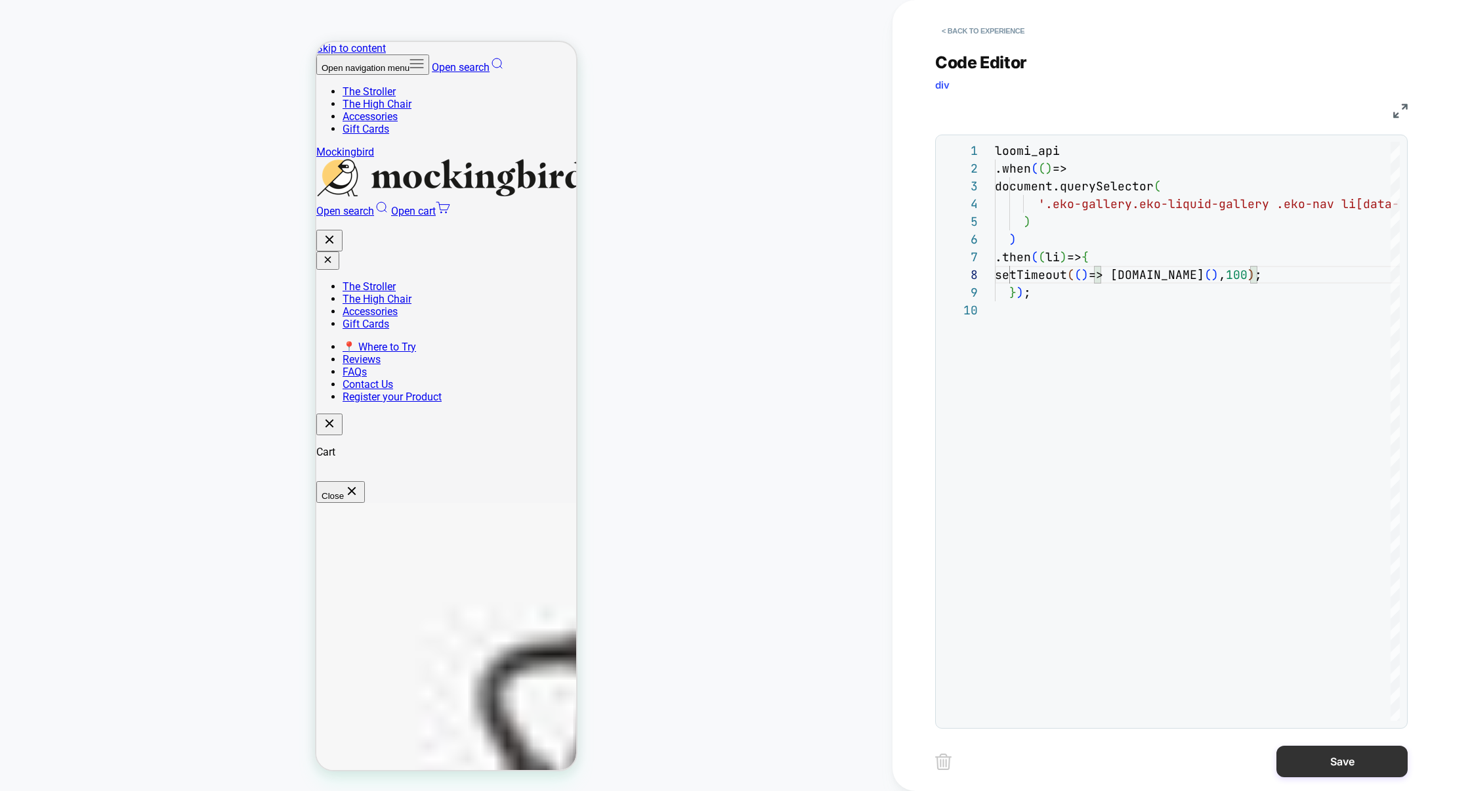
click at [1341, 753] on button "Save" at bounding box center [1341, 762] width 131 height 32
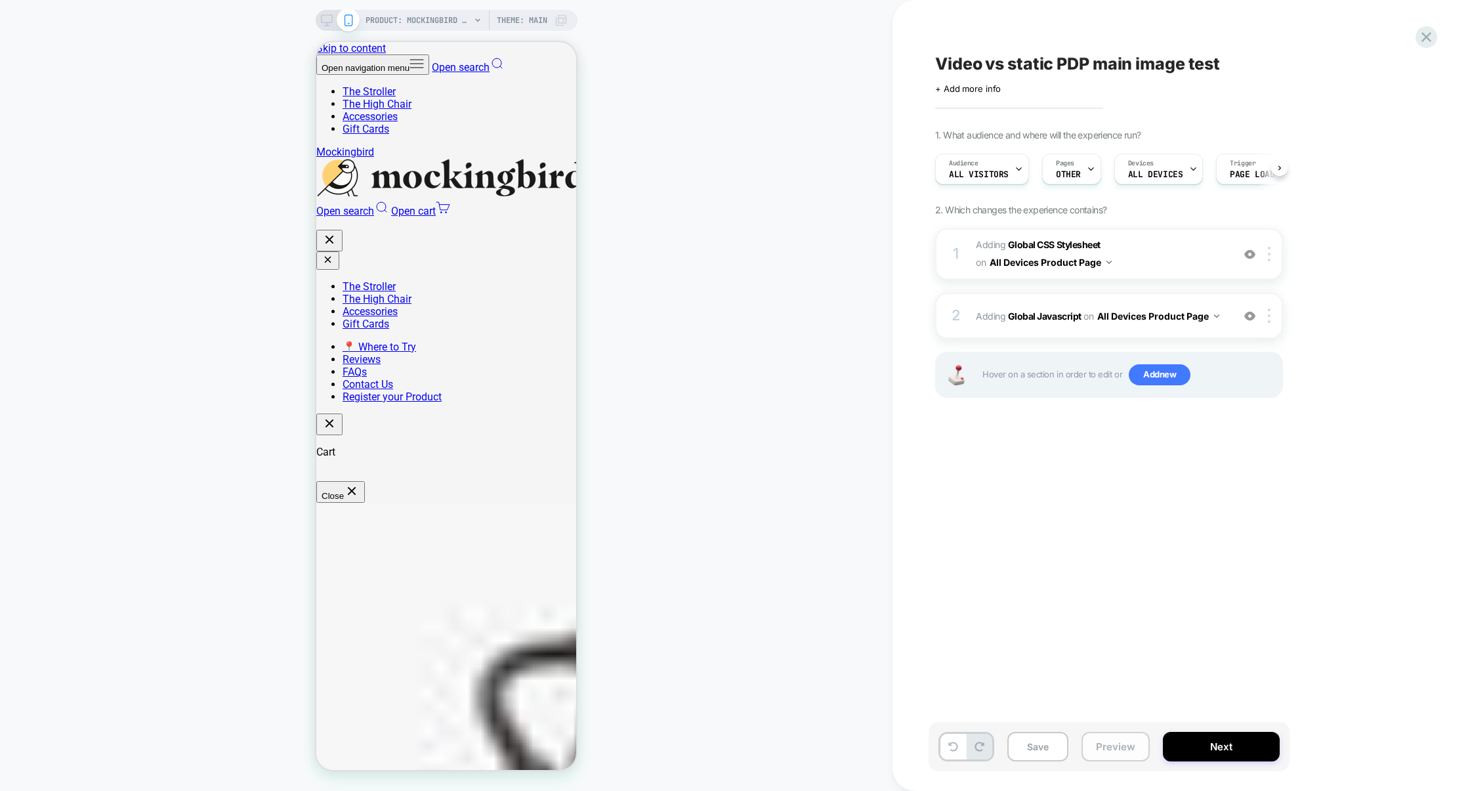
scroll to position [0, 1]
click at [1135, 752] on button "Preview" at bounding box center [1116, 747] width 68 height 30
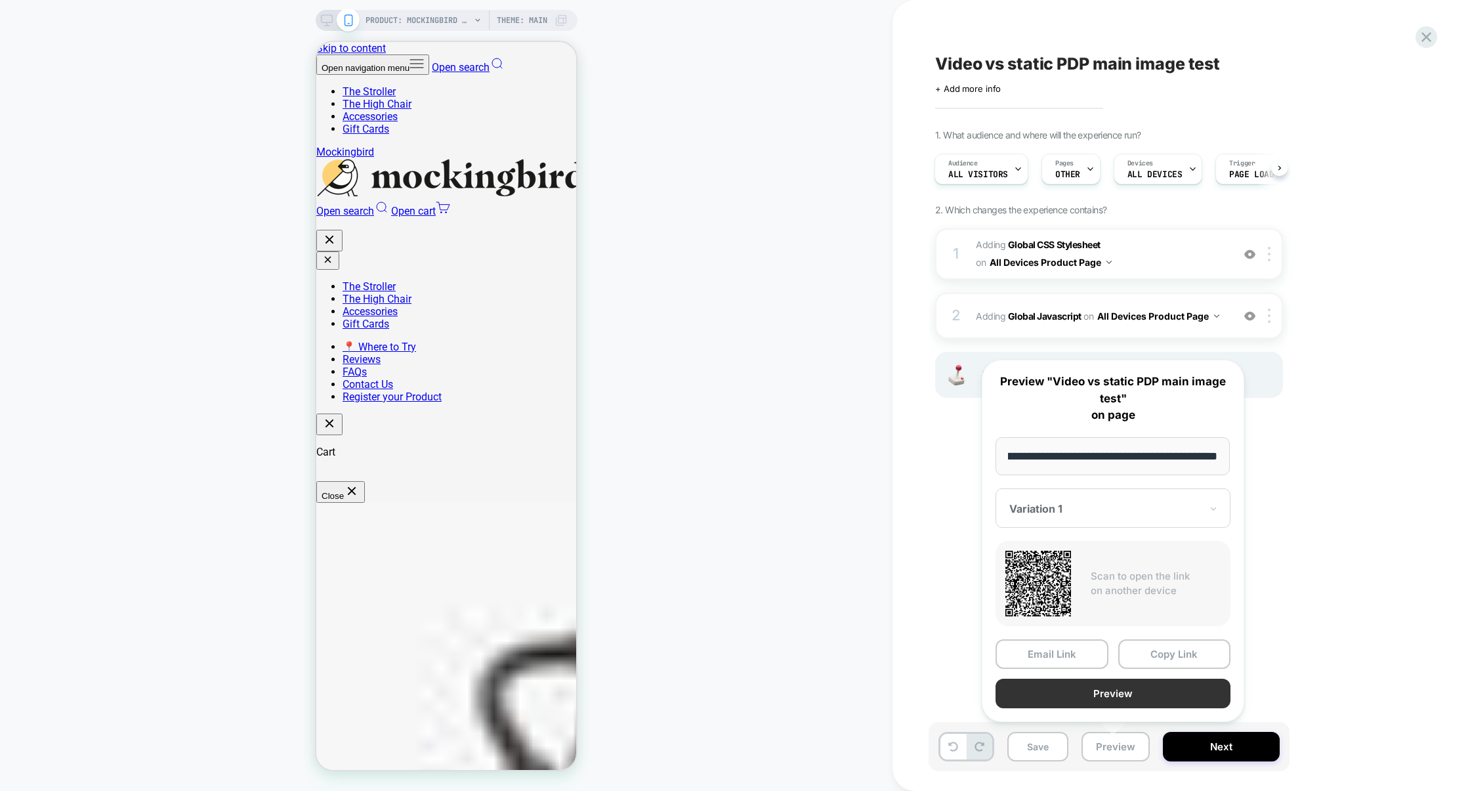
scroll to position [0, 0]
click at [1124, 700] on button "Preview" at bounding box center [1113, 694] width 235 height 30
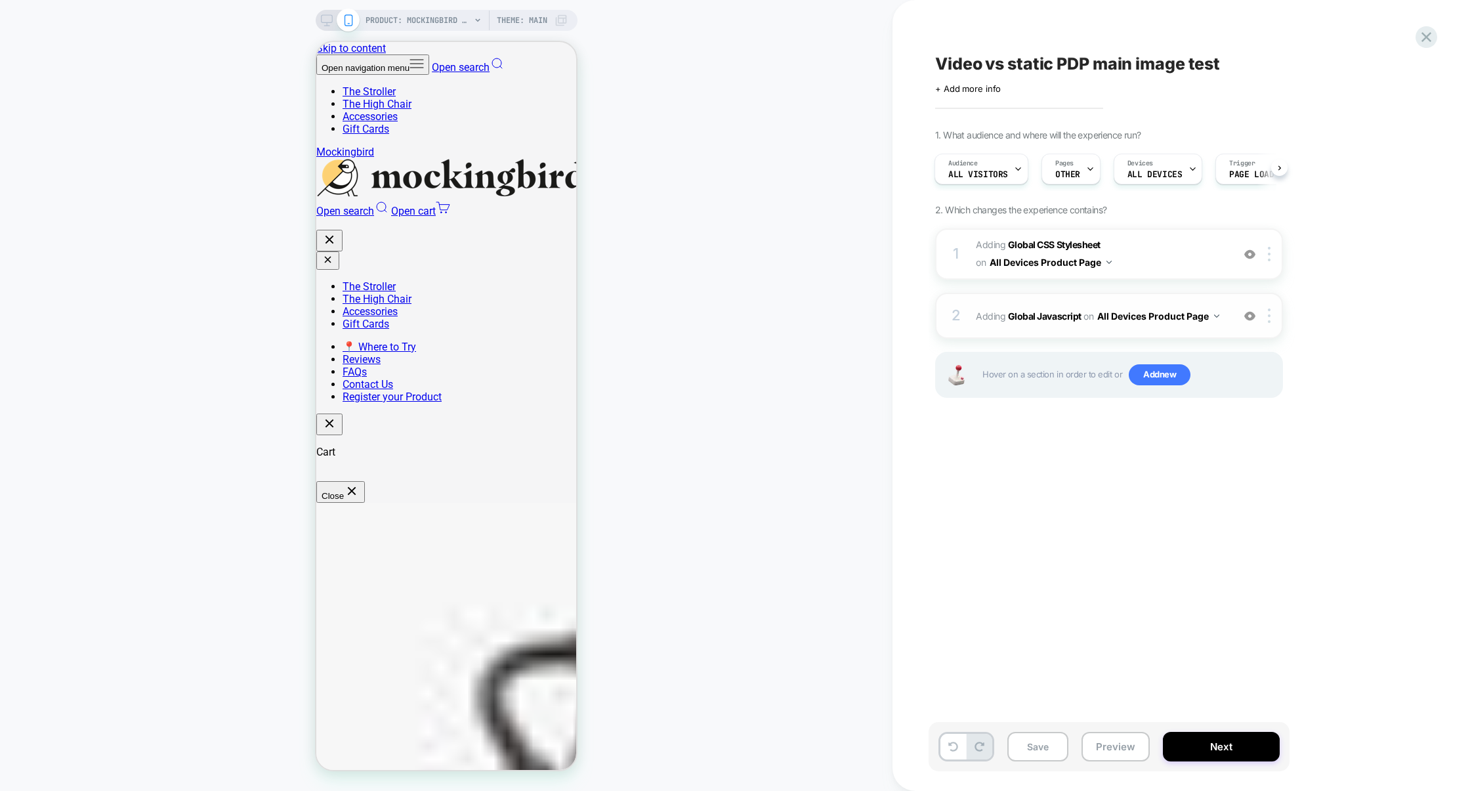
click at [1063, 332] on div "2 Adding Global Javascript on All Devices Product Page Add Before Add After Tar…" at bounding box center [1109, 316] width 348 height 46
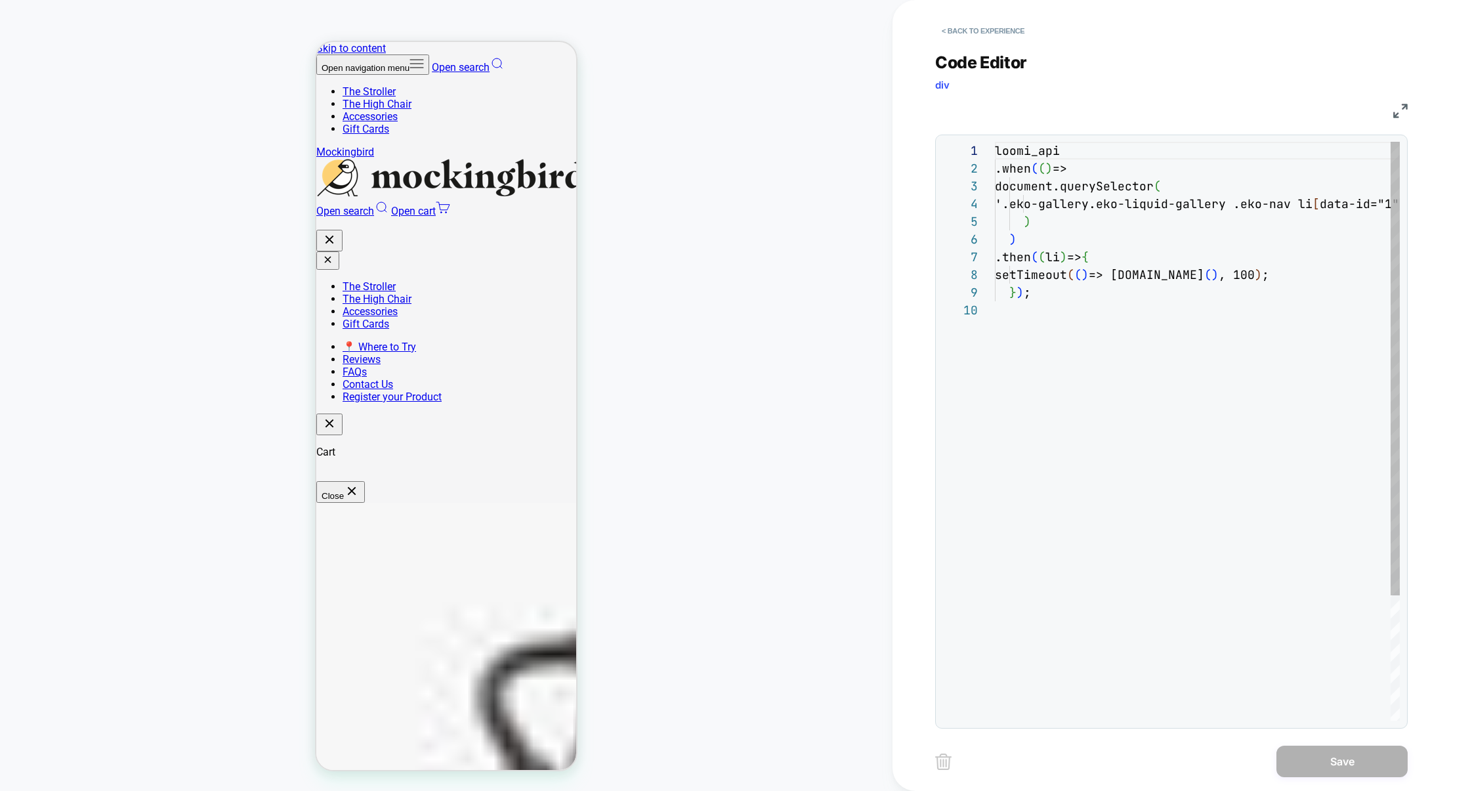
scroll to position [159, 0]
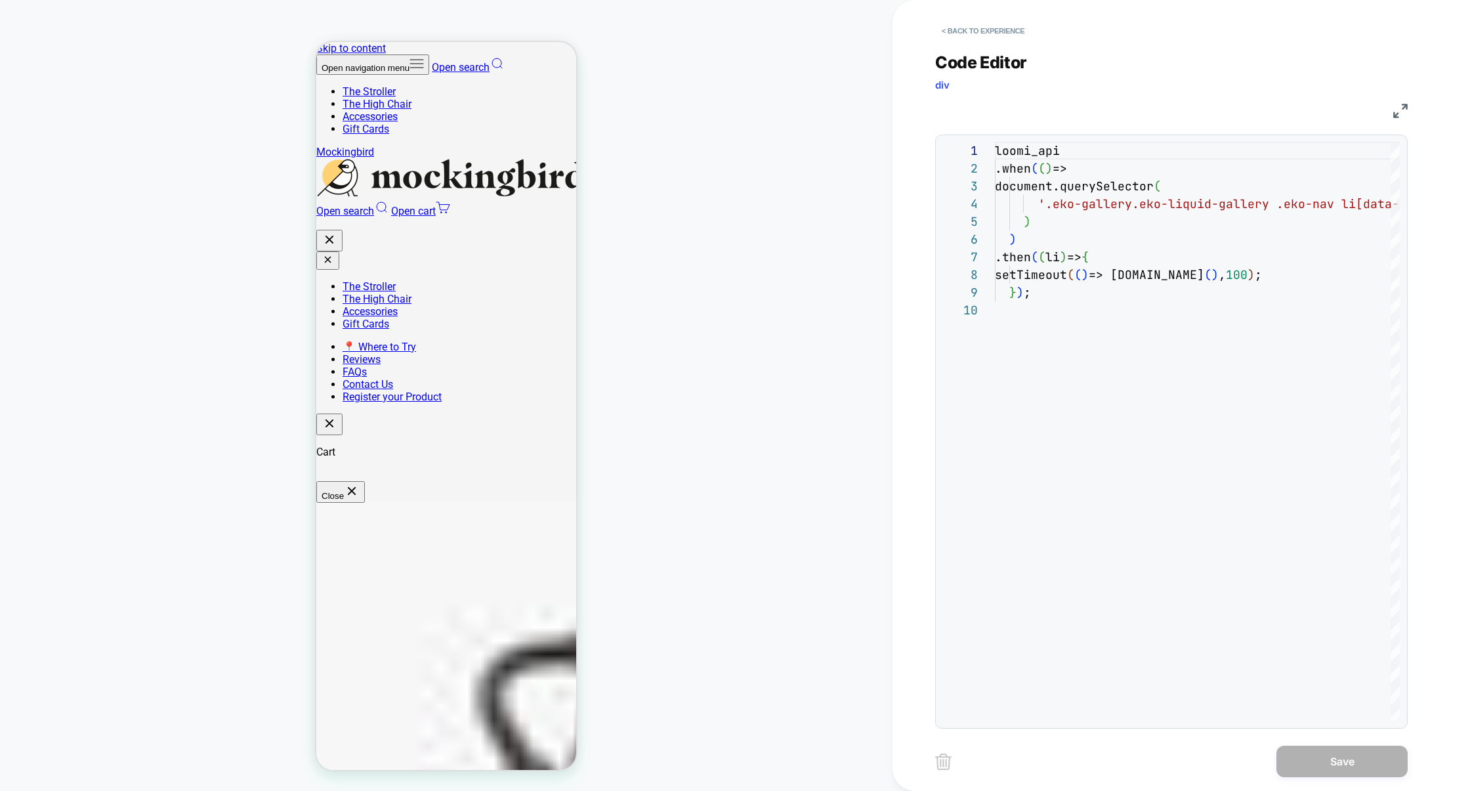
click at [1398, 111] on img at bounding box center [1400, 111] width 14 height 14
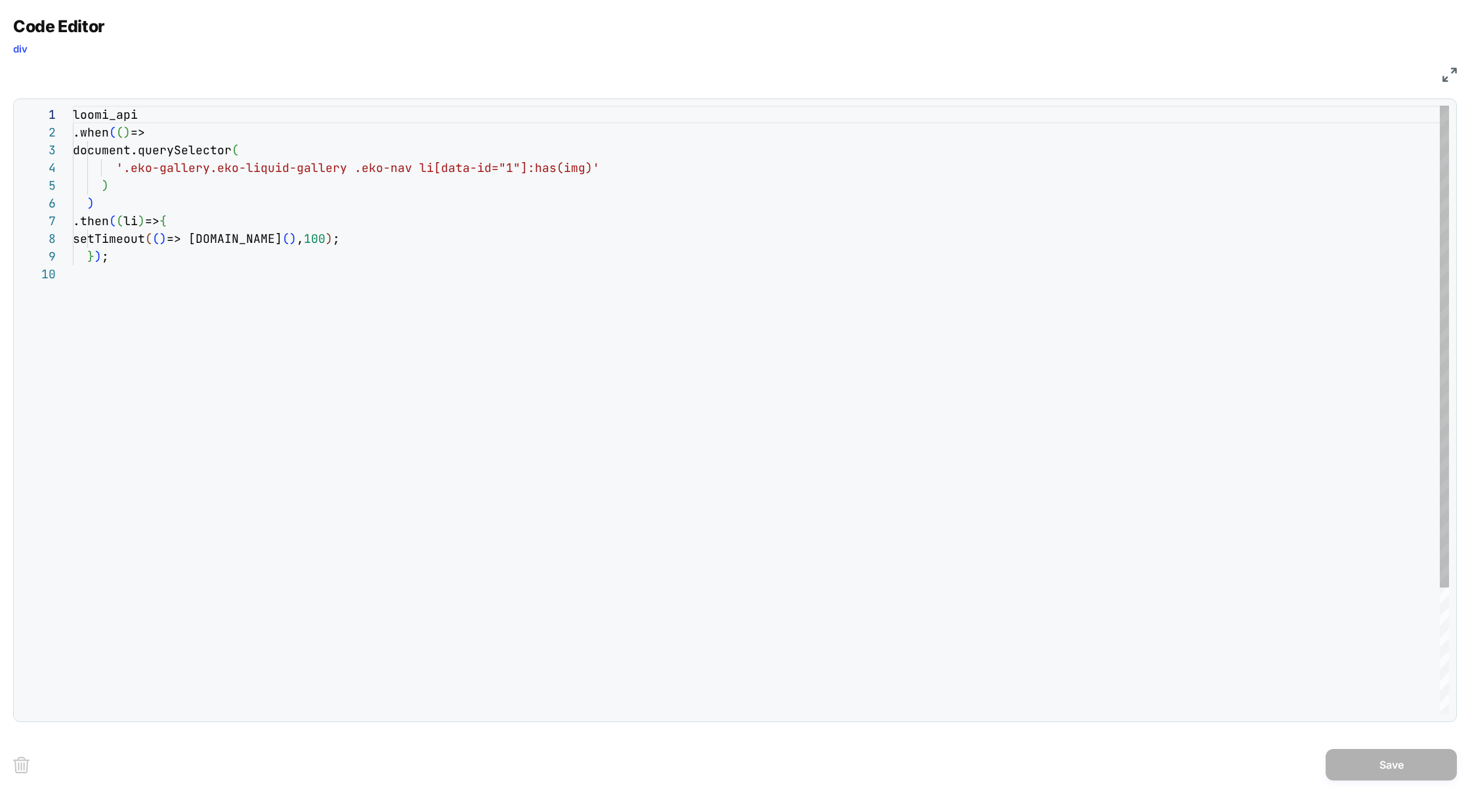
scroll to position [124, 269]
click at [366, 242] on div "loomi_api .when ( ( ) => document.querySelector ( '.eko-gallery.eko-liquid-gall…" at bounding box center [761, 490] width 1376 height 768
click at [327, 239] on div "loomi_api .when ( ( ) => document.querySelector ( '.eko-gallery.eko-liquid-gall…" at bounding box center [761, 490] width 1376 height 768
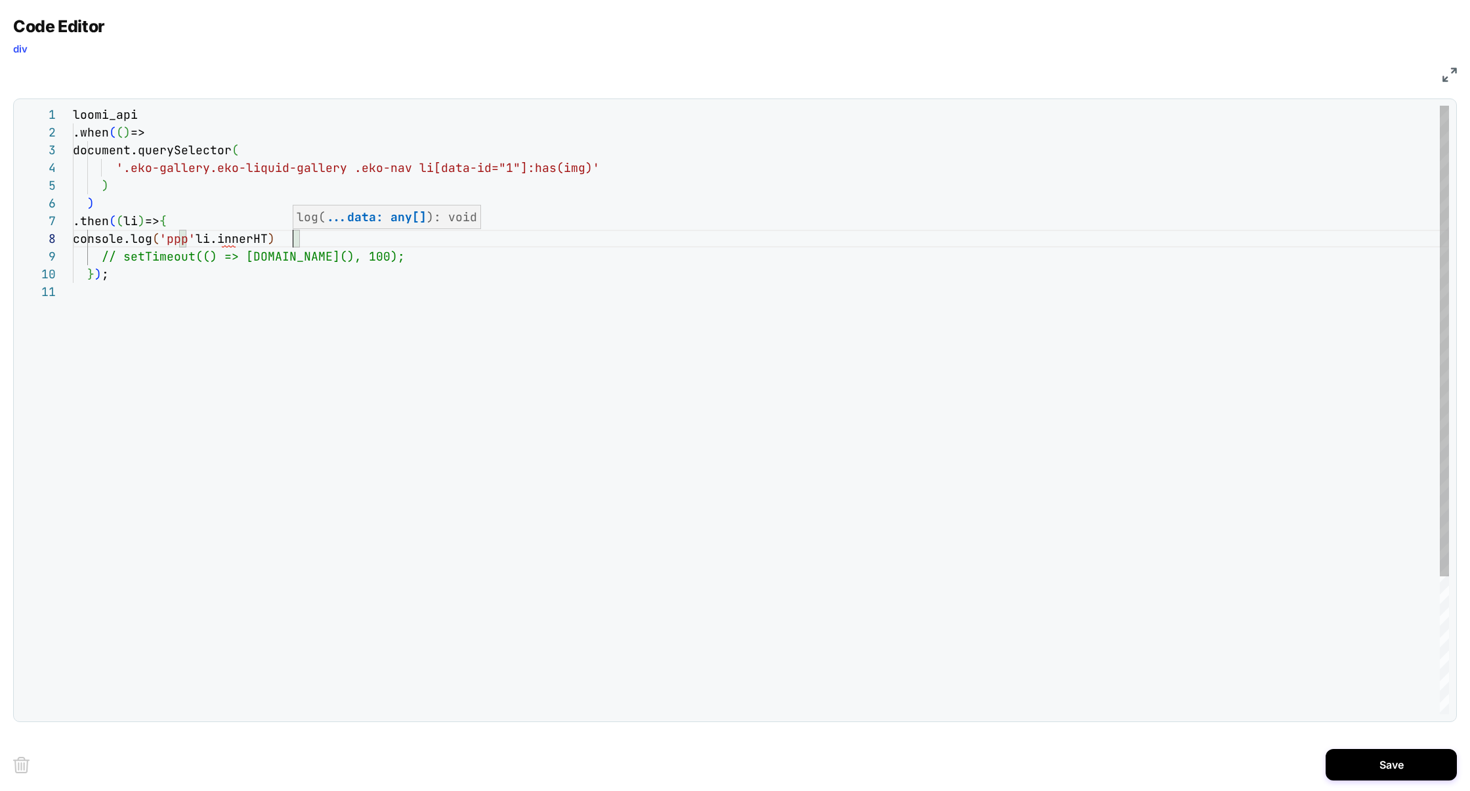
scroll to position [124, 234]
click at [220, 232] on div "loomi_api .when ( ( ) => document.querySelector ( '.eko-gallery.eko-liquid-gall…" at bounding box center [761, 499] width 1376 height 786
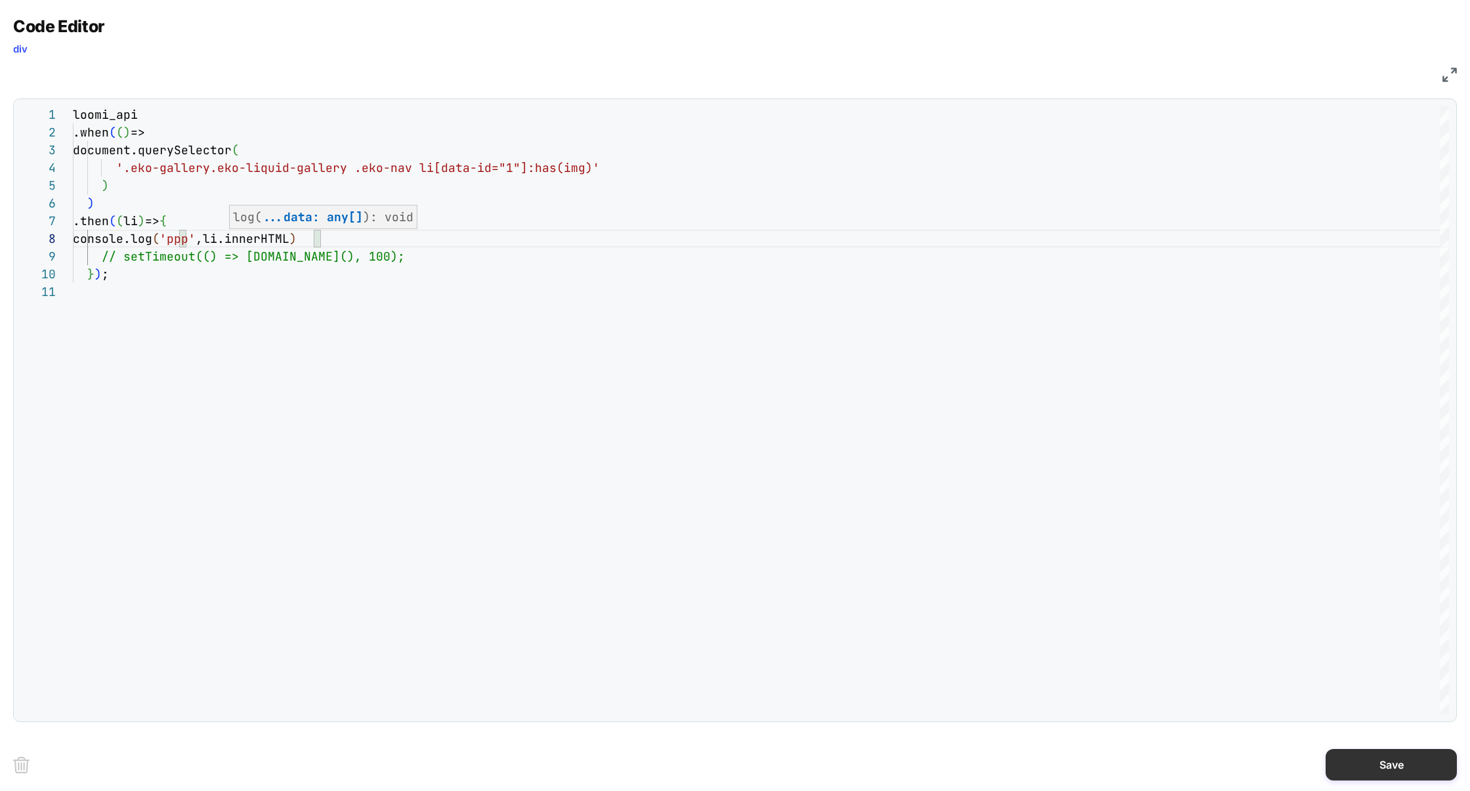
type textarea "**********"
click at [1385, 762] on button "Save" at bounding box center [1391, 765] width 131 height 32
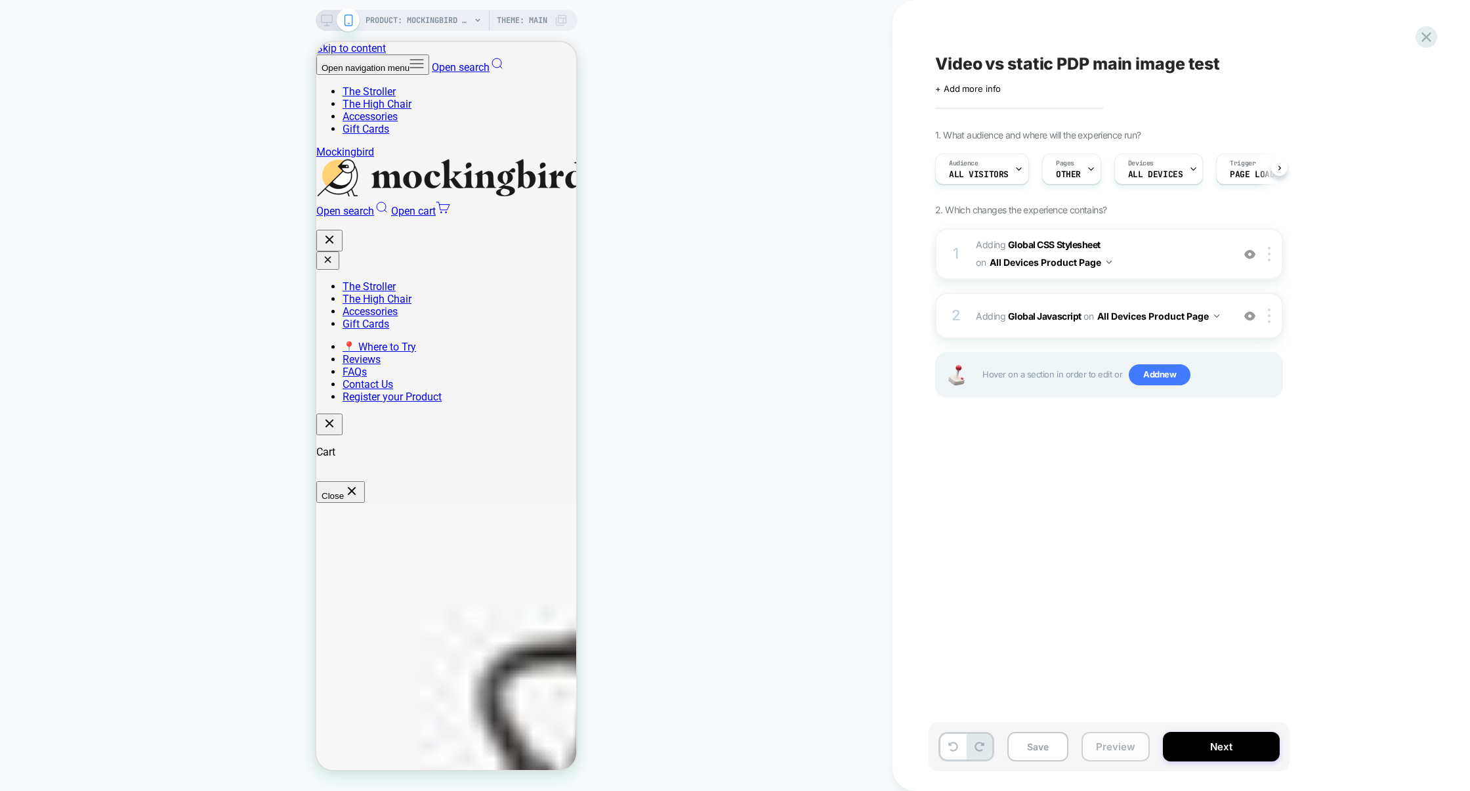
scroll to position [0, 1]
click at [1117, 746] on button "Preview" at bounding box center [1116, 747] width 68 height 30
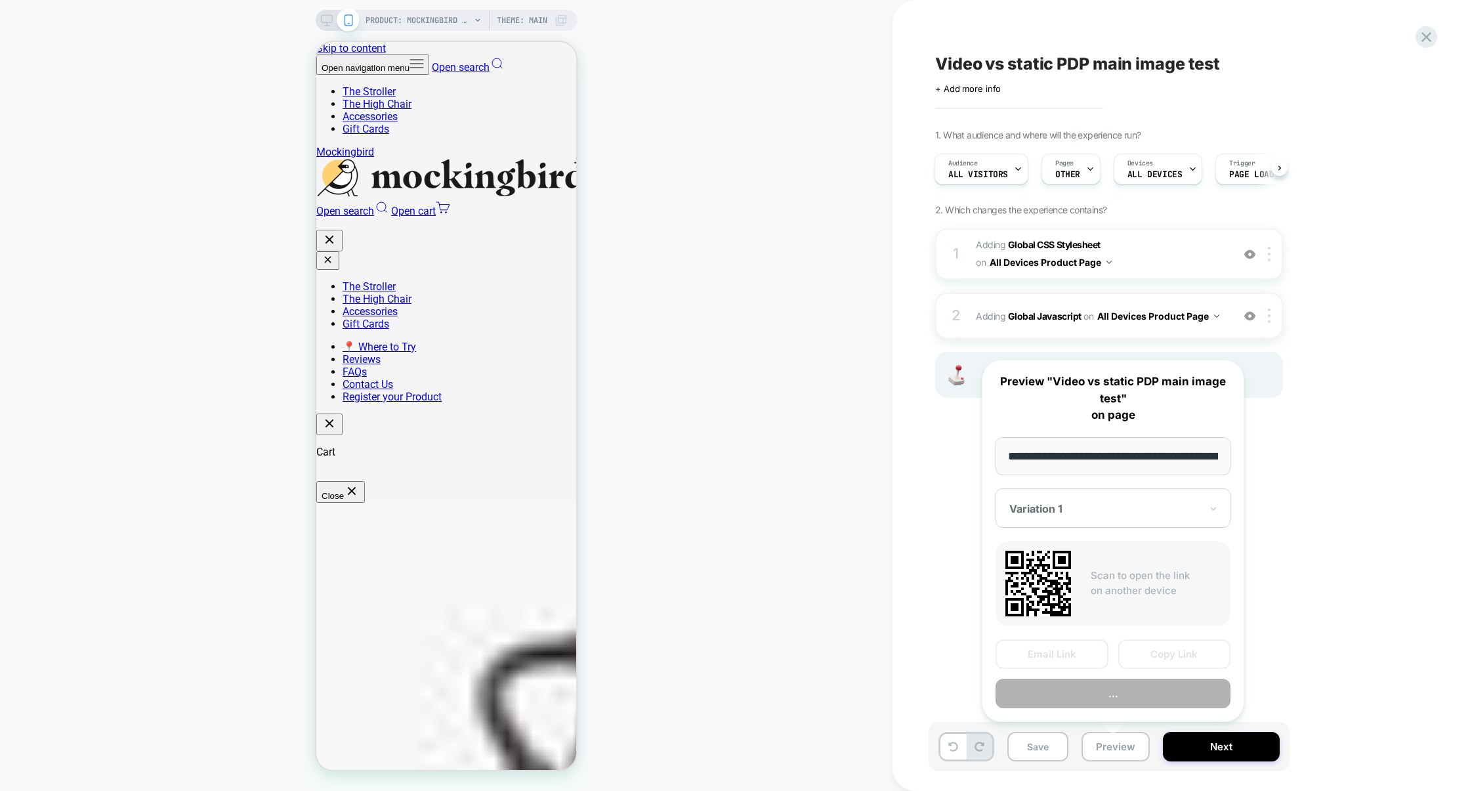
scroll to position [0, 221]
click at [1139, 698] on button "Preview" at bounding box center [1113, 694] width 235 height 30
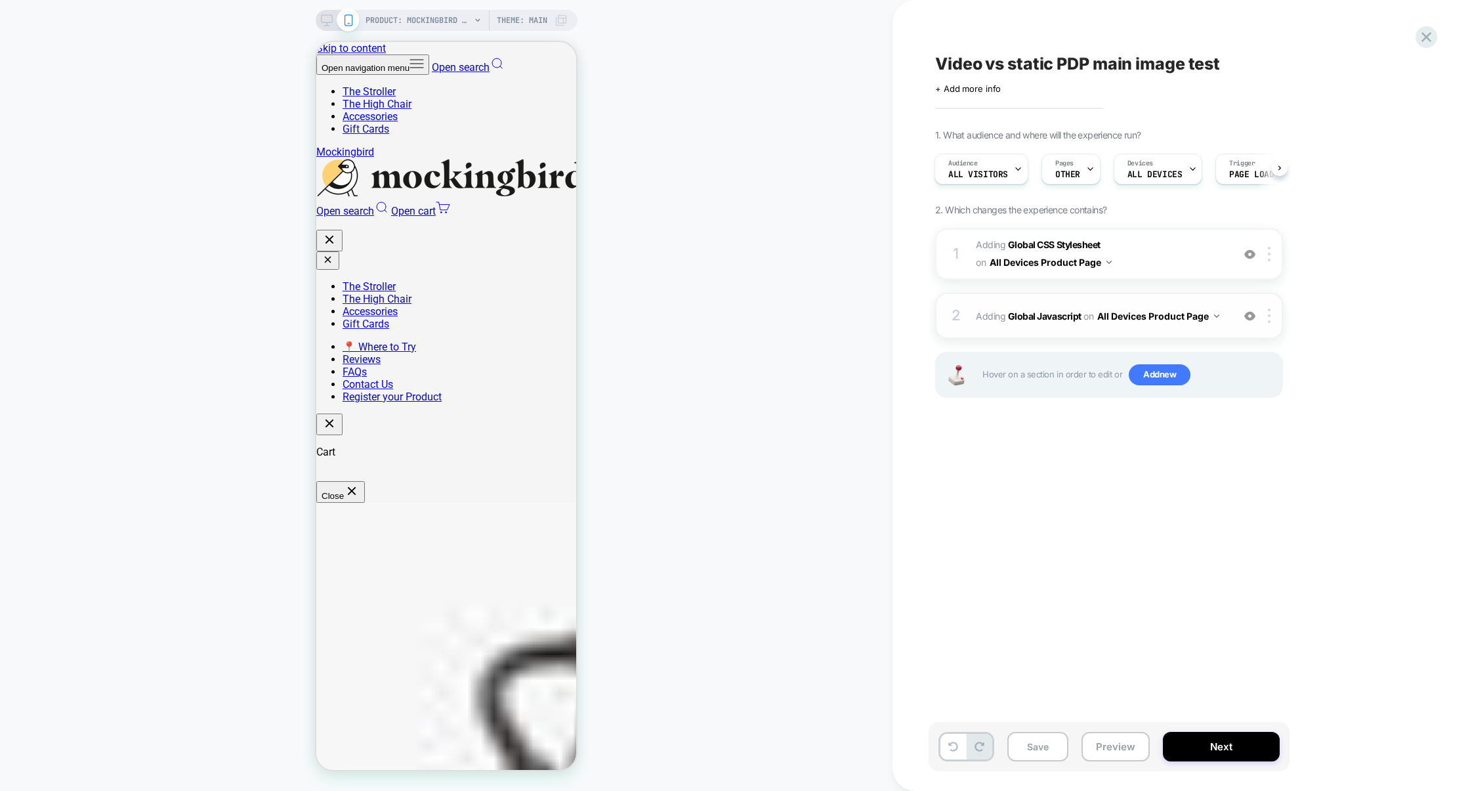
click at [1111, 299] on div "2 Adding Global Javascript on All Devices Product Page Add Before Add After Tar…" at bounding box center [1109, 316] width 348 height 46
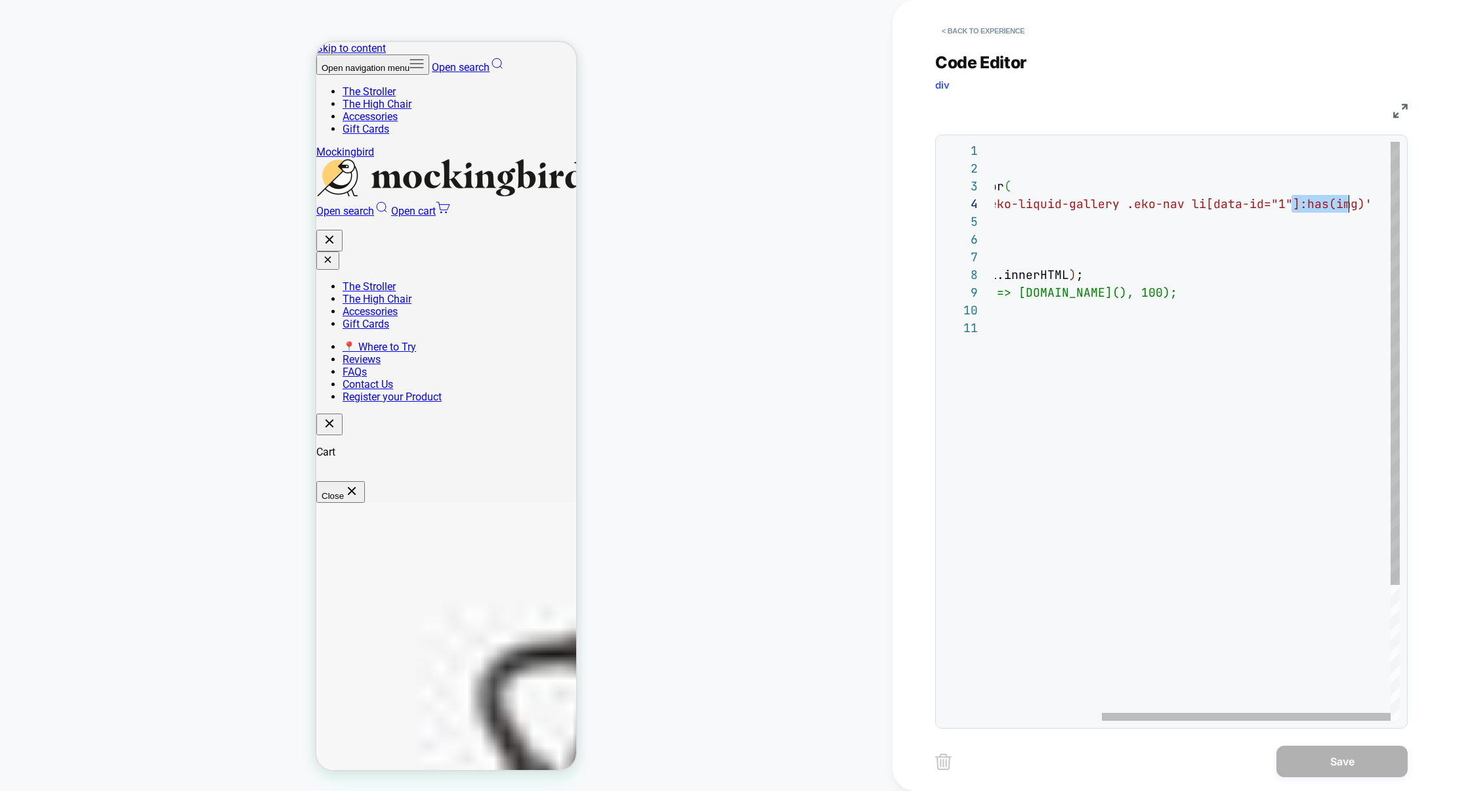
scroll to position [53, 511]
drag, startPoint x: 1295, startPoint y: 204, endPoint x: 1355, endPoint y: 204, distance: 60.4
click at [1355, 204] on div "loomi_api .when ( ( ) => document.querySelector ( '.eko-gallery.eko-liquid-gall…" at bounding box center [1122, 520] width 555 height 756
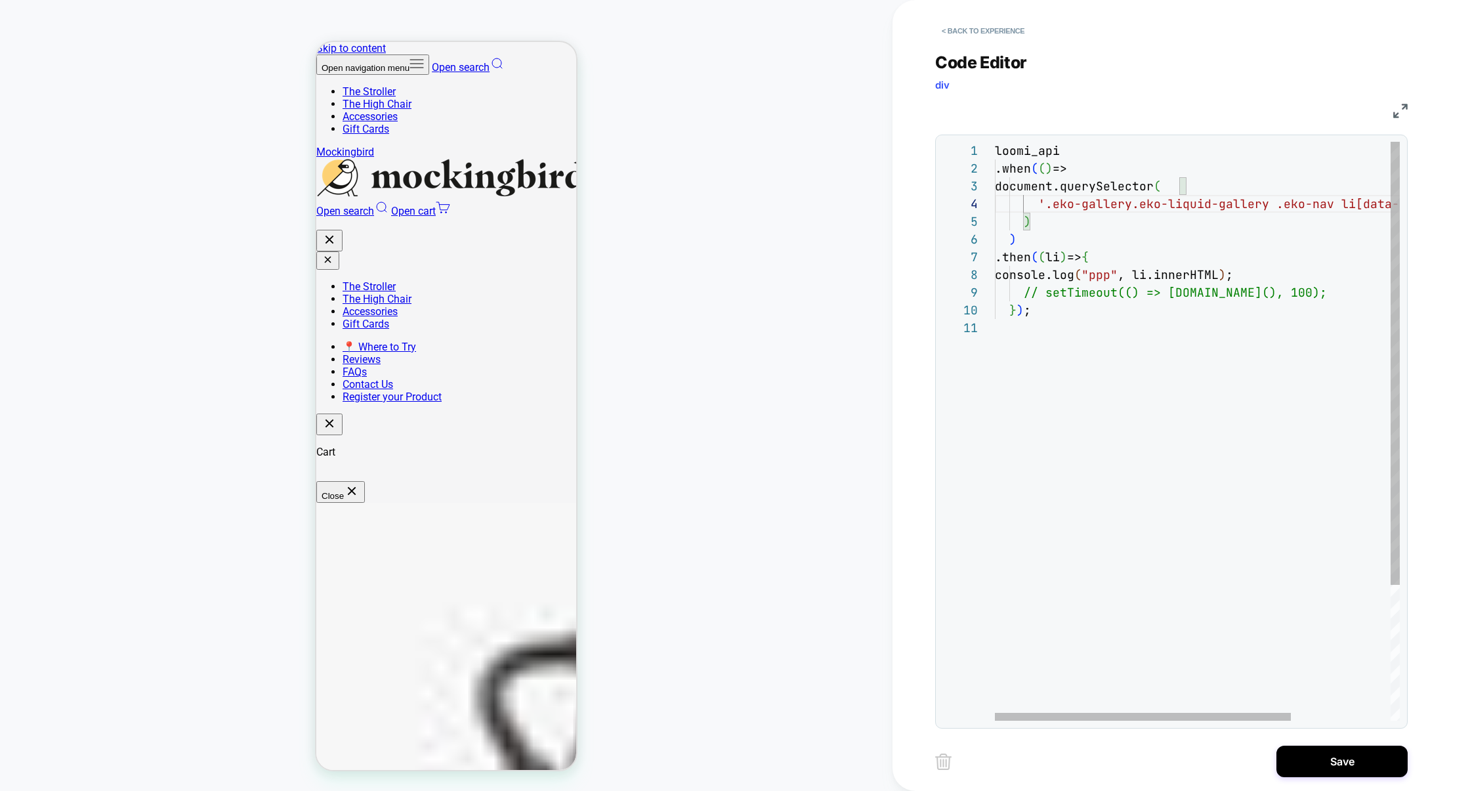
scroll to position [142, 227]
click at [1222, 289] on div "loomi_api .when ( ( ) => document.querySelector ( '.eko-gallery.eko-liquid-gall…" at bounding box center [1265, 520] width 541 height 756
drag, startPoint x: 1166, startPoint y: 297, endPoint x: 1233, endPoint y: 297, distance: 66.9
click at [1233, 297] on div "loomi_api .when ( ( ) => document.querySelector ( '.eko-gallery.eko-liquid-gall…" at bounding box center [1265, 520] width 541 height 756
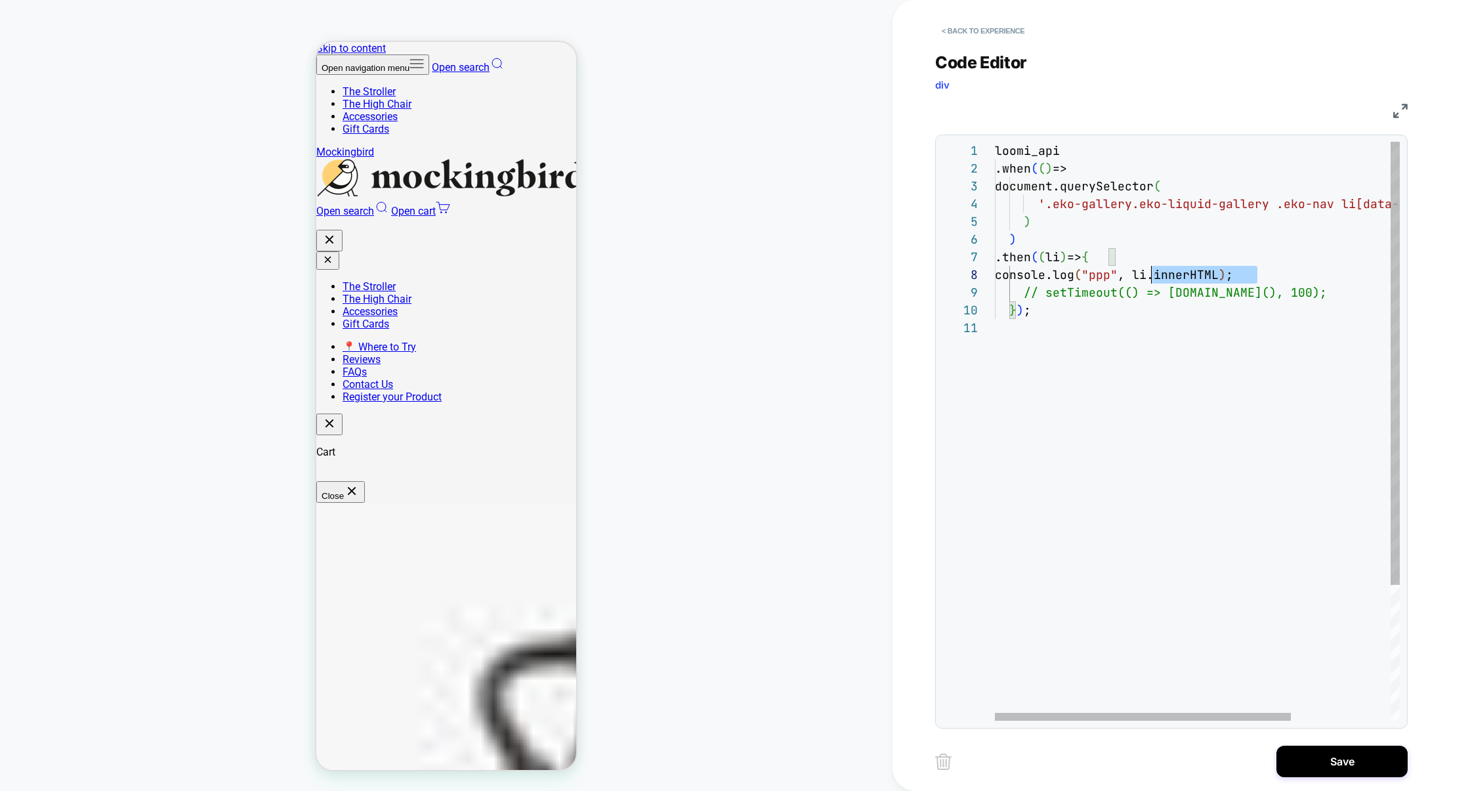
scroll to position [124, 0]
drag, startPoint x: 1276, startPoint y: 276, endPoint x: 850, endPoint y: 276, distance: 426.6
click at [995, 276] on div "loomi_api .when ( ( ) => document.querySelector ( '.eko-gallery.eko-liquid-gall…" at bounding box center [1265, 520] width 541 height 756
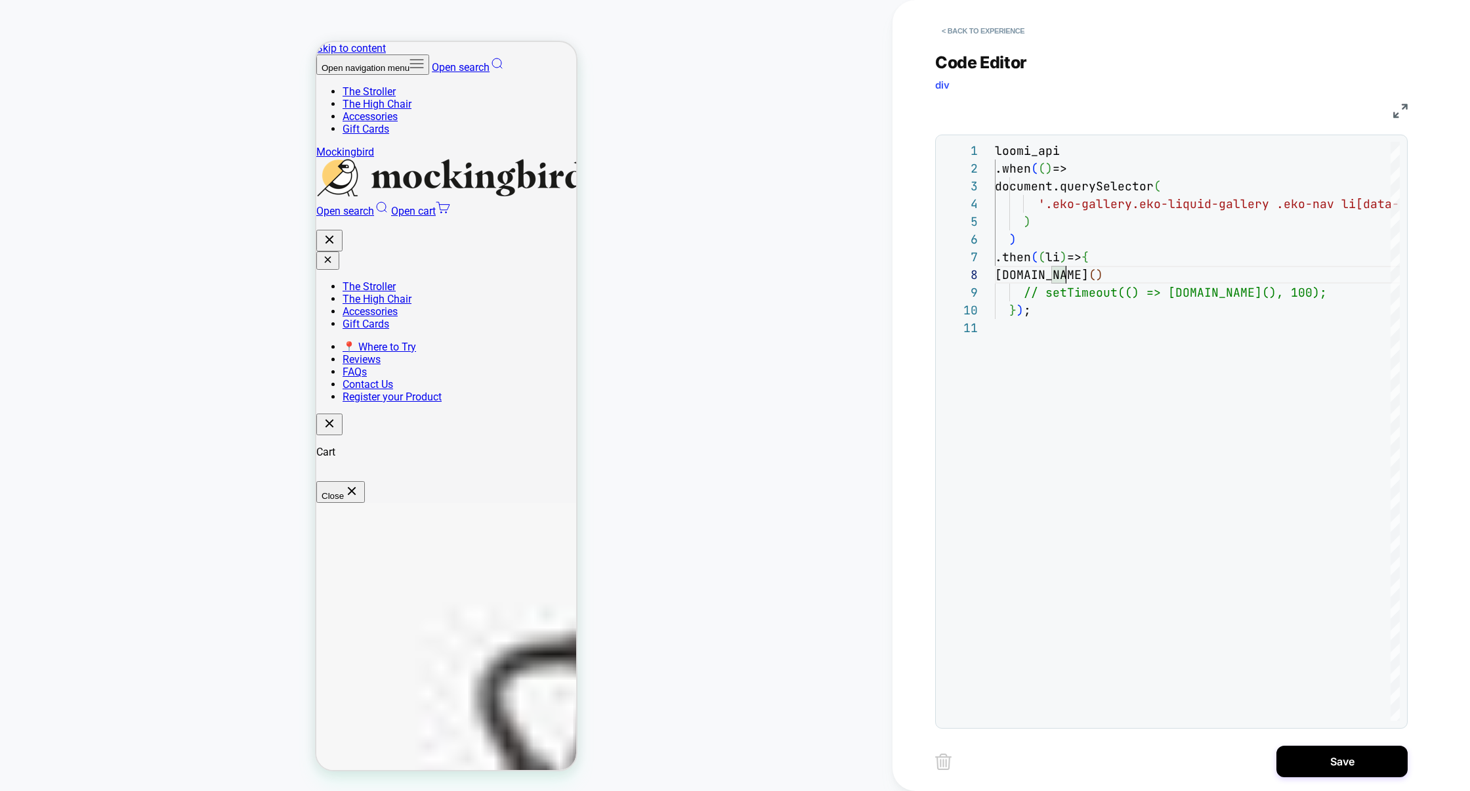
scroll to position [124, 71]
type textarea "**********"
click at [1325, 749] on button "Save" at bounding box center [1341, 762] width 131 height 32
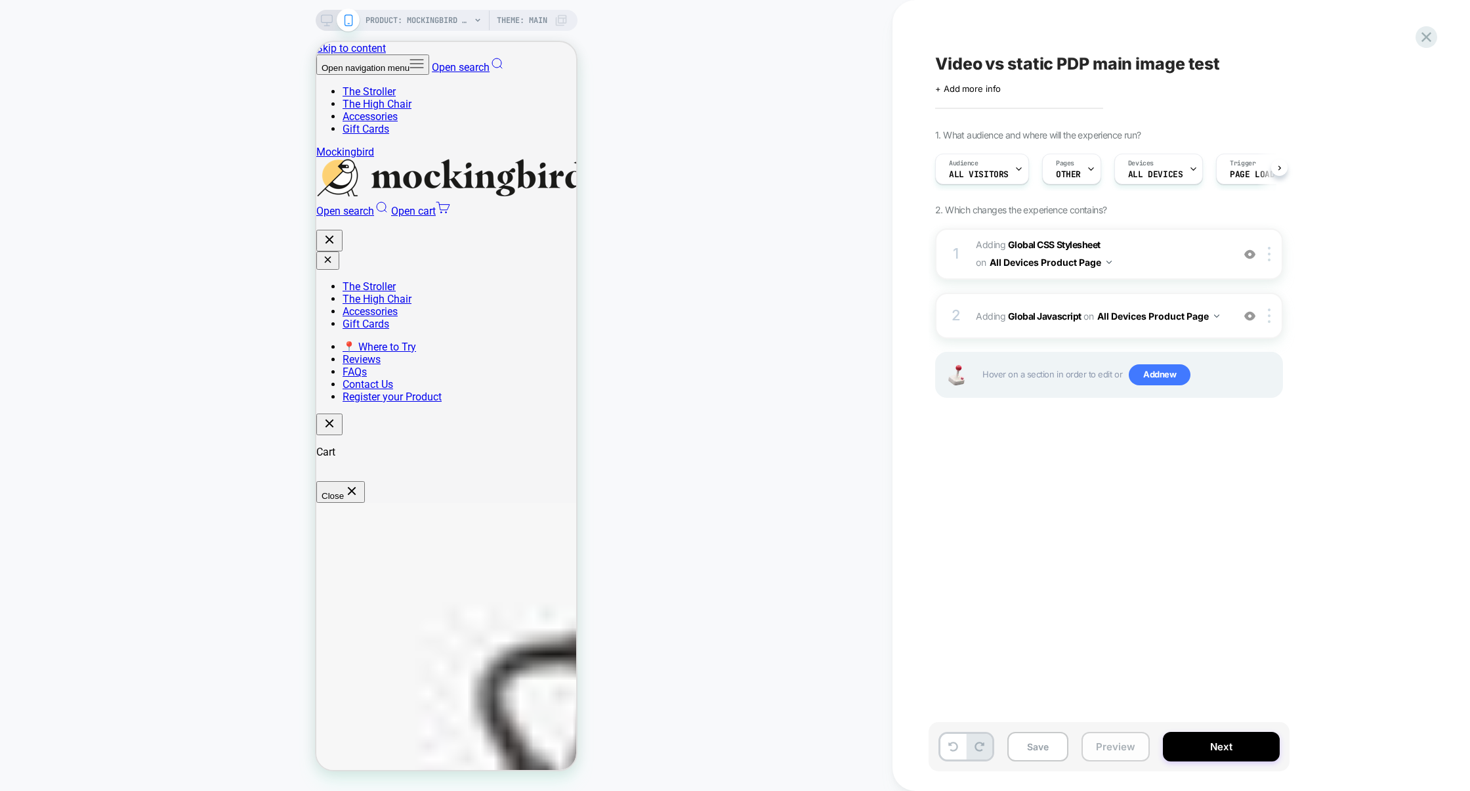
scroll to position [0, 1]
click at [1116, 742] on button "Preview" at bounding box center [1116, 747] width 68 height 30
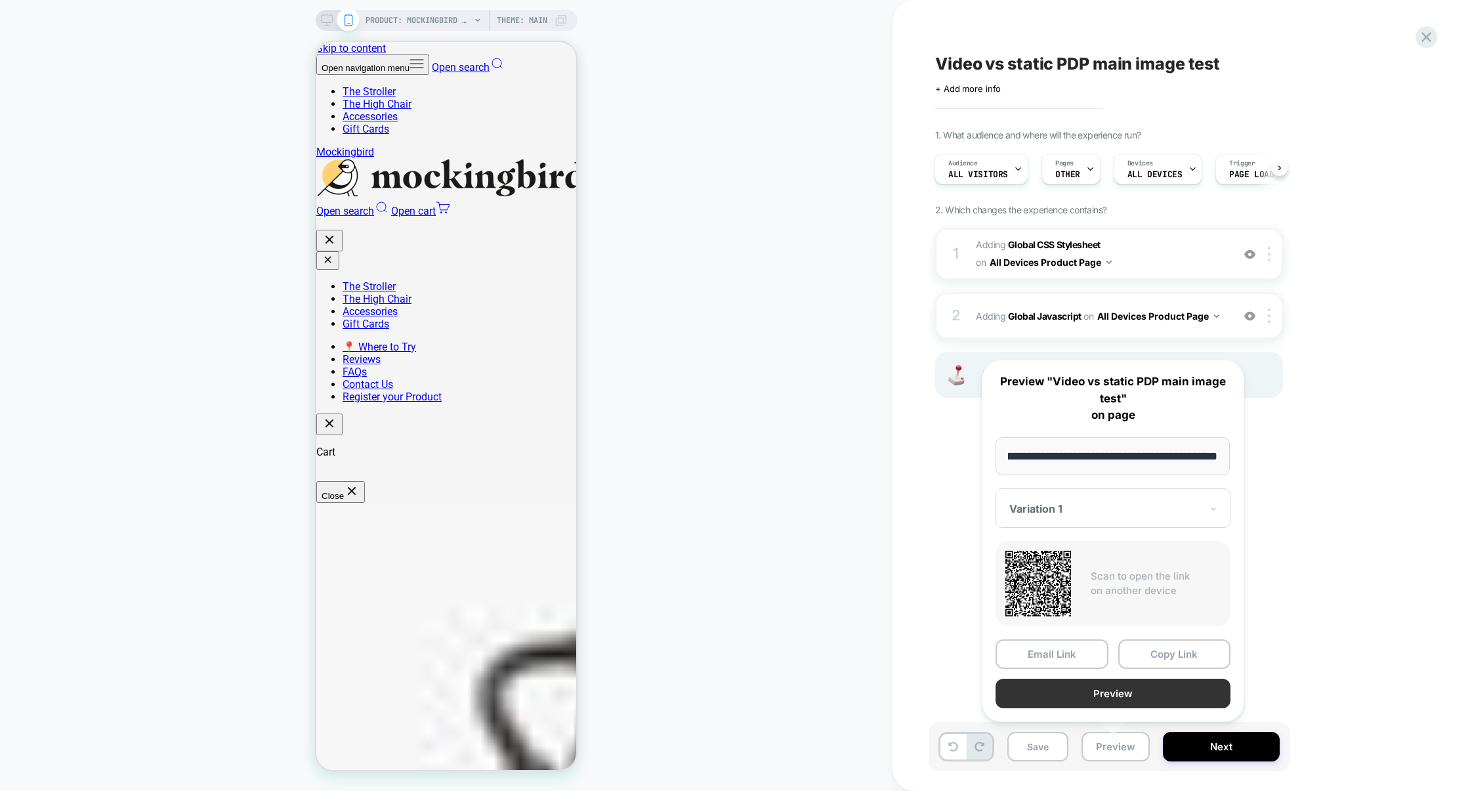
scroll to position [0, 0]
click at [1130, 704] on button "Preview" at bounding box center [1113, 694] width 235 height 30
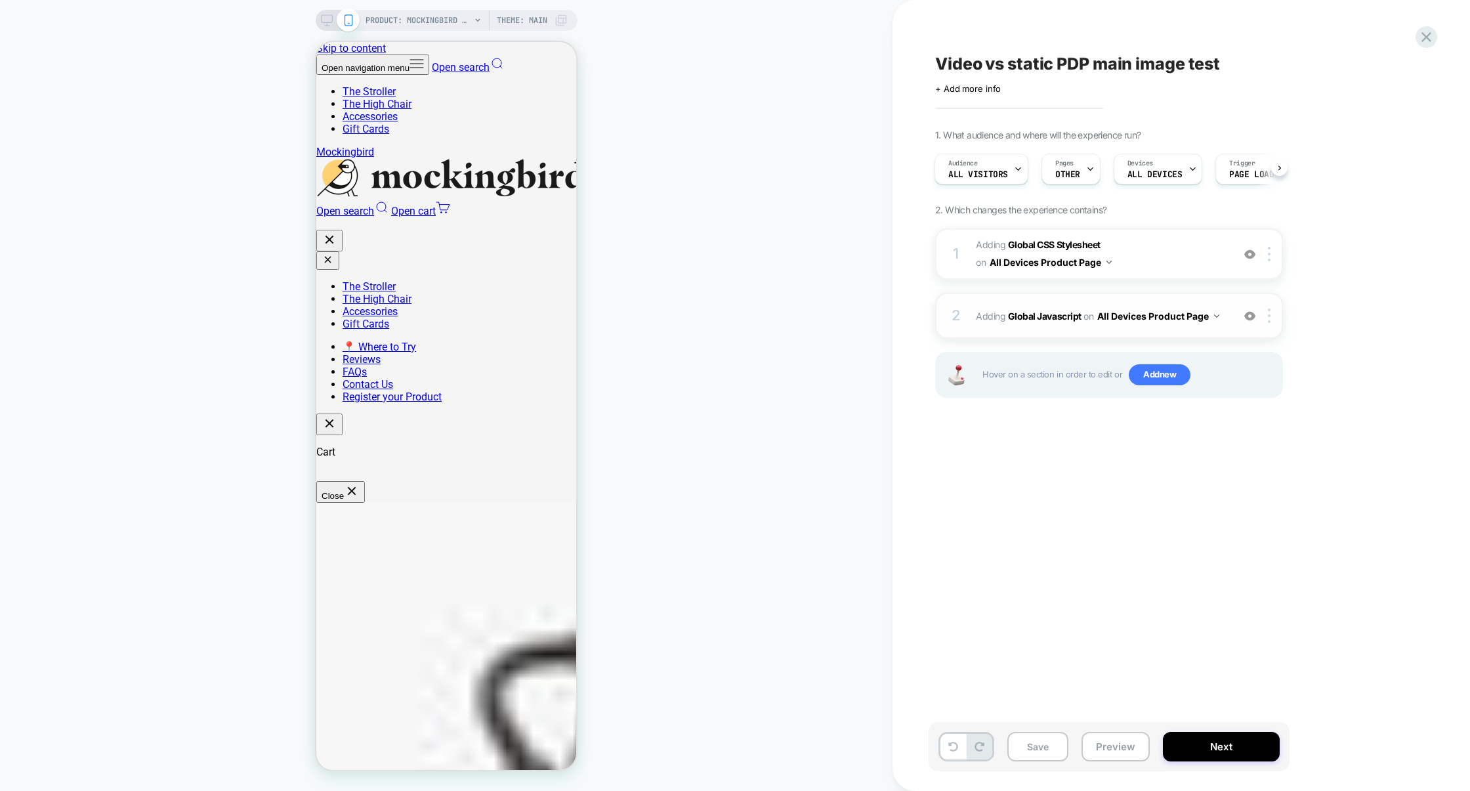
click at [1080, 331] on div "2 Adding Global Javascript on All Devices Product Page Add Before Add After Tar…" at bounding box center [1109, 316] width 348 height 46
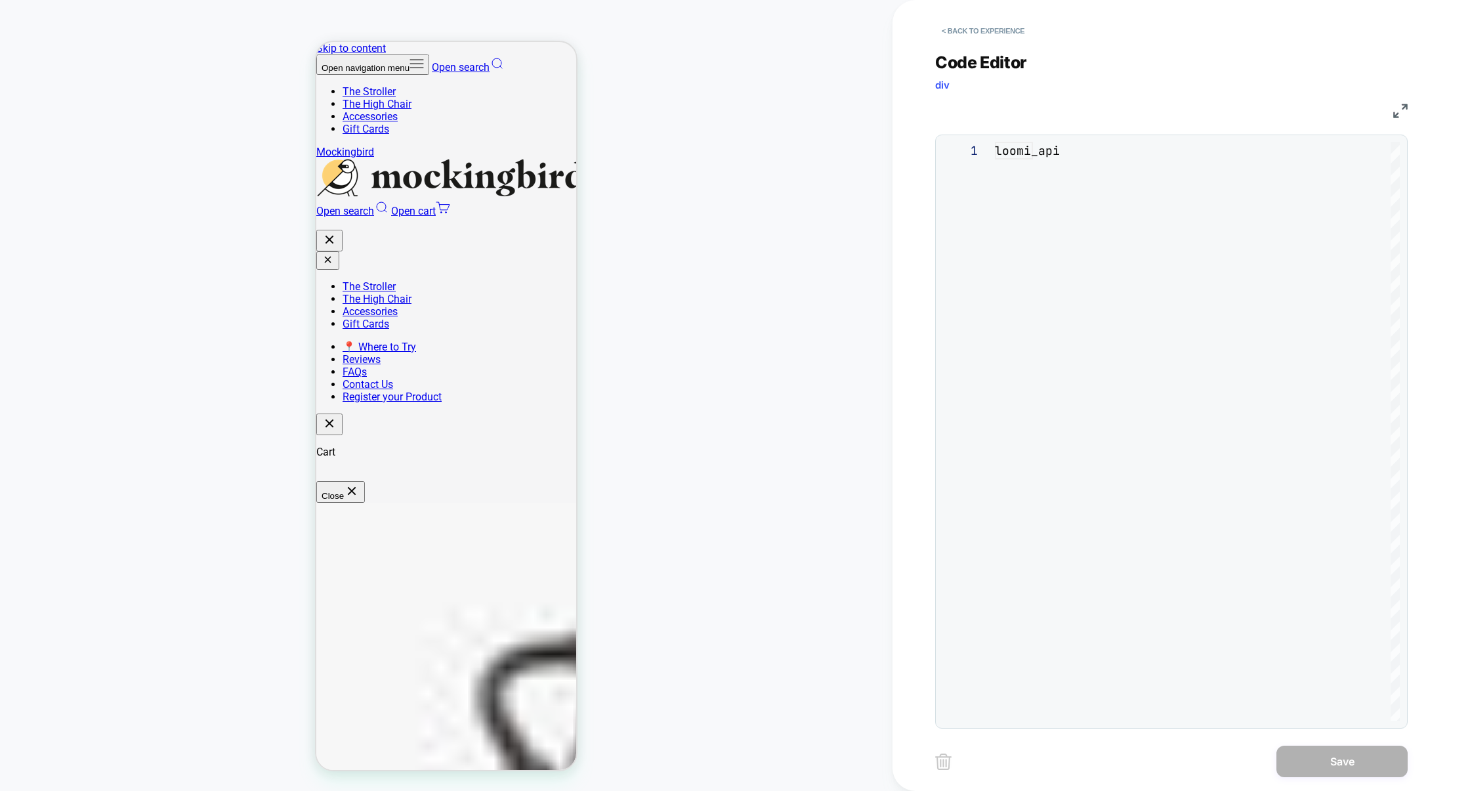
scroll to position [177, 0]
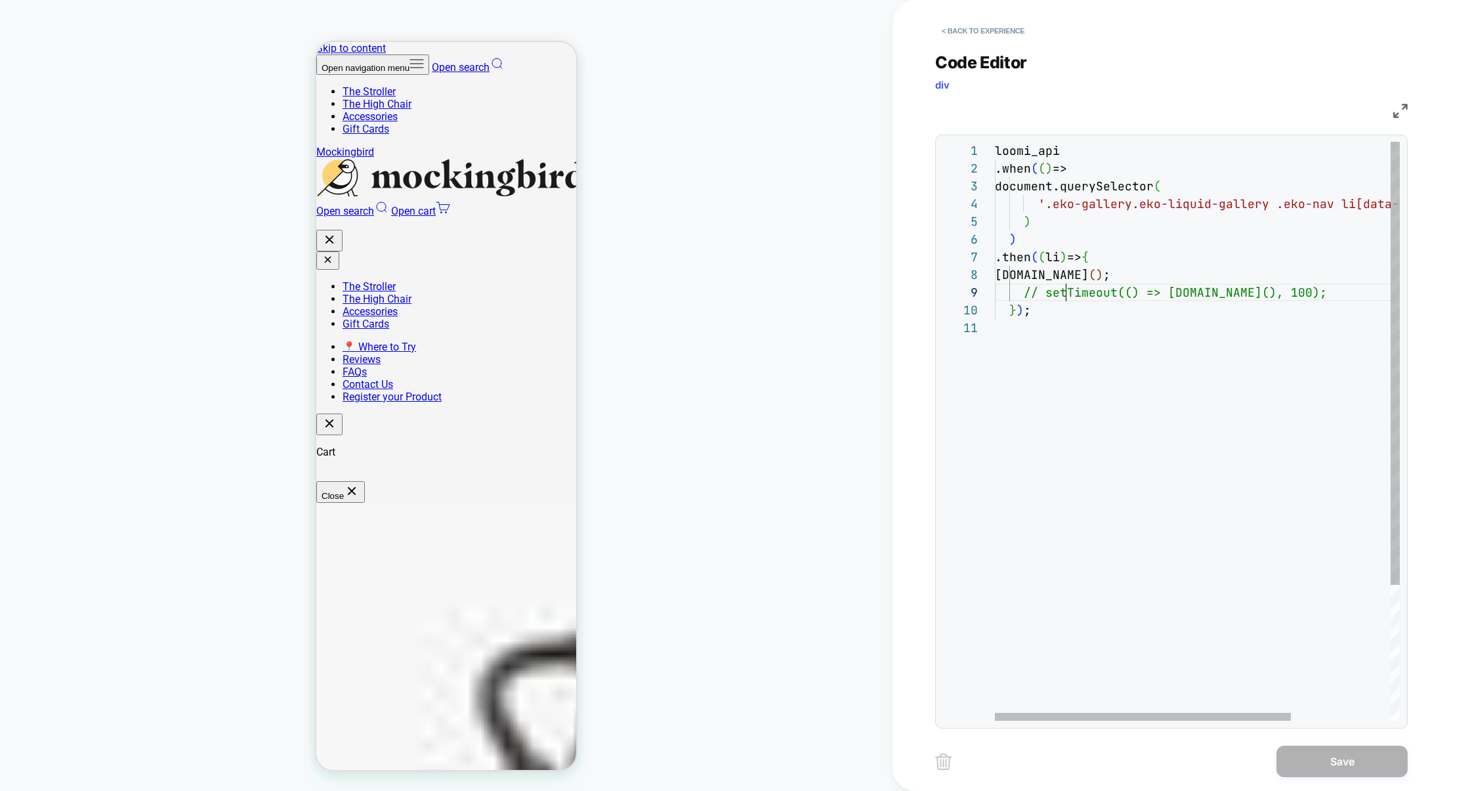
click at [1065, 296] on div "loomi_api .when ( ( ) => document.querySelector ( '.eko-gallery.eko-liquid-gall…" at bounding box center [1265, 520] width 541 height 756
click at [1237, 293] on div "loomi_api .when ( ( ) => document.querySelector ( '.eko-gallery.eko-liquid-gall…" at bounding box center [1265, 520] width 541 height 756
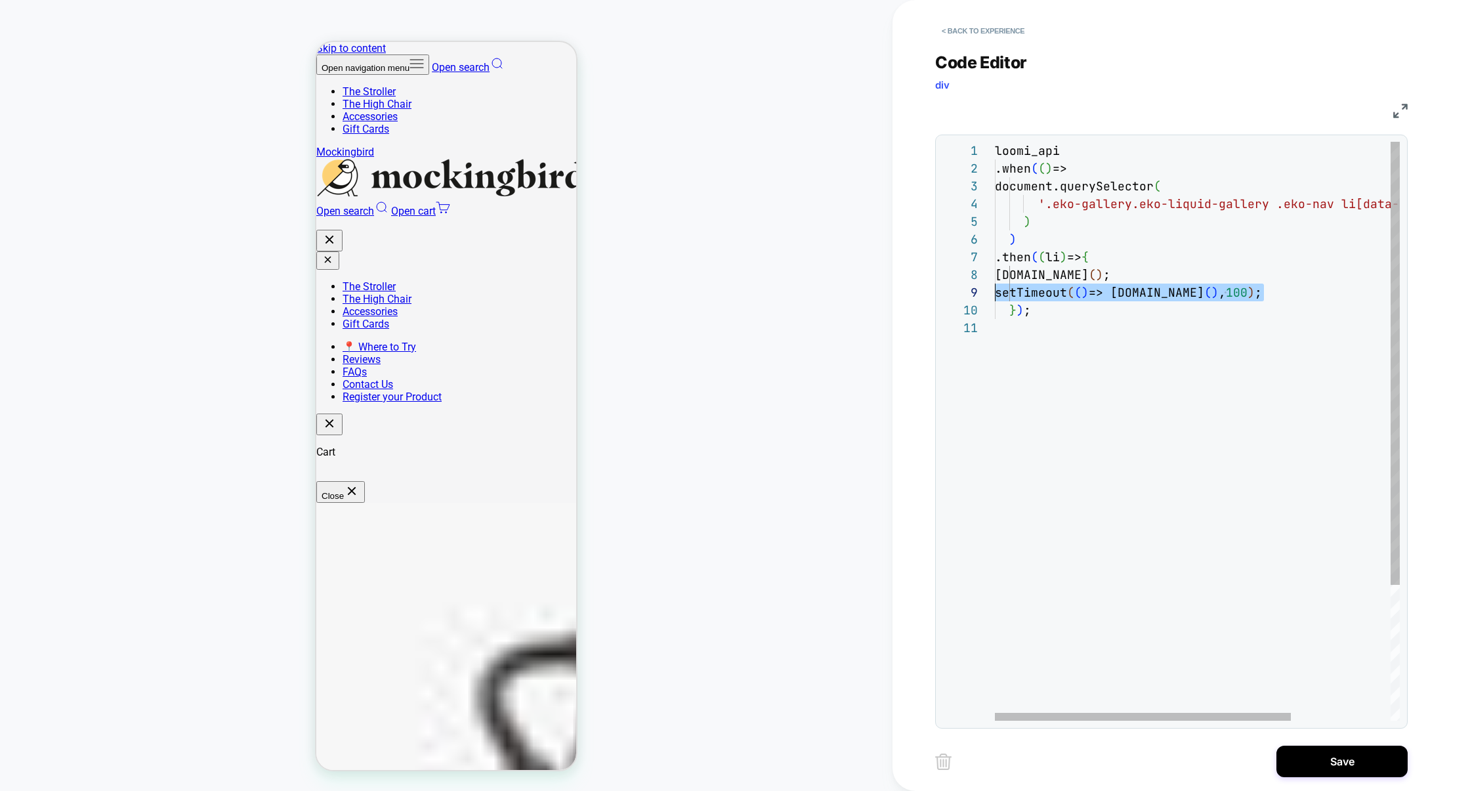
drag, startPoint x: 1273, startPoint y: 293, endPoint x: 835, endPoint y: 297, distance: 437.7
click at [835, 297] on div "**********" at bounding box center [735, 395] width 1470 height 791
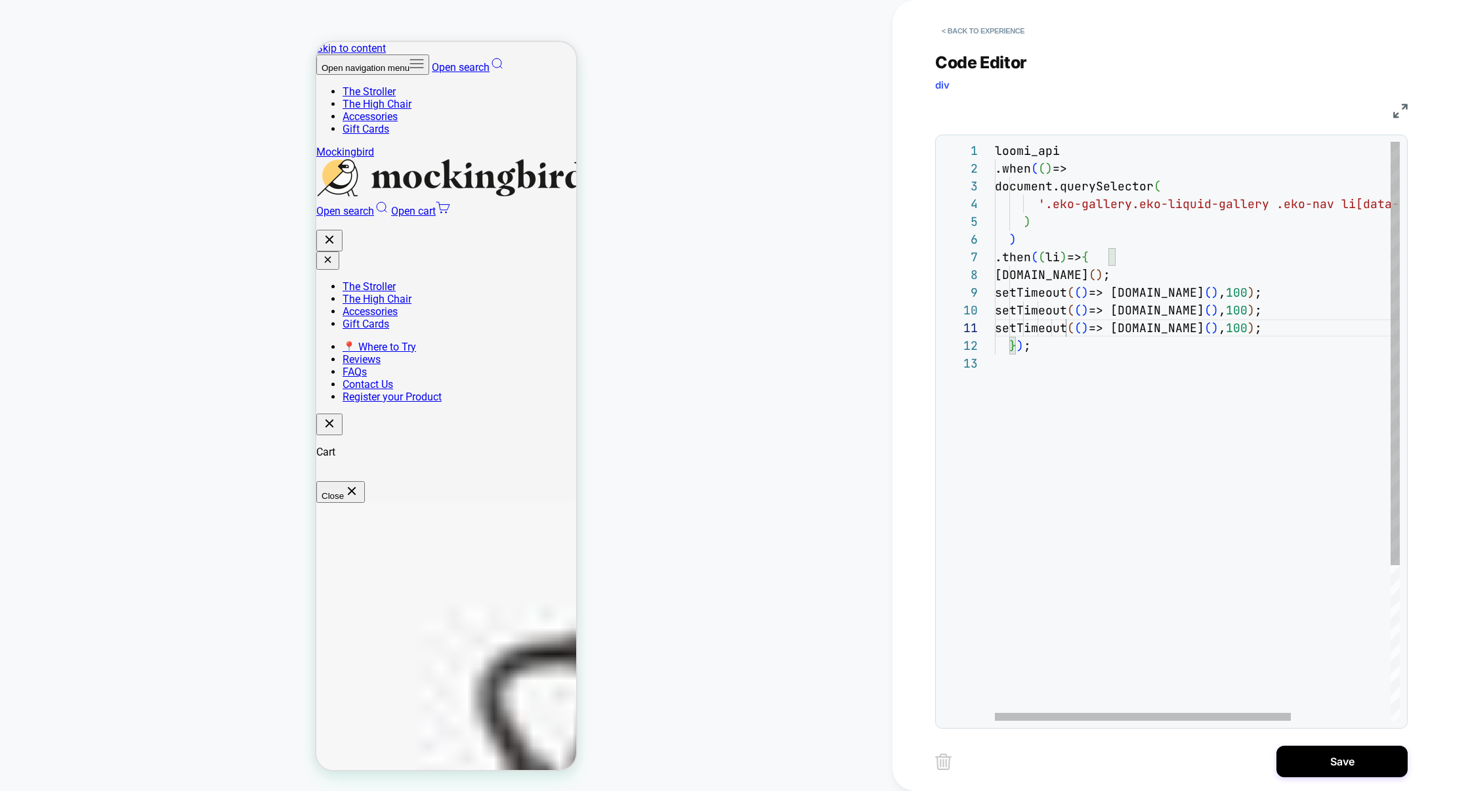
scroll to position [159, 269]
click at [1263, 308] on div "loomi_api .when ( ( ) => document.querySelector ( '.eko-gallery.eko-liquid-gall…" at bounding box center [1265, 537] width 541 height 791
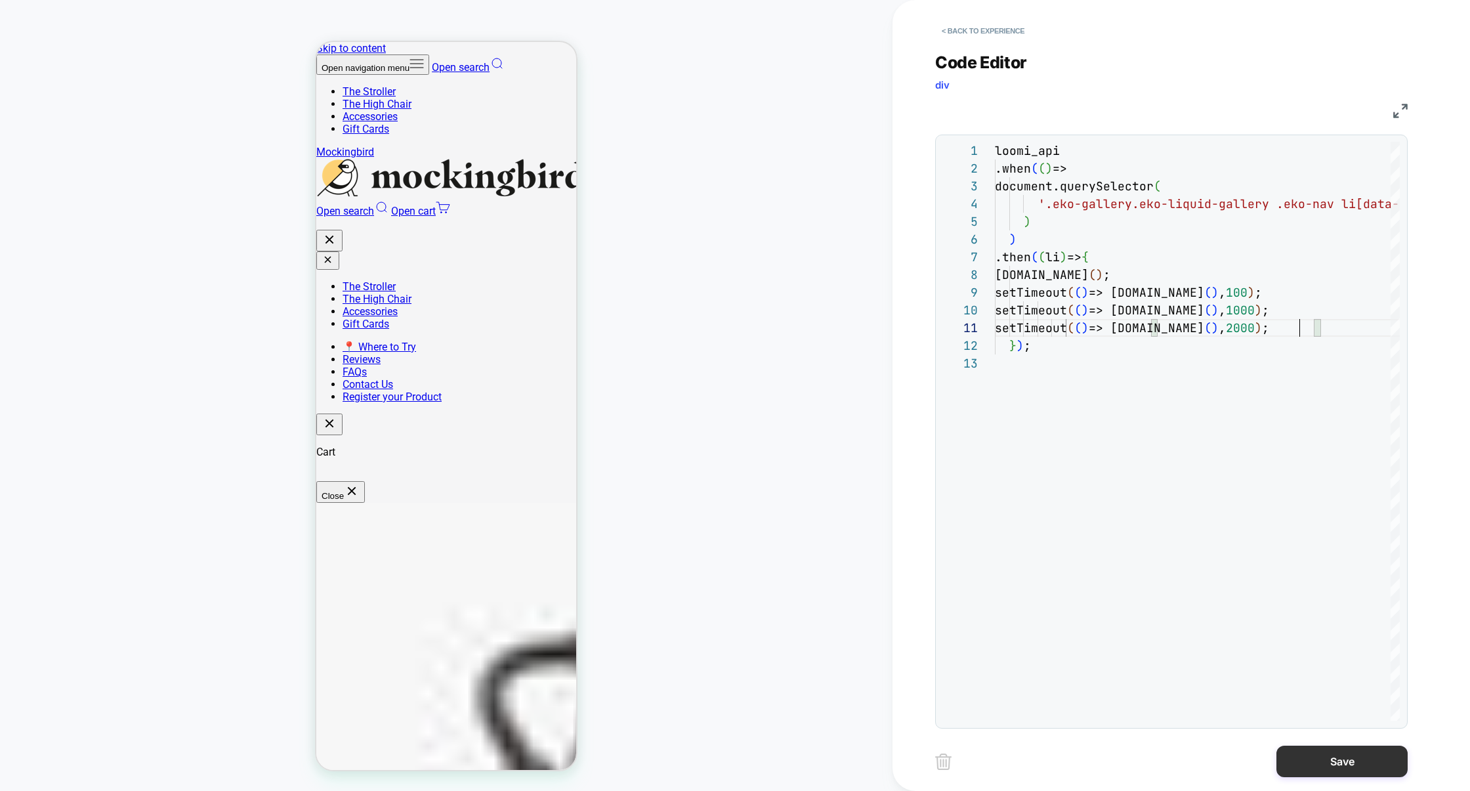
type textarea "**********"
click at [1339, 764] on button "Save" at bounding box center [1341, 762] width 131 height 32
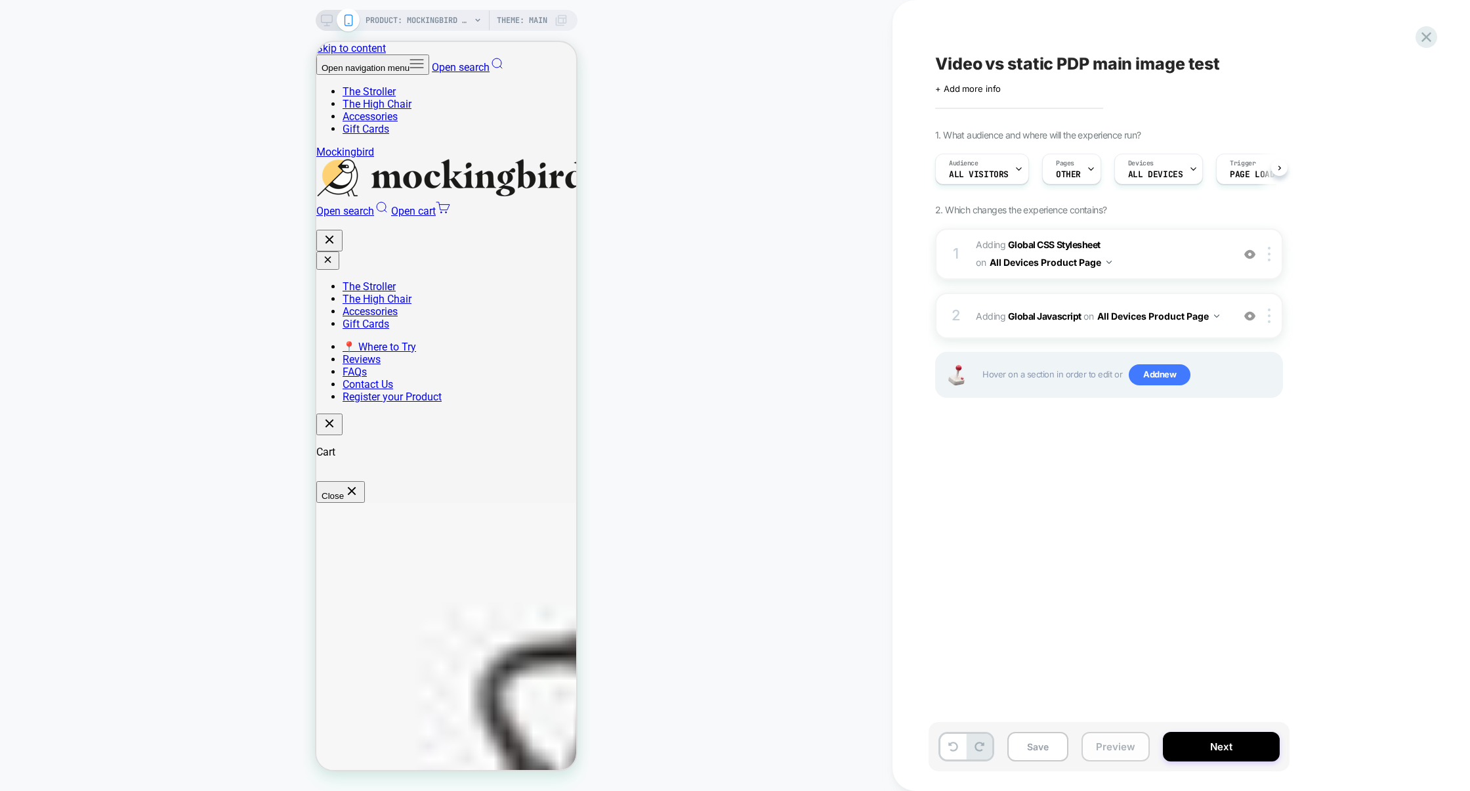
scroll to position [0, 1]
click at [1115, 740] on button "Preview" at bounding box center [1116, 747] width 68 height 30
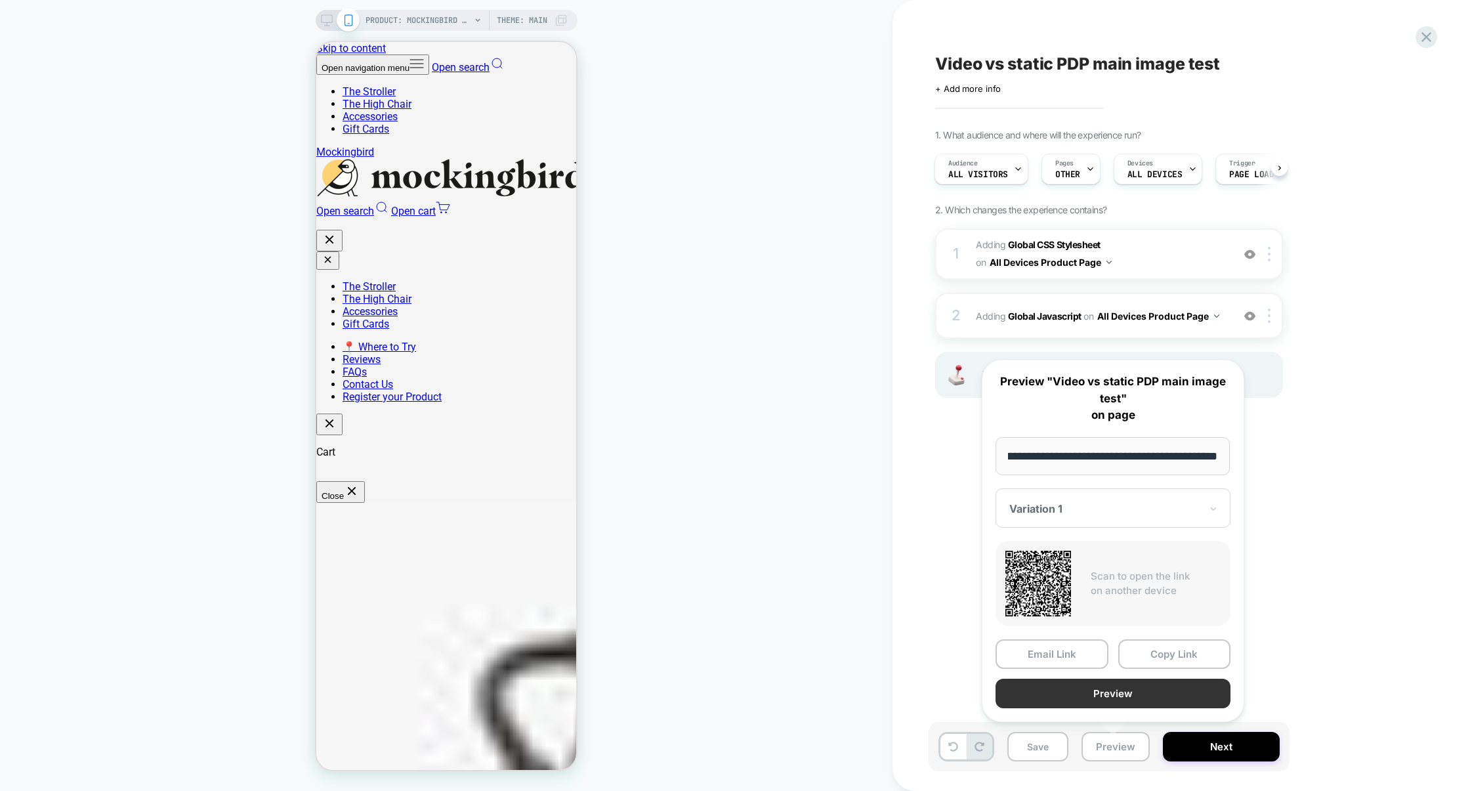
scroll to position [0, 0]
click at [1125, 698] on button "Preview" at bounding box center [1113, 694] width 235 height 30
